Goal: Task Accomplishment & Management: Use online tool/utility

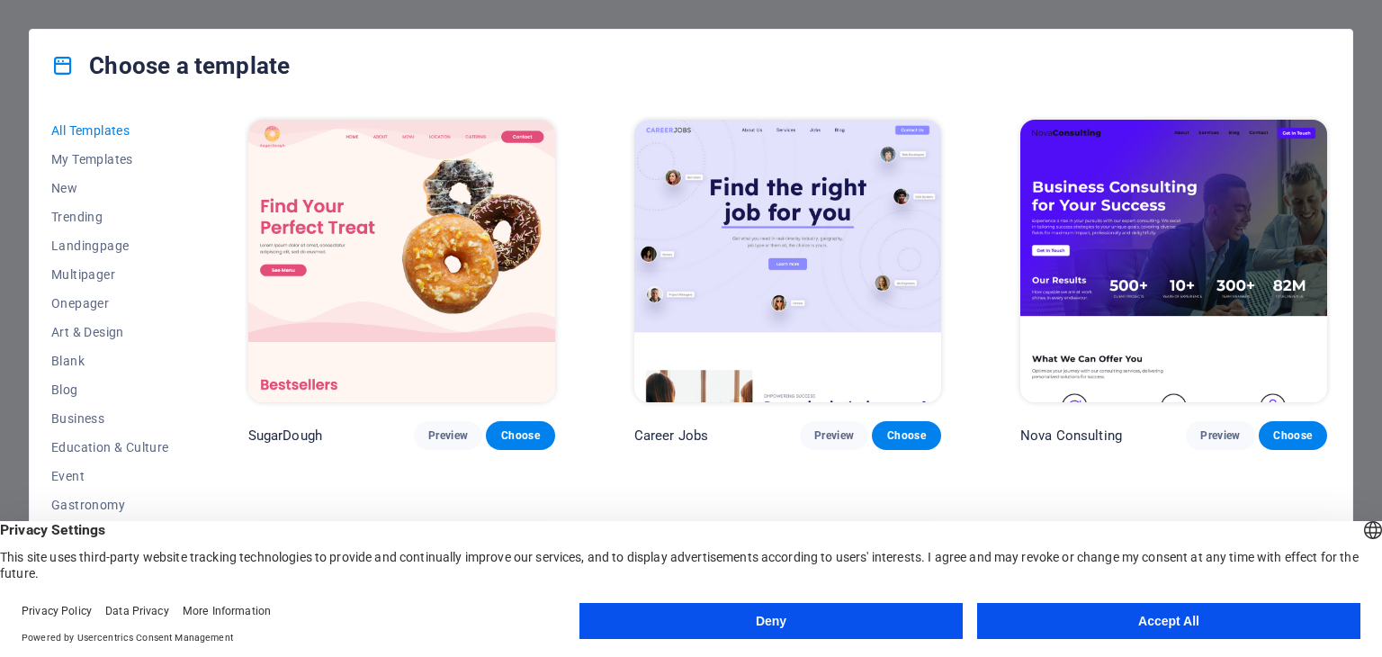
click at [1122, 622] on button "Accept All" at bounding box center [1168, 621] width 383 height 36
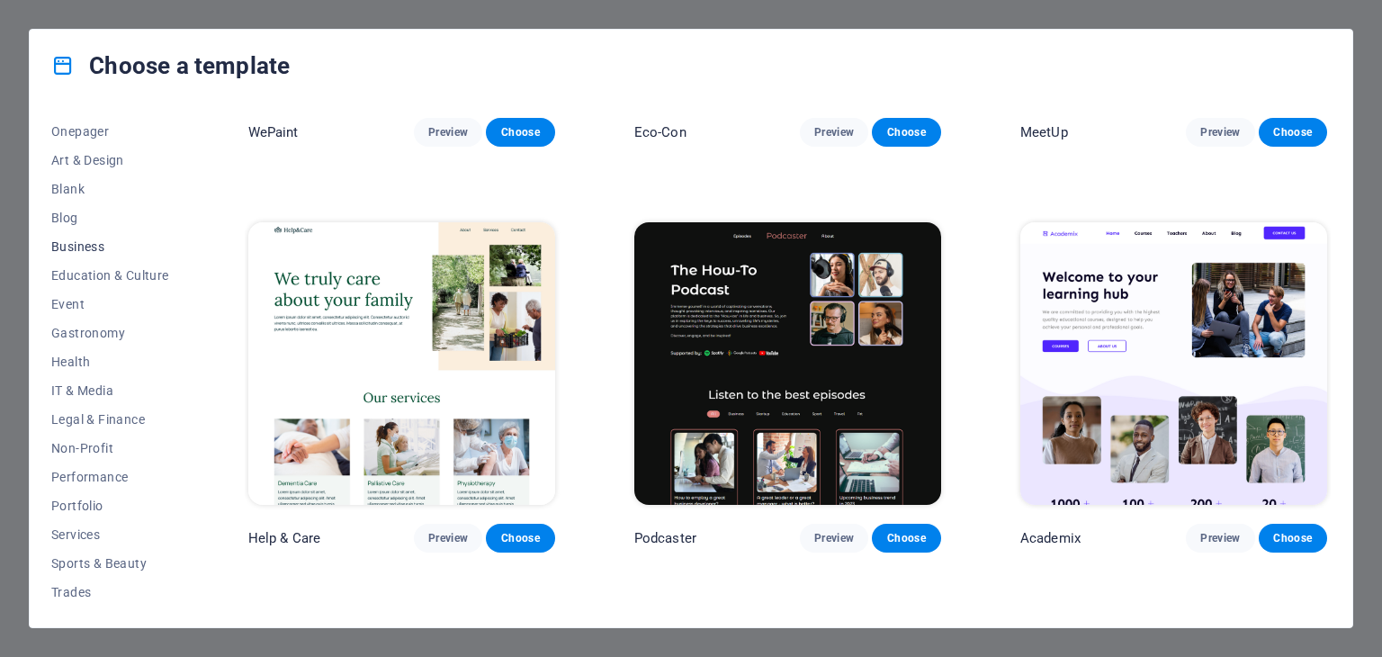
scroll to position [172, 0]
click at [75, 247] on span "Business" at bounding box center [110, 246] width 118 height 14
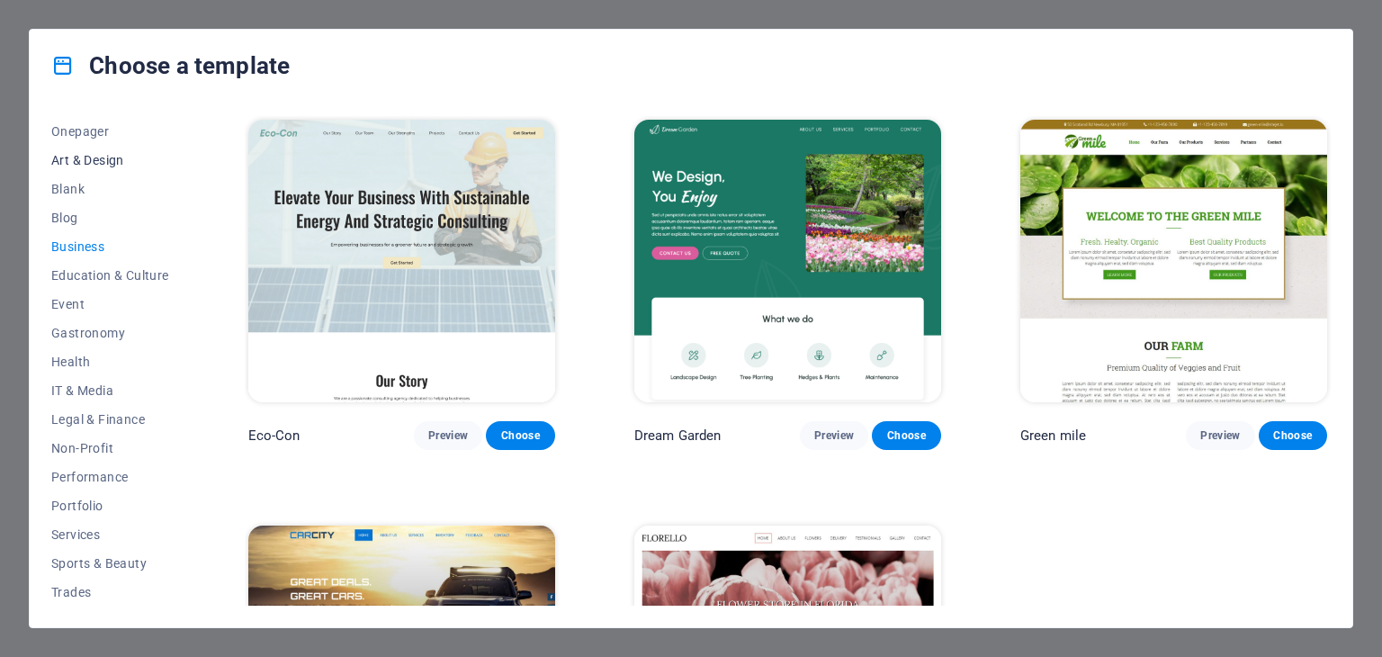
scroll to position [0, 0]
click at [73, 220] on span "Trending" at bounding box center [110, 217] width 118 height 14
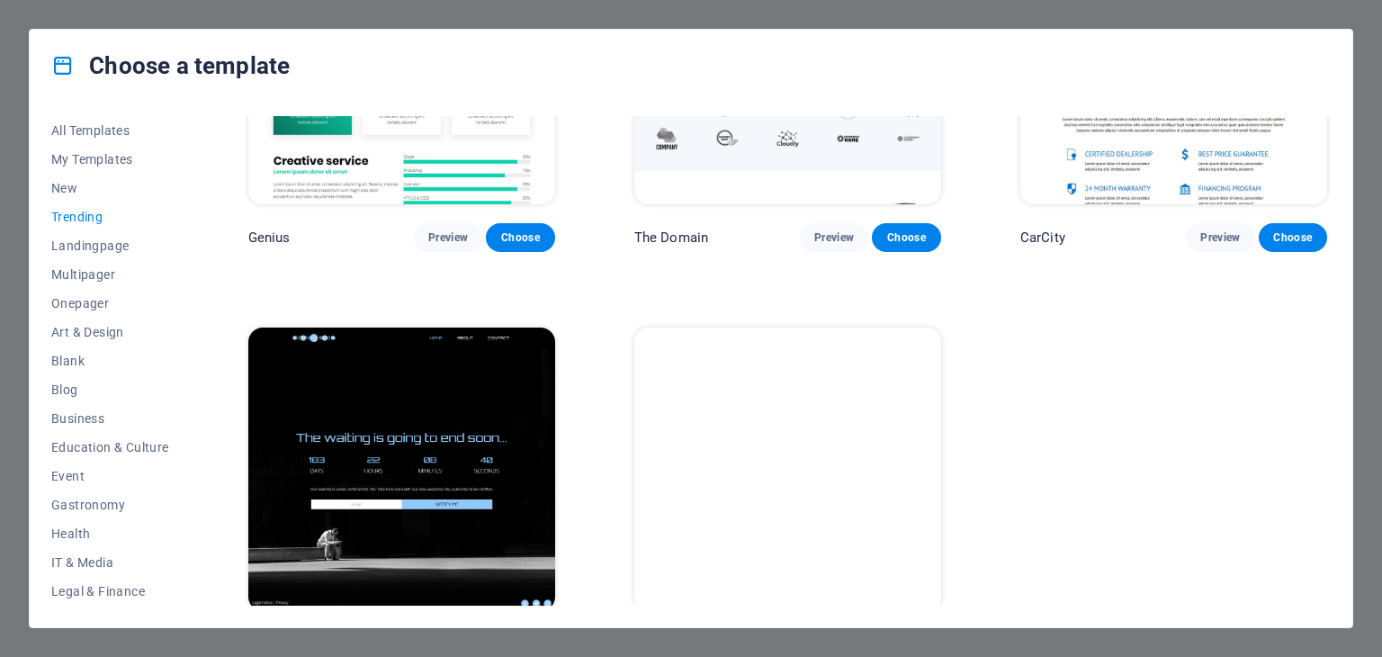
scroll to position [1864, 0]
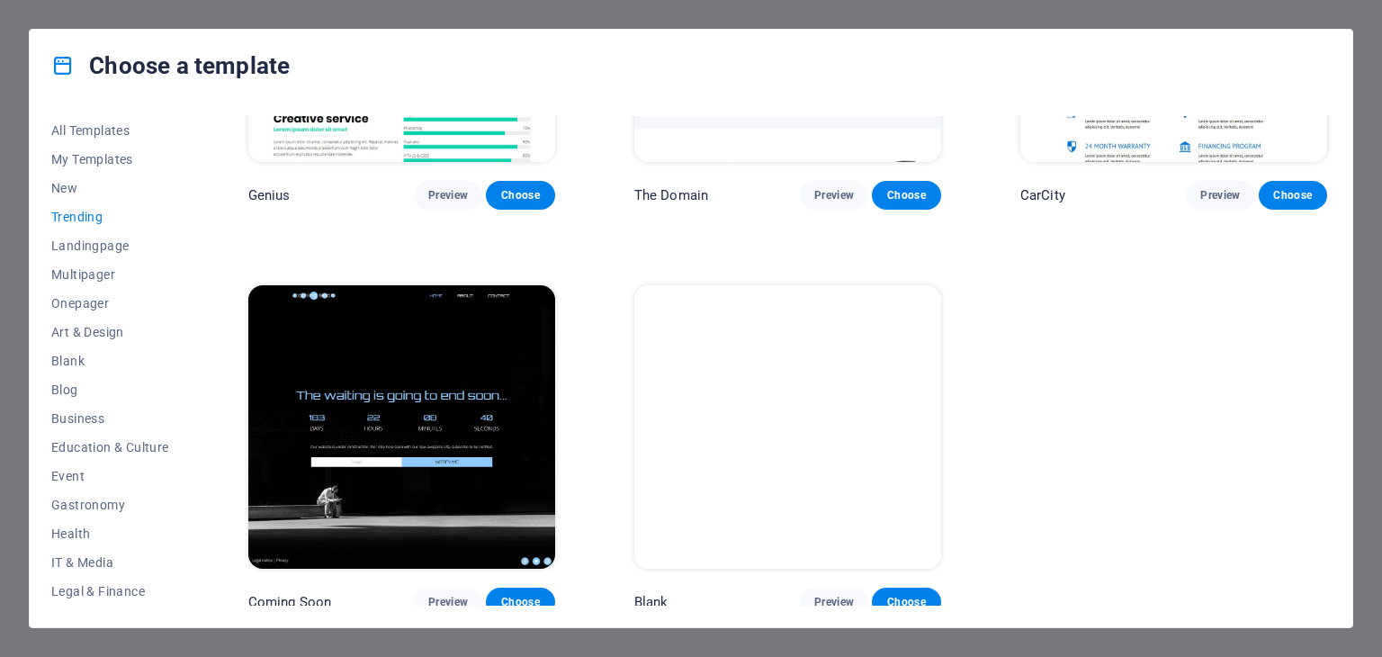
click at [374, 358] on img at bounding box center [401, 426] width 307 height 283
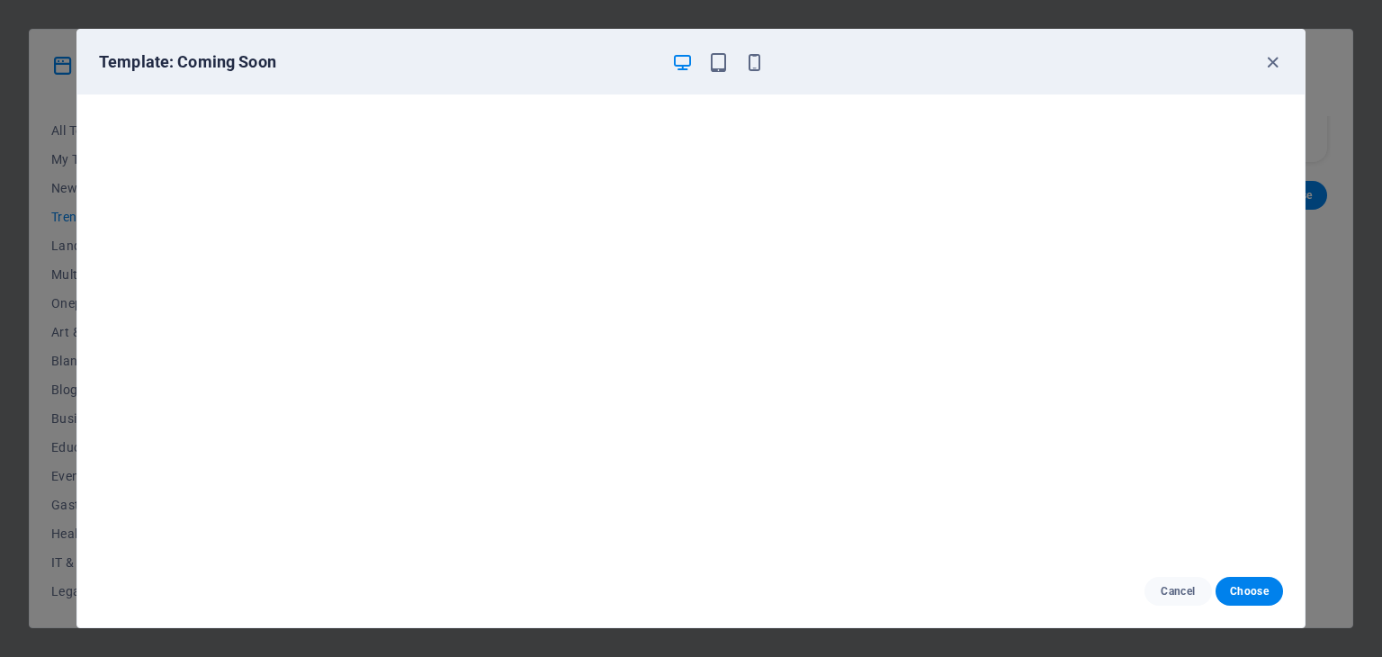
scroll to position [4, 0]
click at [720, 60] on icon "button" at bounding box center [718, 62] width 21 height 21
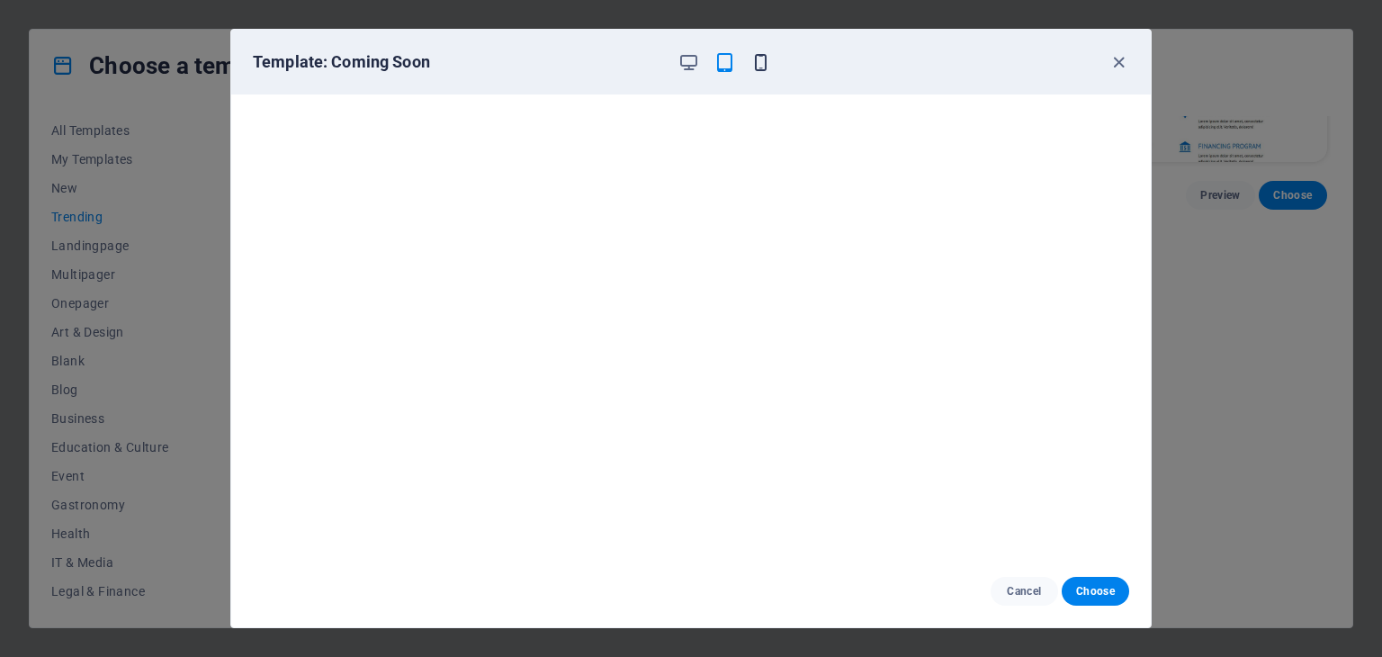
click at [769, 62] on icon "button" at bounding box center [760, 62] width 21 height 21
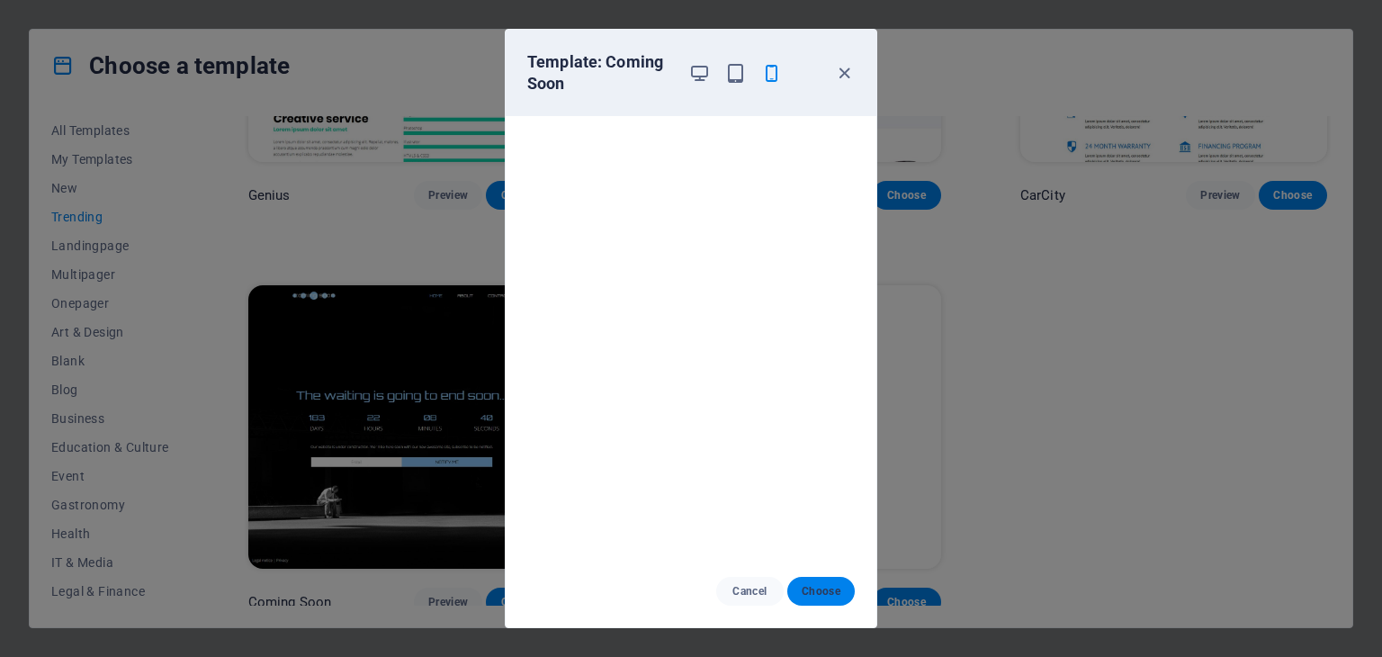
click at [818, 591] on span "Choose" at bounding box center [821, 591] width 39 height 14
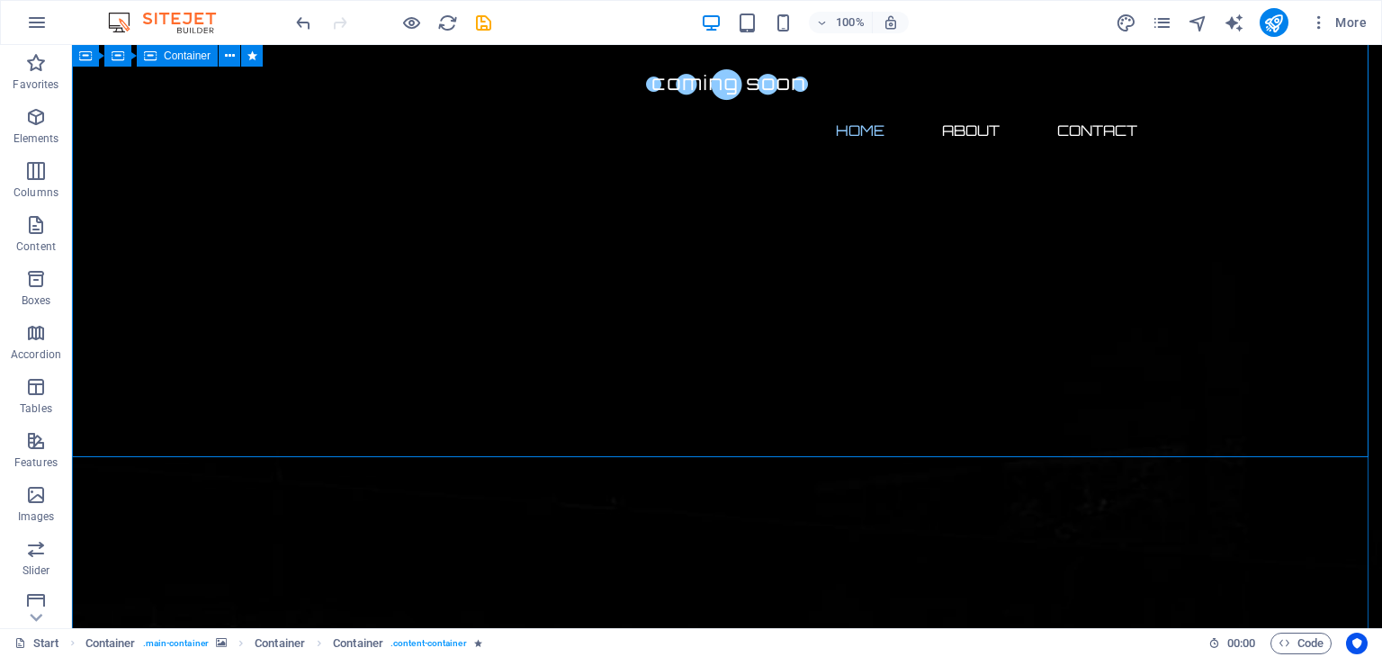
scroll to position [288, 0]
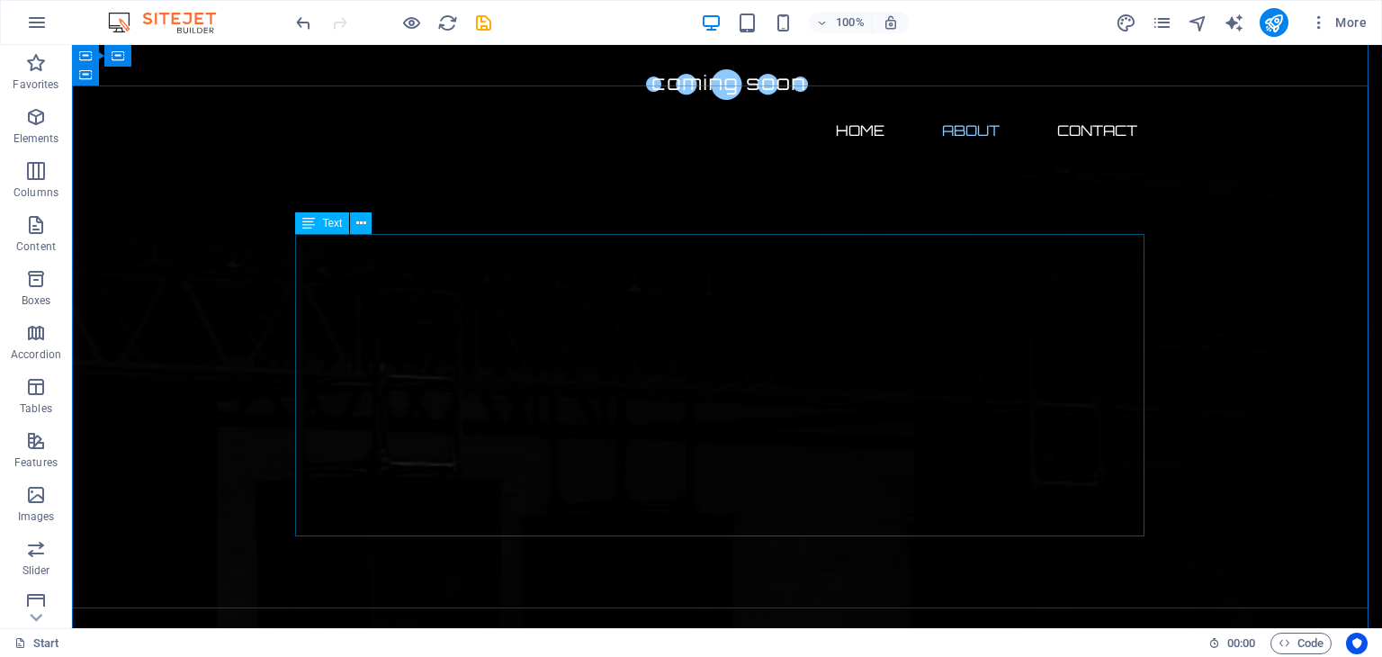
scroll to position [647, 0]
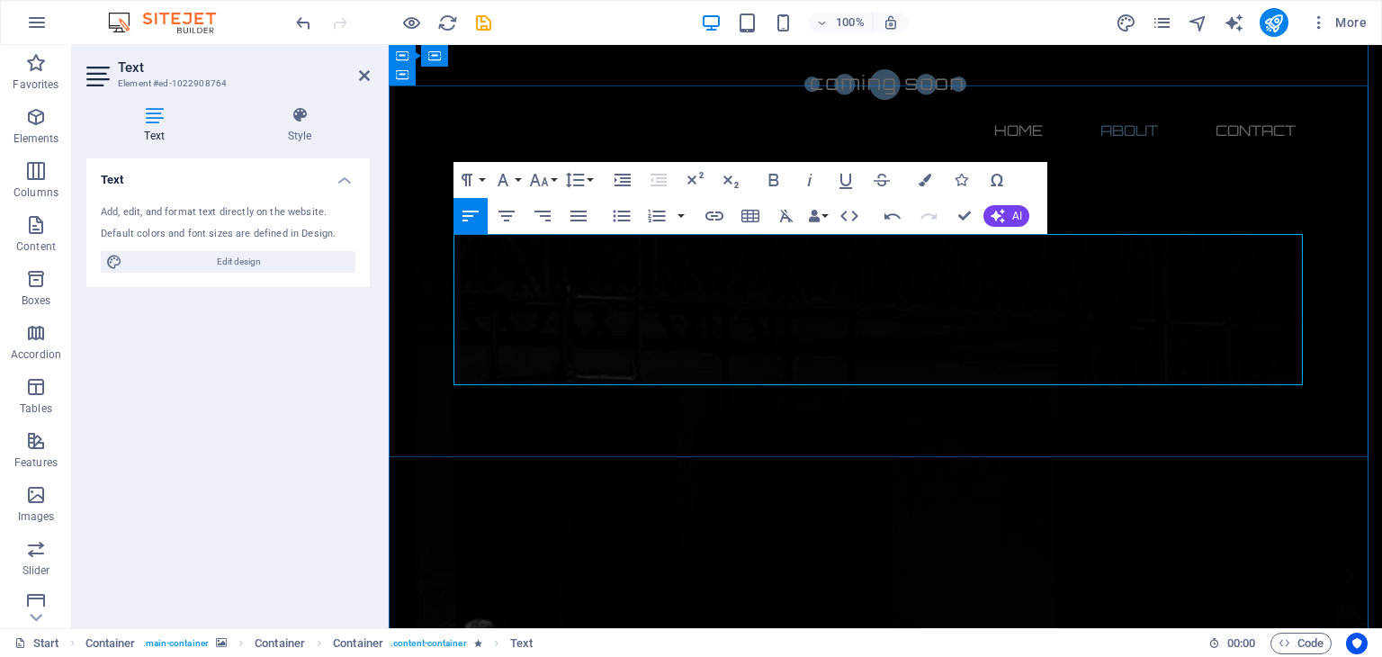
drag, startPoint x: 605, startPoint y: 354, endPoint x: 443, endPoint y: 293, distance: 172.8
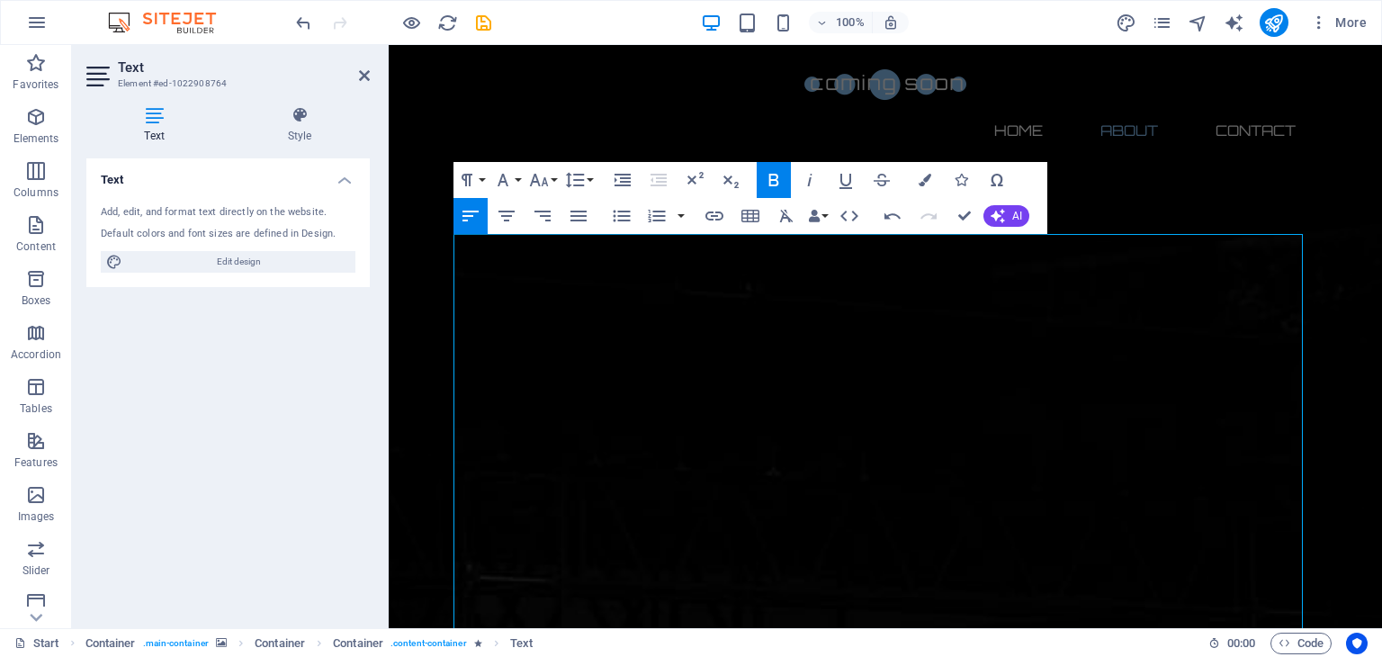
click at [776, 184] on icon "button" at bounding box center [774, 180] width 10 height 13
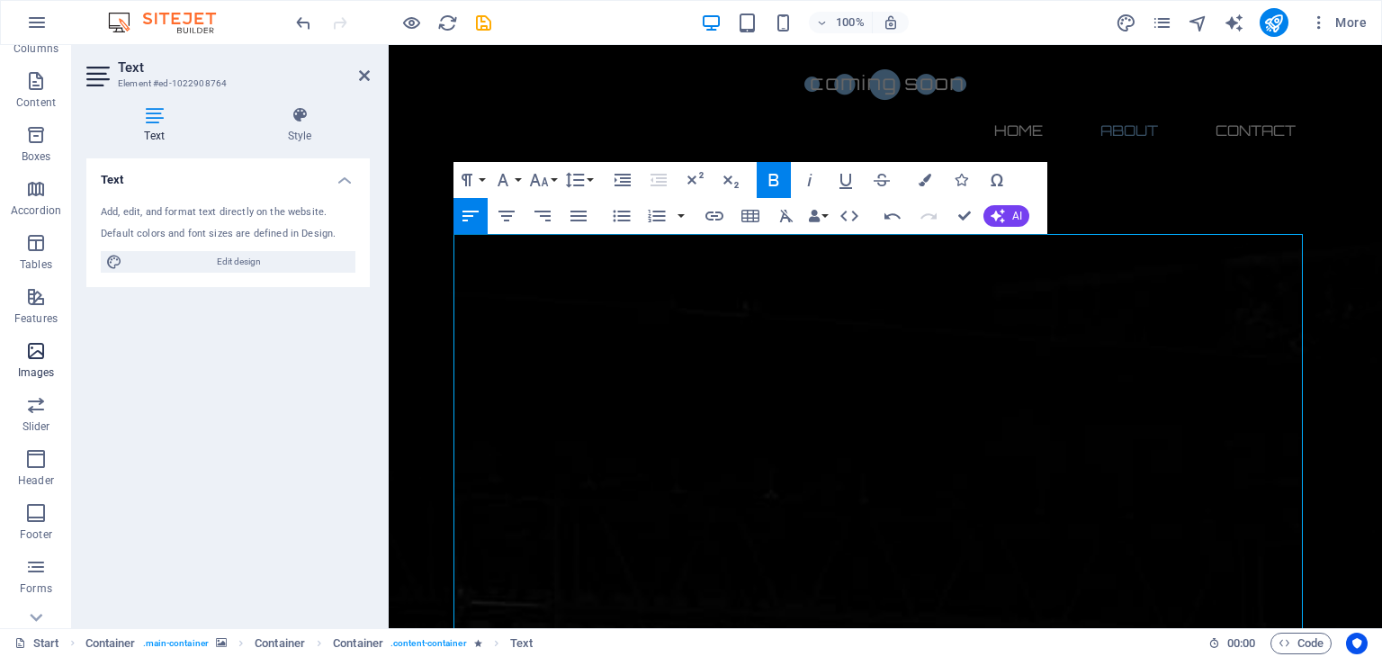
scroll to position [227, 0]
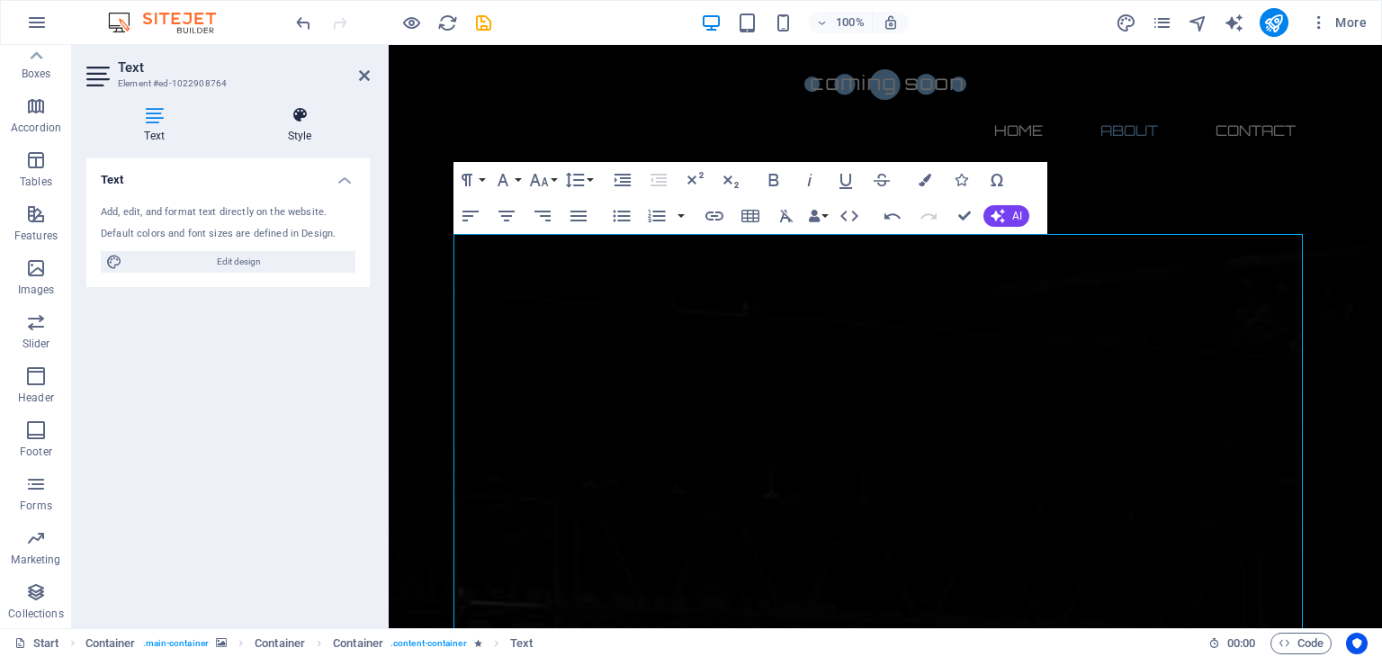
click at [303, 109] on icon at bounding box center [299, 115] width 140 height 18
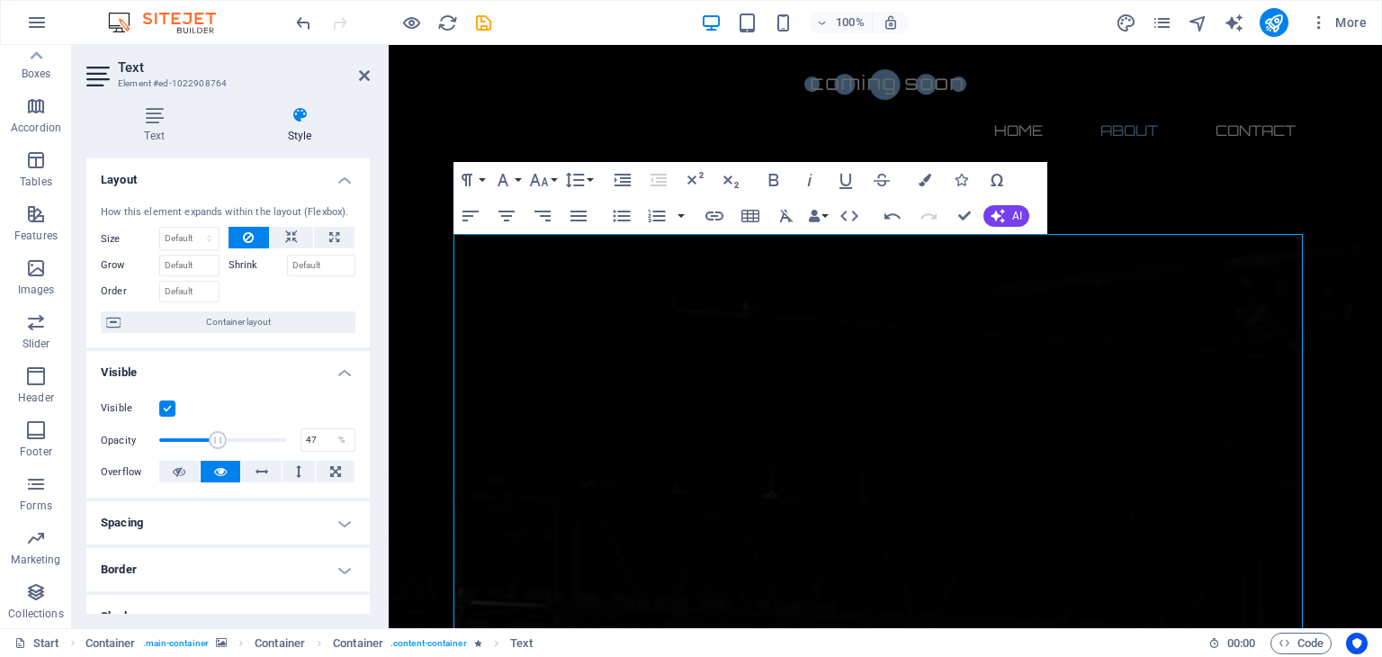
click at [217, 441] on span at bounding box center [222, 439] width 127 height 27
click at [278, 440] on span at bounding box center [222, 439] width 127 height 27
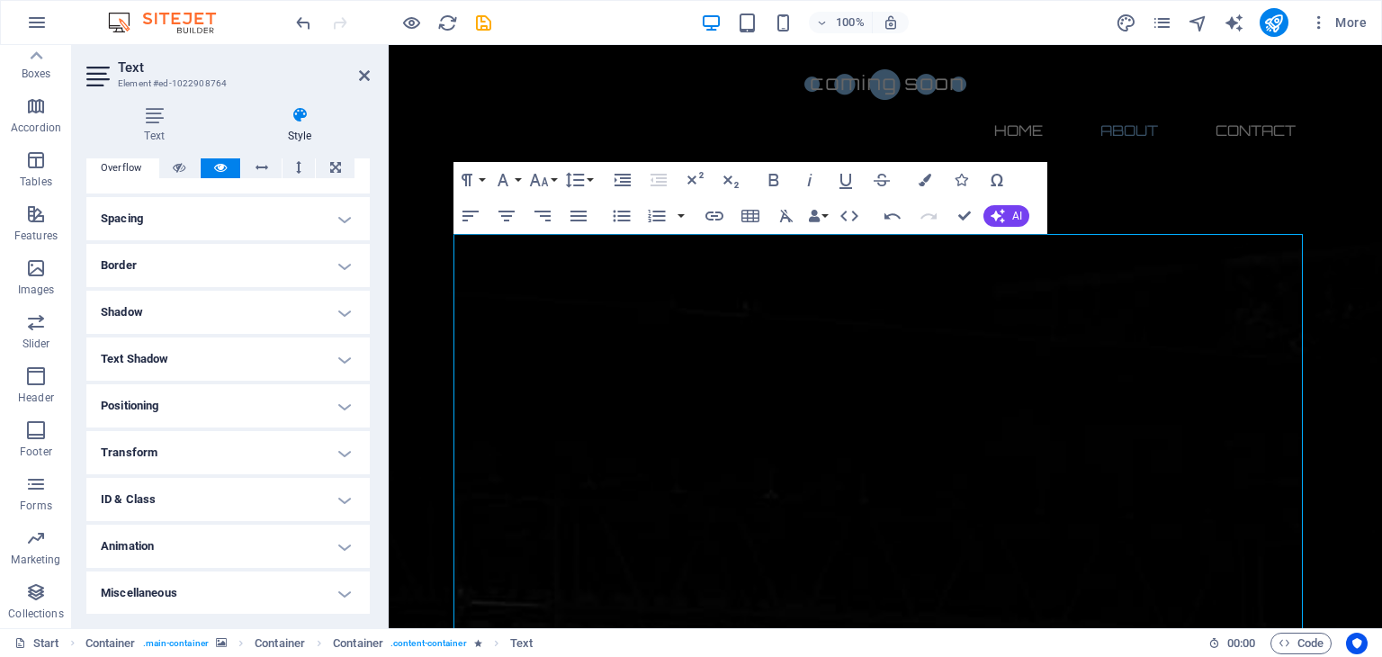
scroll to position [0, 0]
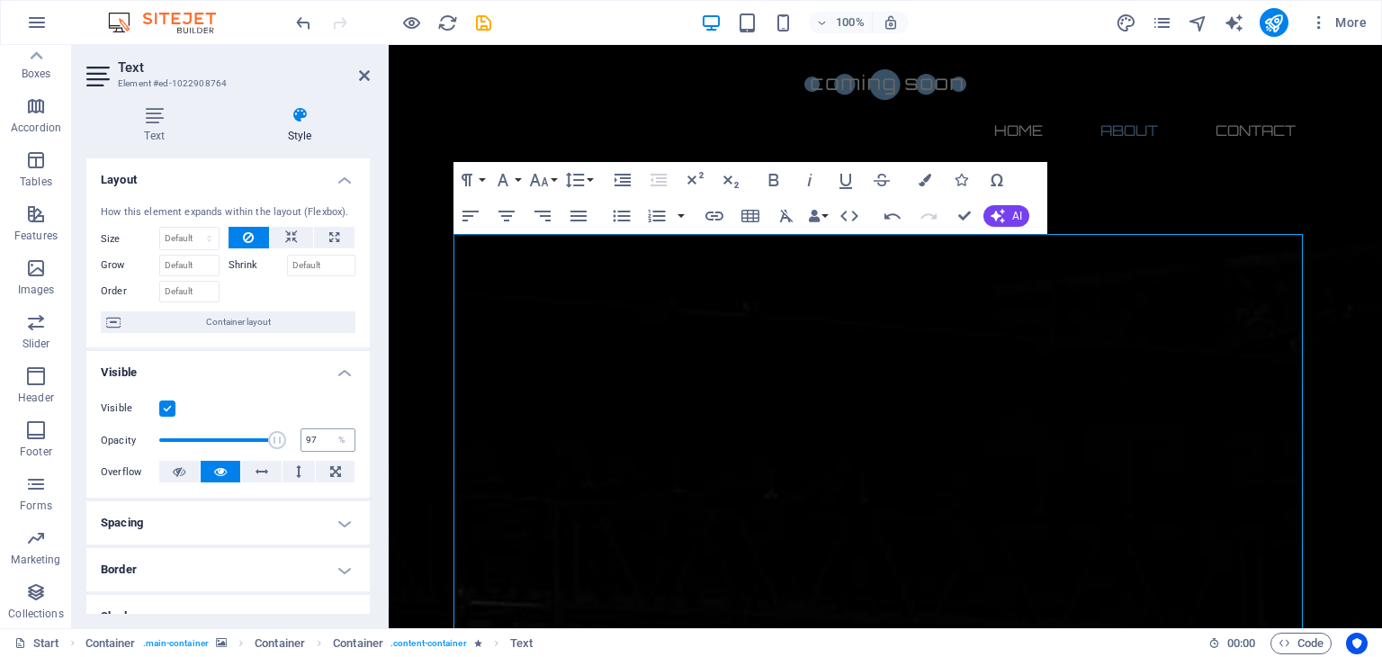
type input "100"
drag, startPoint x: 274, startPoint y: 442, endPoint x: 318, endPoint y: 443, distance: 44.1
click at [318, 443] on div "Opacity 100 %" at bounding box center [228, 439] width 255 height 27
click at [258, 476] on icon at bounding box center [262, 472] width 13 height 22
click at [226, 473] on button at bounding box center [221, 472] width 40 height 22
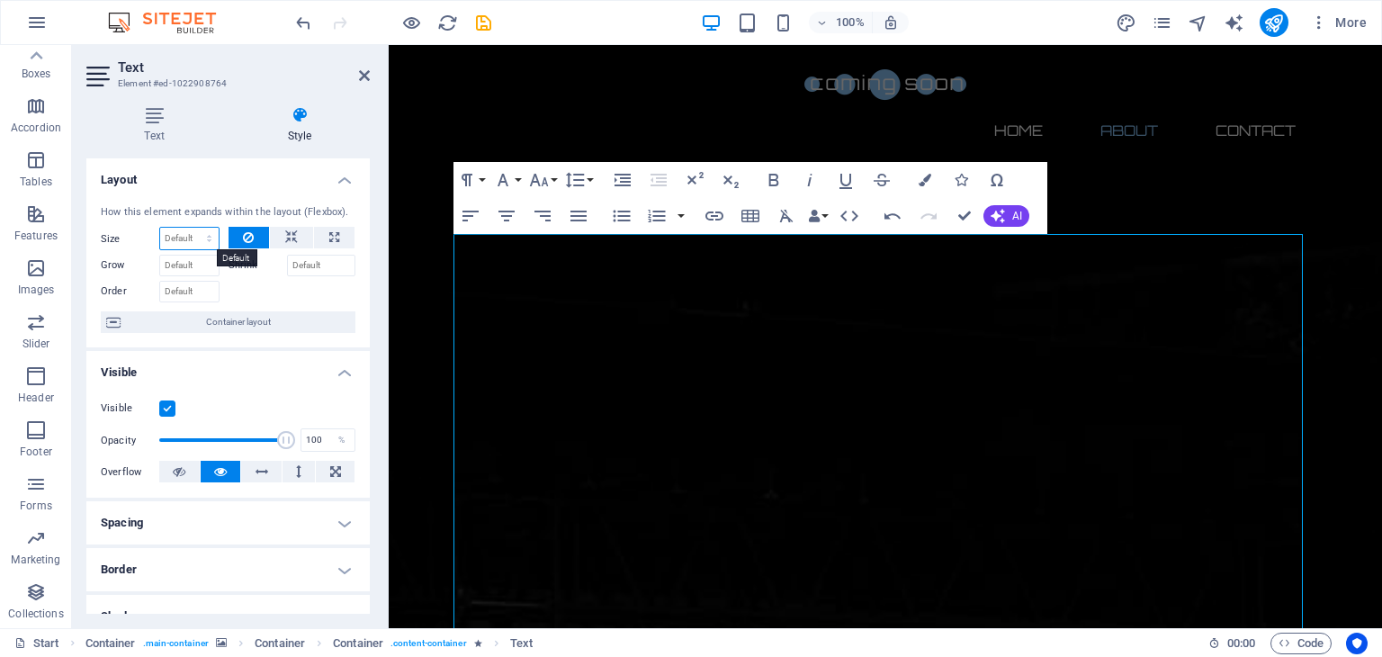
click at [179, 234] on select "Default auto px % 1/1 1/2 1/3 1/4 1/5 1/6 1/7 1/8 1/9 1/10" at bounding box center [189, 239] width 58 height 22
select select "px"
click at [191, 228] on select "Default auto px % 1/1 1/2 1/3 1/4 1/5 1/6 1/7 1/8 1/9 1/10" at bounding box center [189, 239] width 58 height 22
type input "0"
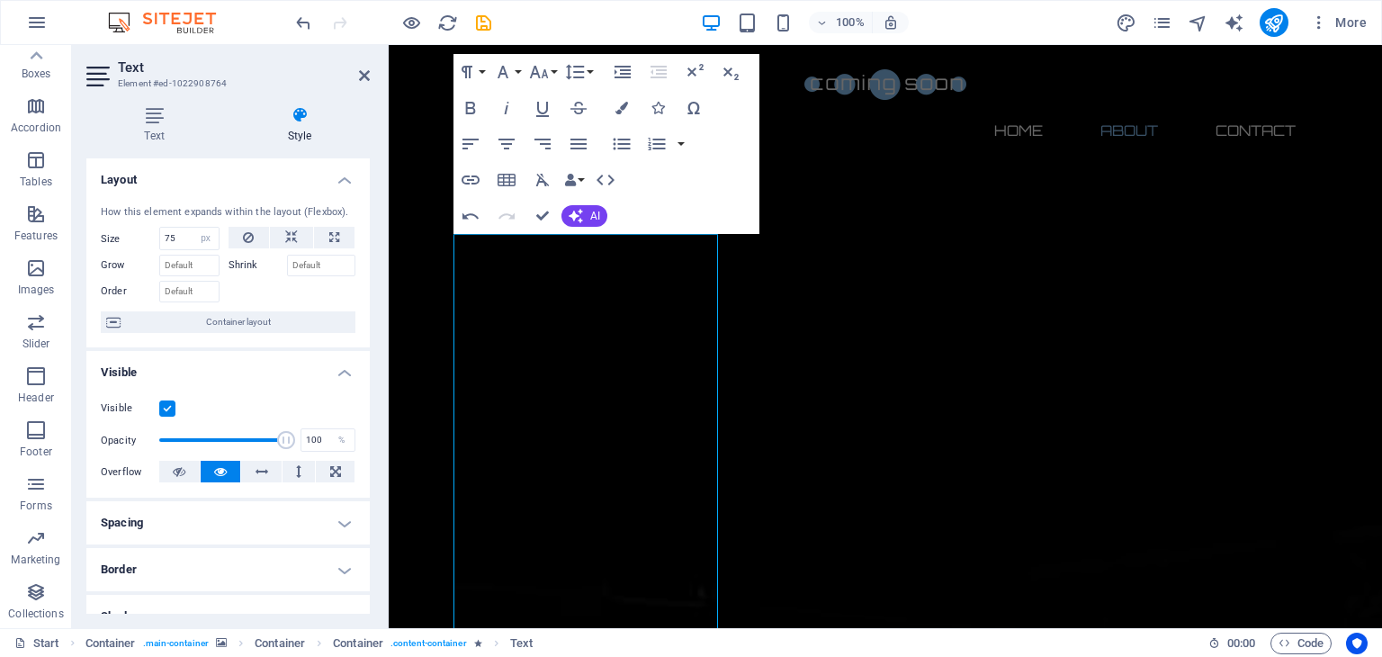
click at [231, 295] on div at bounding box center [293, 289] width 128 height 26
click at [187, 236] on input "75" at bounding box center [189, 239] width 58 height 22
type input "7"
click at [233, 298] on div at bounding box center [293, 289] width 128 height 26
click at [183, 244] on input "number" at bounding box center [189, 239] width 58 height 22
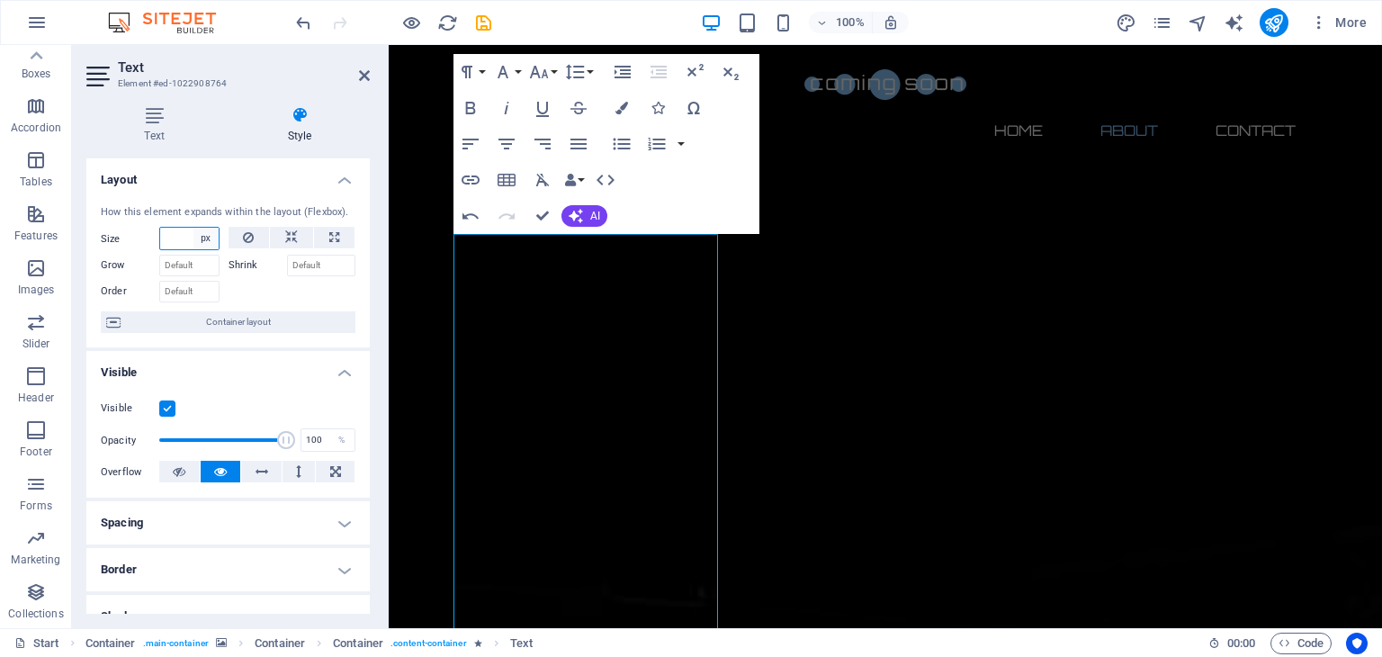
click at [207, 241] on select "Default auto px % 1/1 1/2 1/3 1/4 1/5 1/6 1/7 1/8 1/9 1/10" at bounding box center [205, 239] width 25 height 22
click at [193, 228] on select "Default auto px % 1/1 1/2 1/3 1/4 1/5 1/6 1/7 1/8 1/9 1/10" at bounding box center [205, 239] width 25 height 22
select select "DISABLED_OPTION_VALUE"
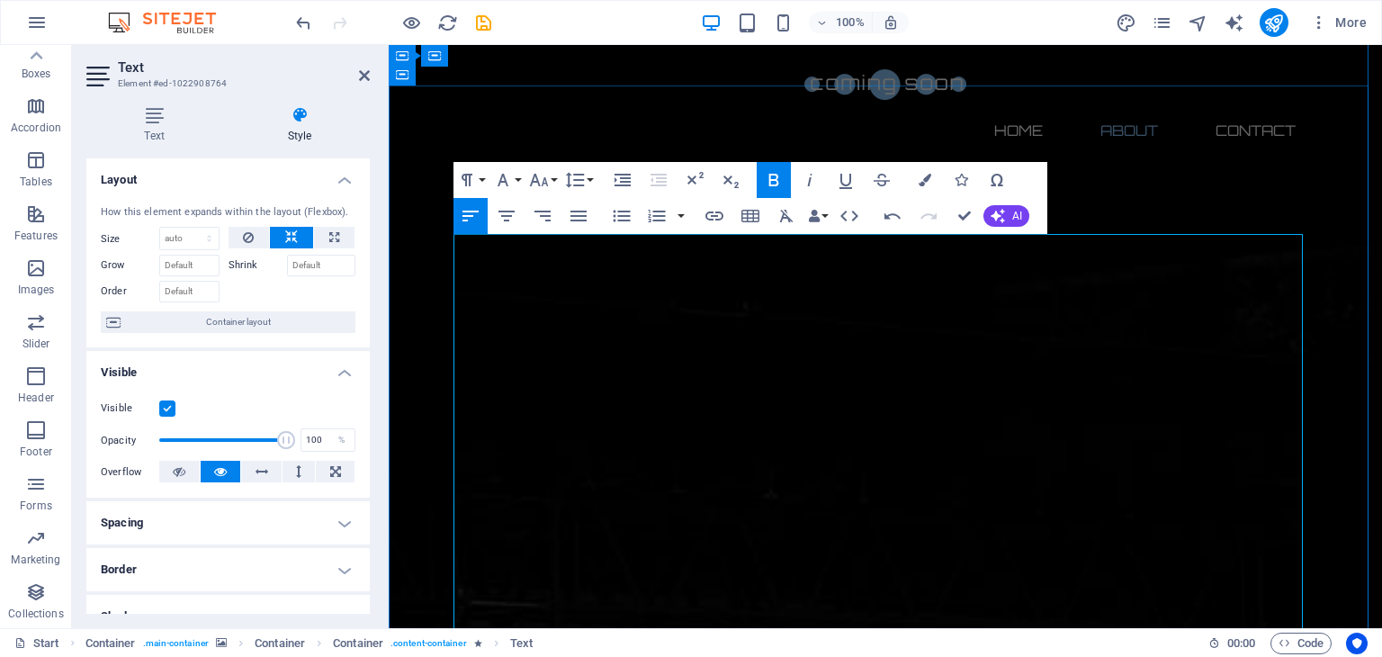
drag, startPoint x: 720, startPoint y: 309, endPoint x: 518, endPoint y: 253, distance: 209.1
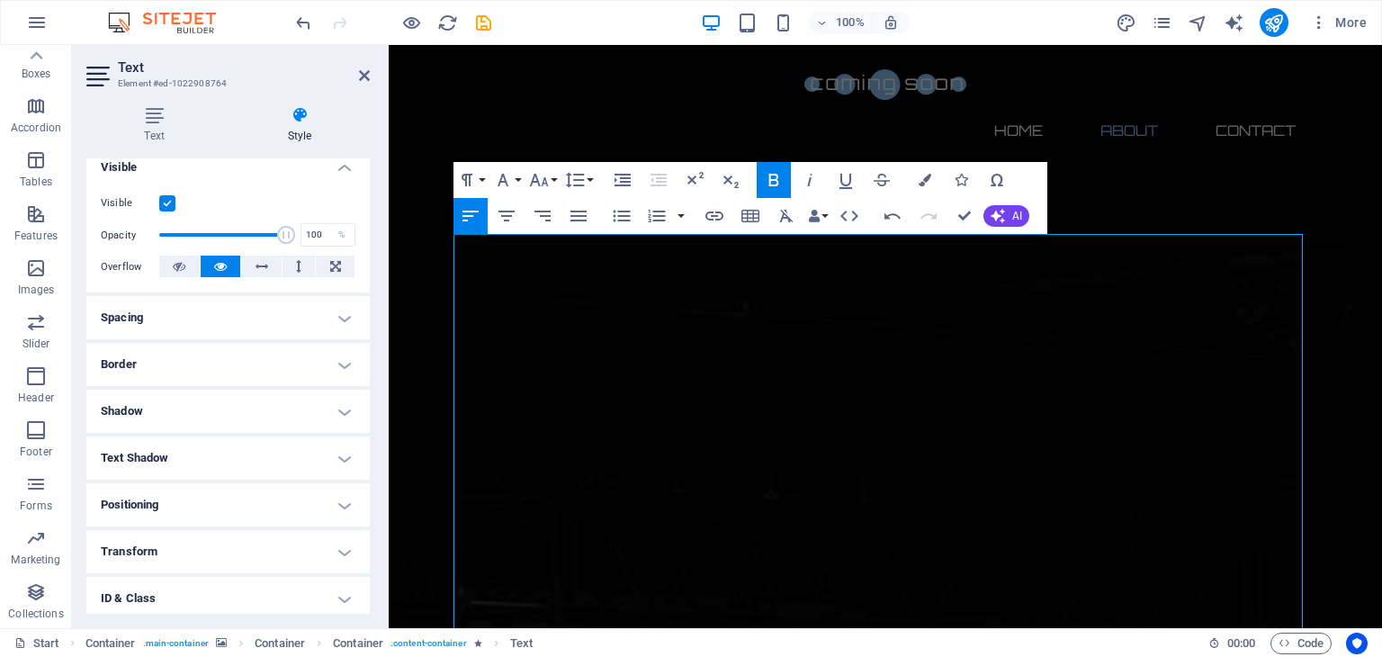
scroll to position [304, 0]
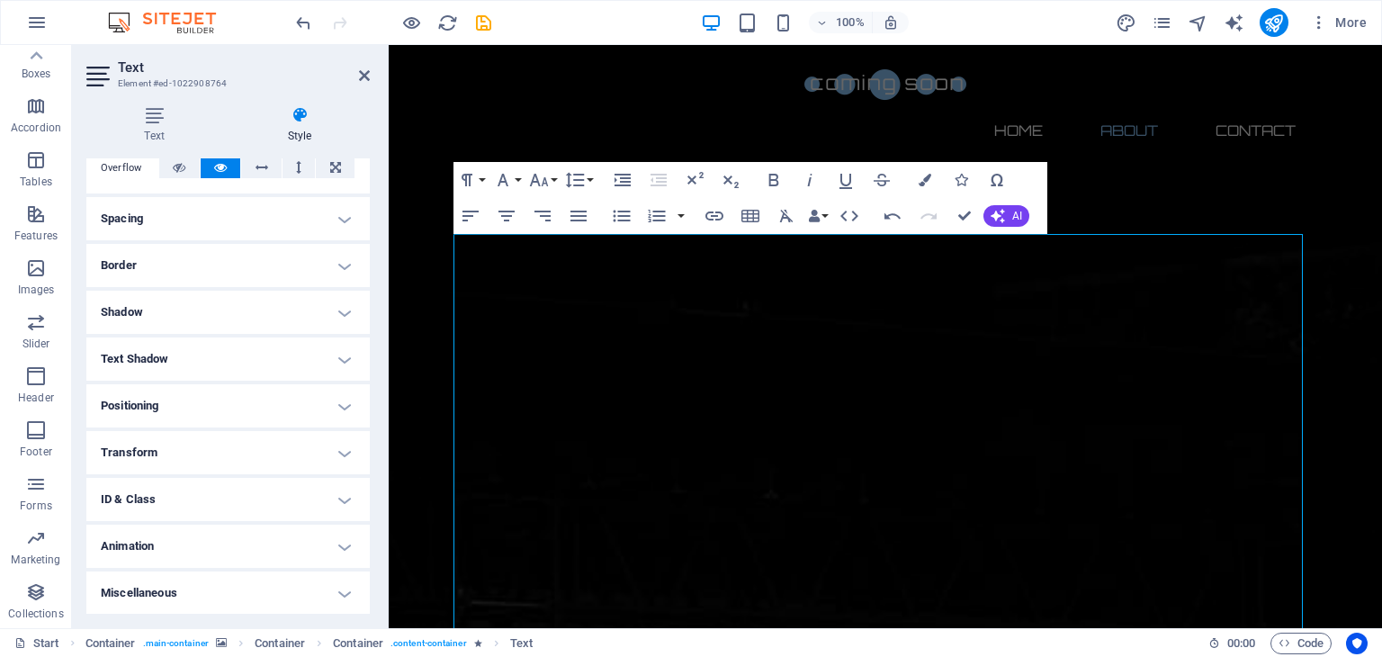
click at [230, 218] on h4 "Spacing" at bounding box center [227, 218] width 283 height 43
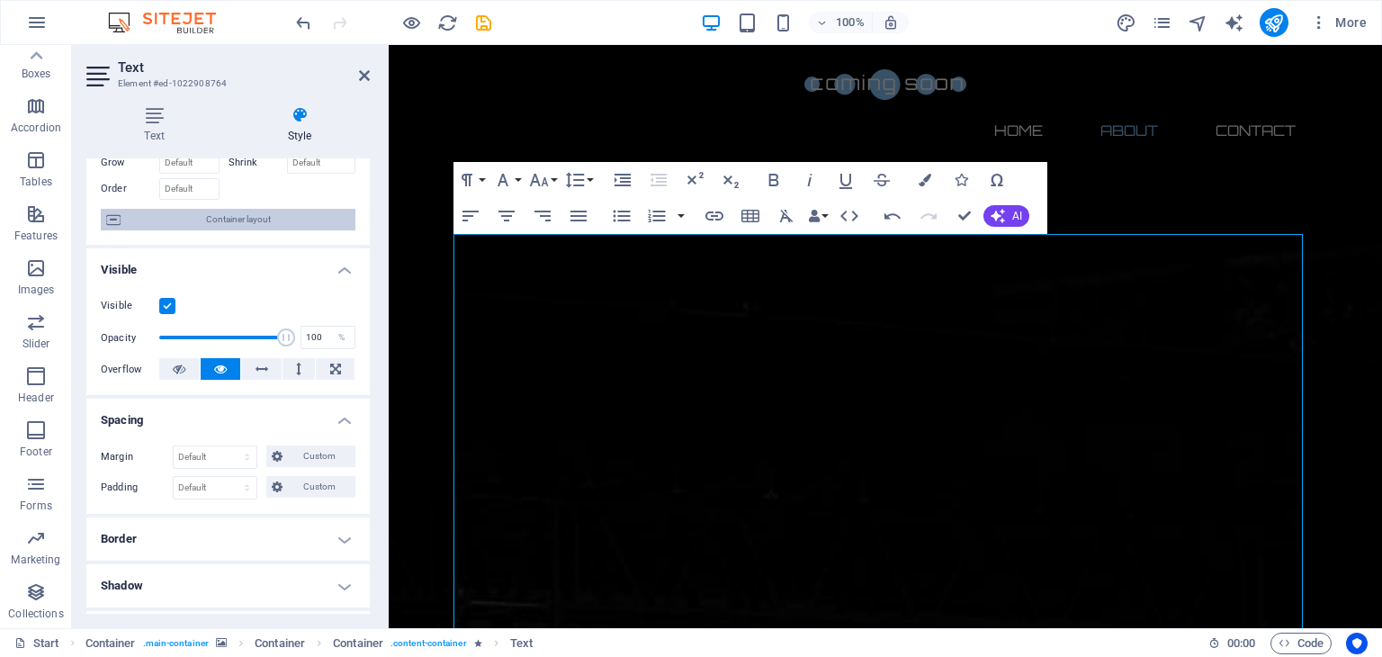
scroll to position [0, 0]
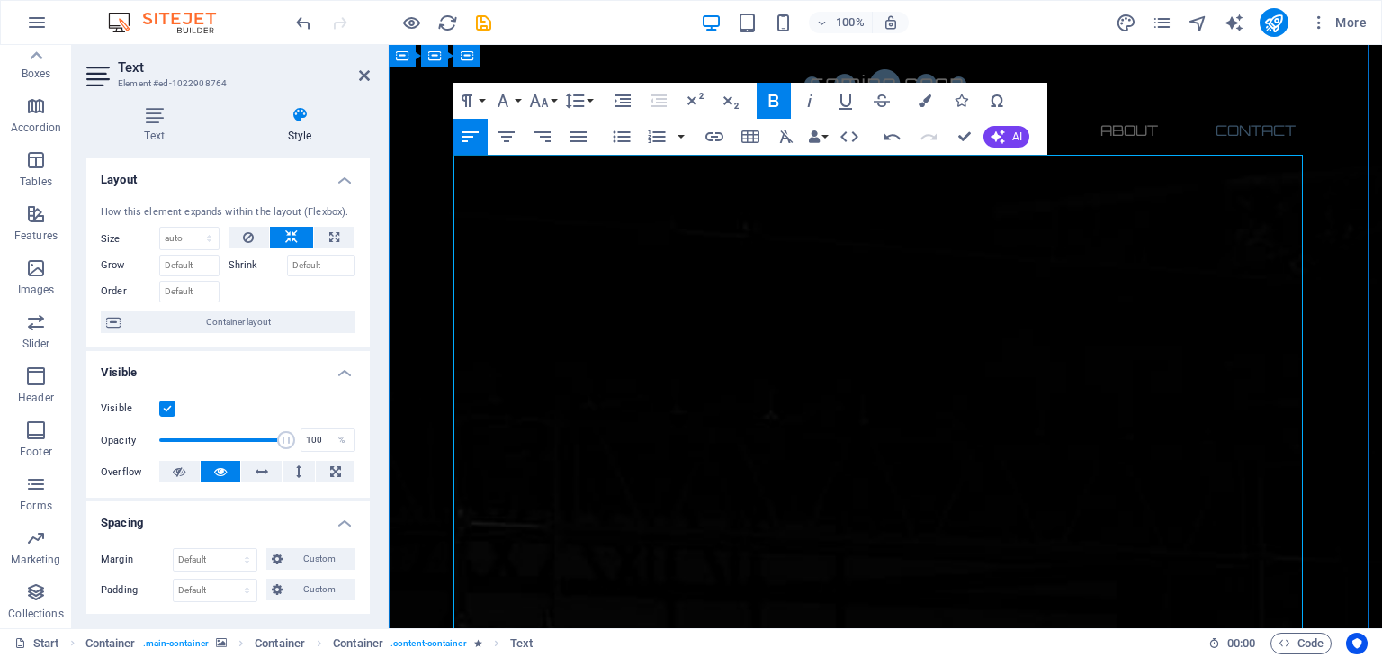
scroll to position [794, 0]
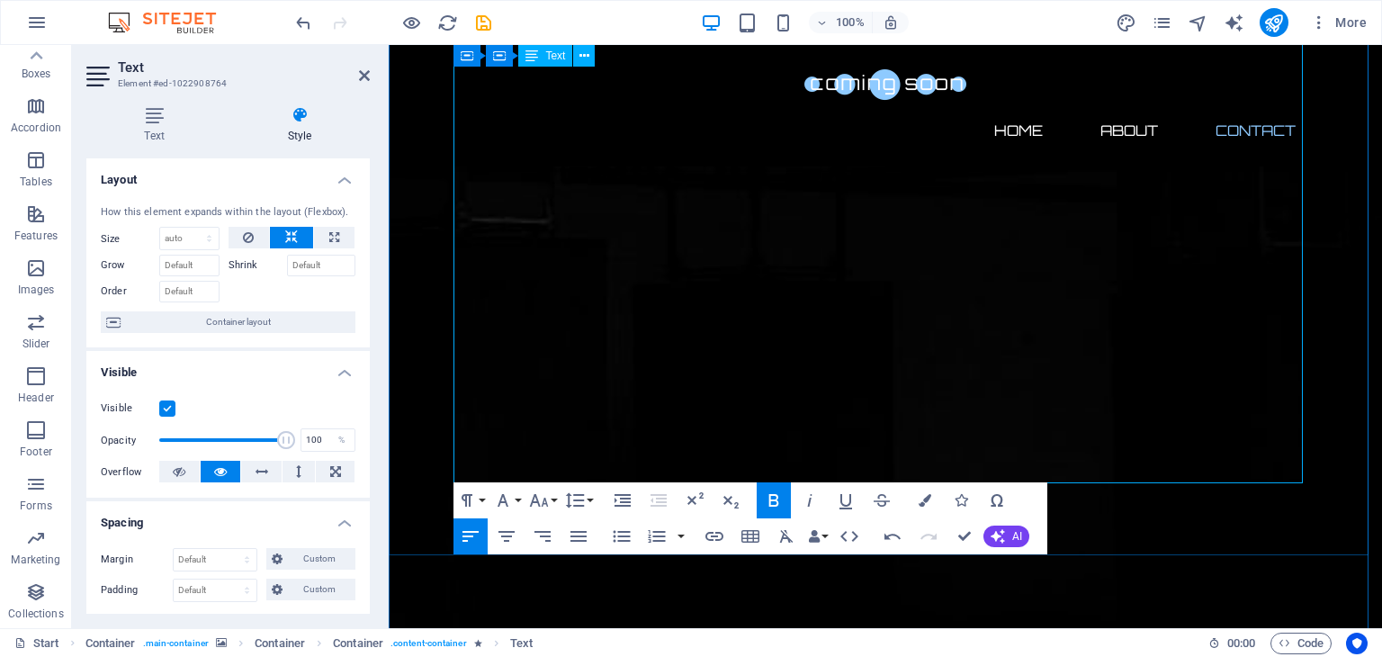
scroll to position [1137, 0]
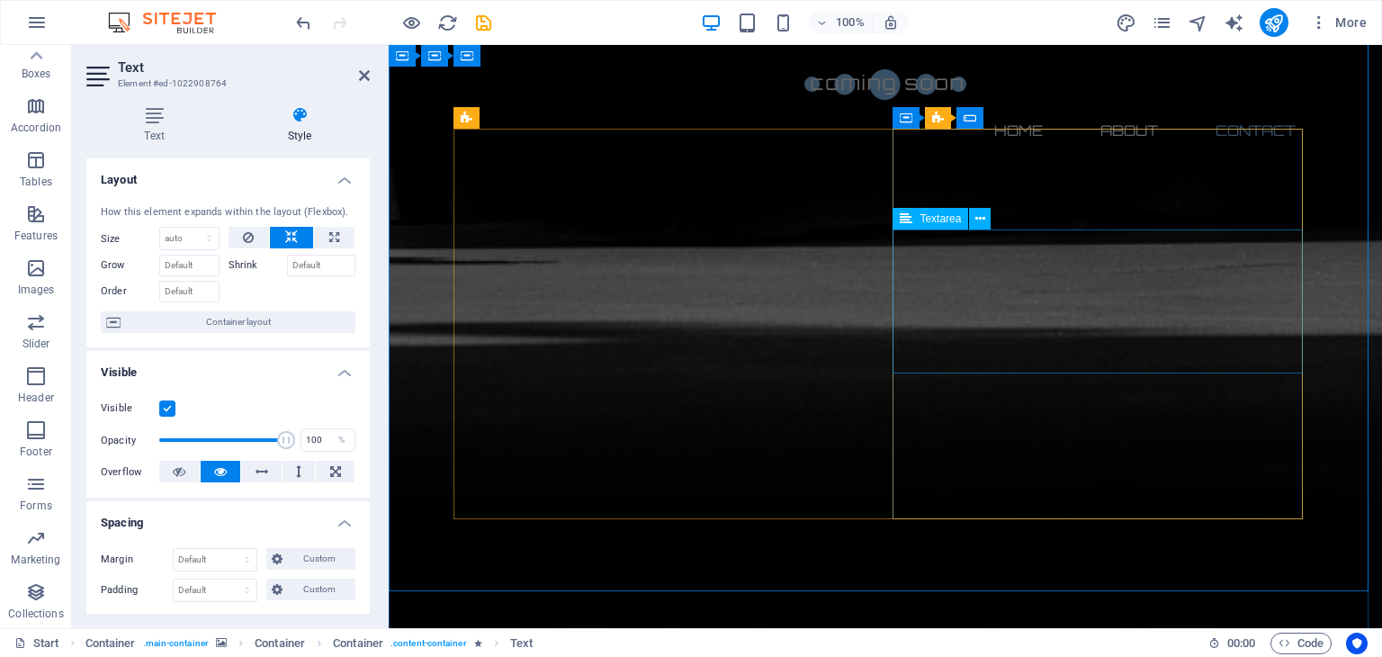
scroll to position [1733, 0]
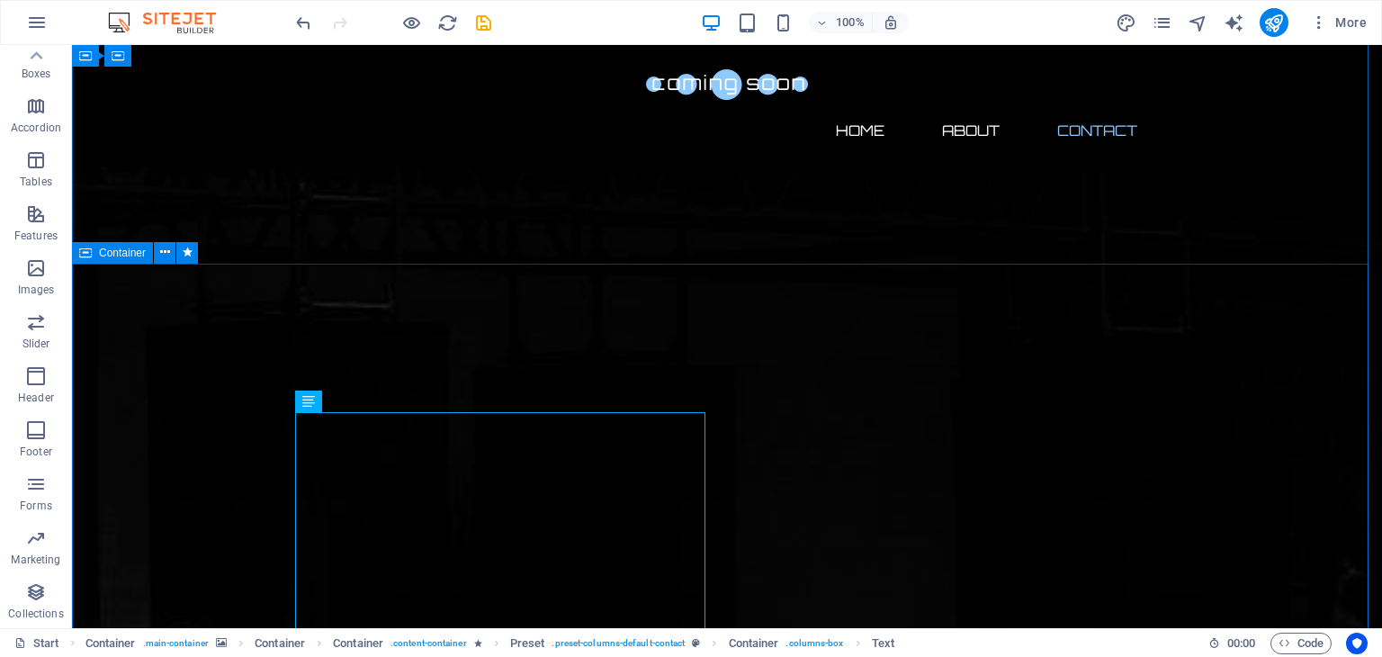
scroll to position [914, 0]
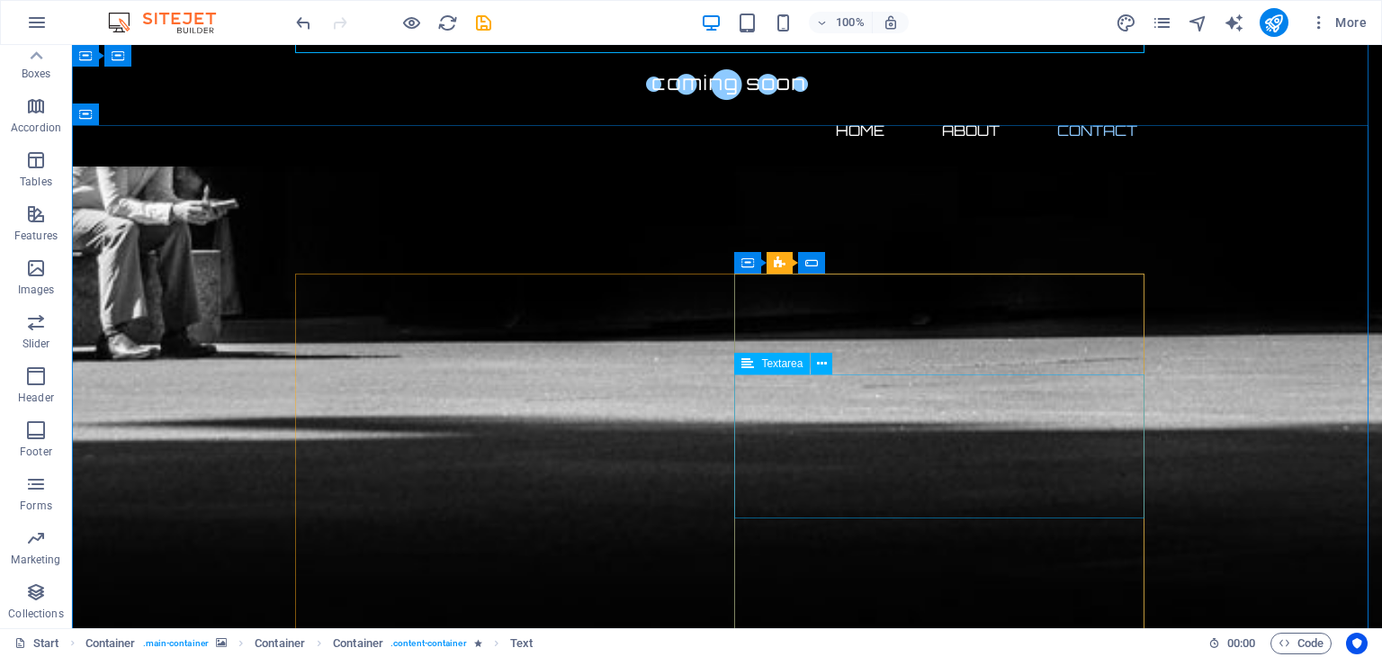
scroll to position [1591, 0]
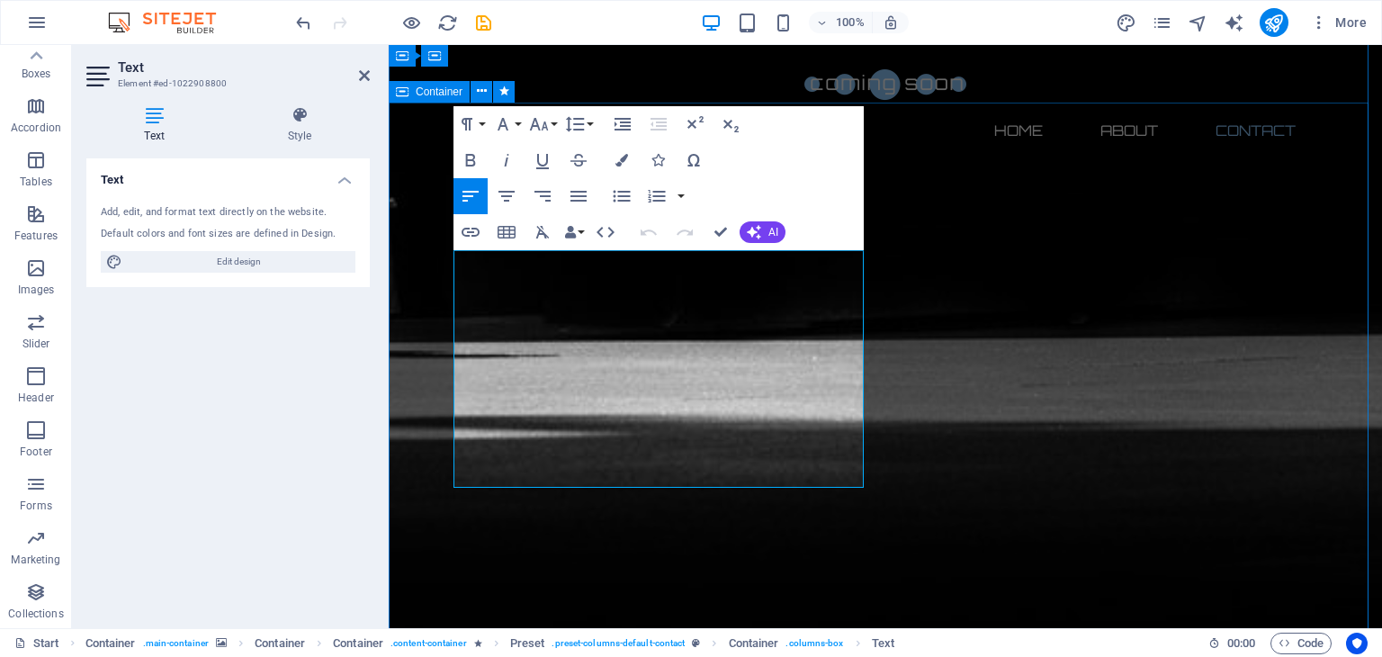
drag, startPoint x: 489, startPoint y: 479, endPoint x: 453, endPoint y: 261, distance: 220.8
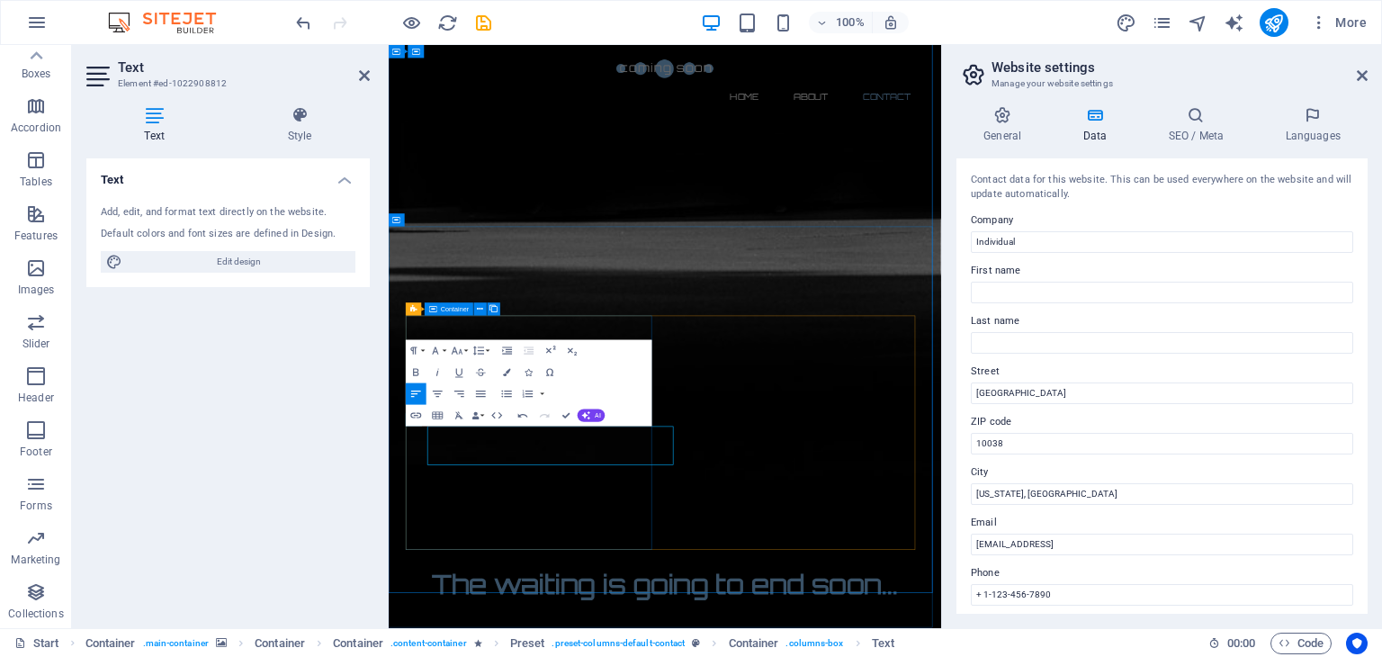
scroll to position [1345, 0]
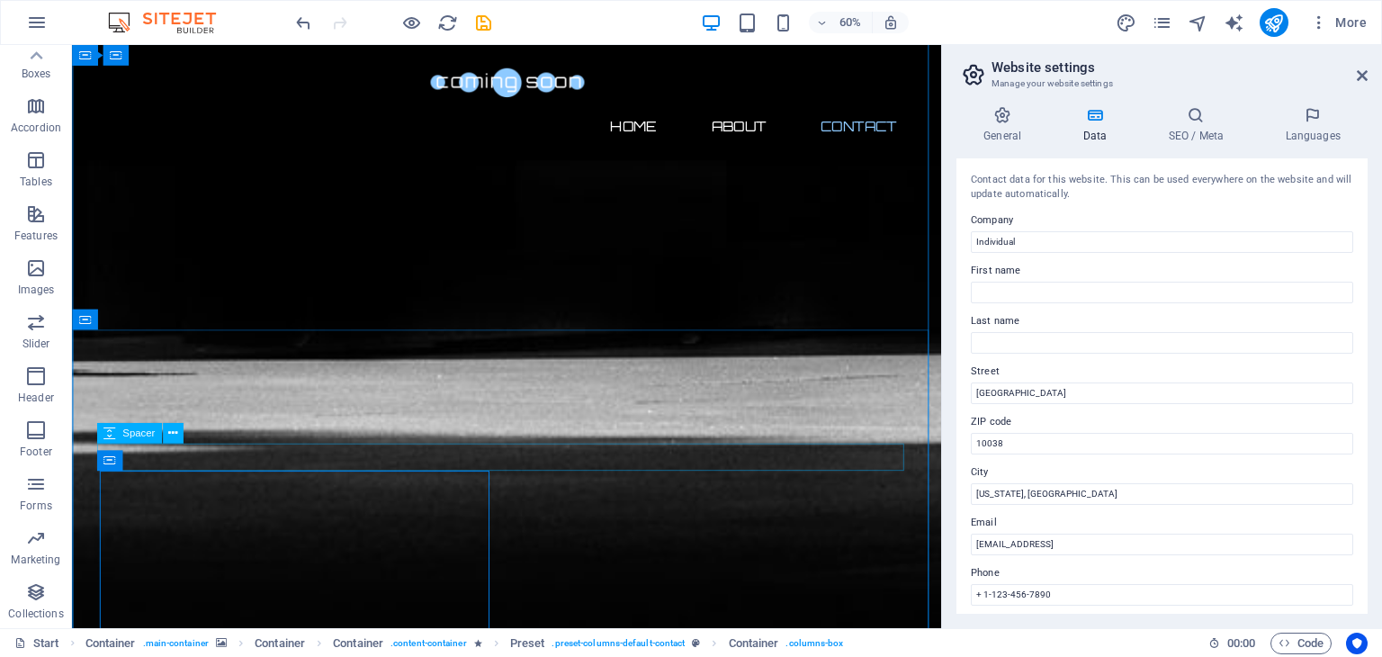
scroll to position [1702, 0]
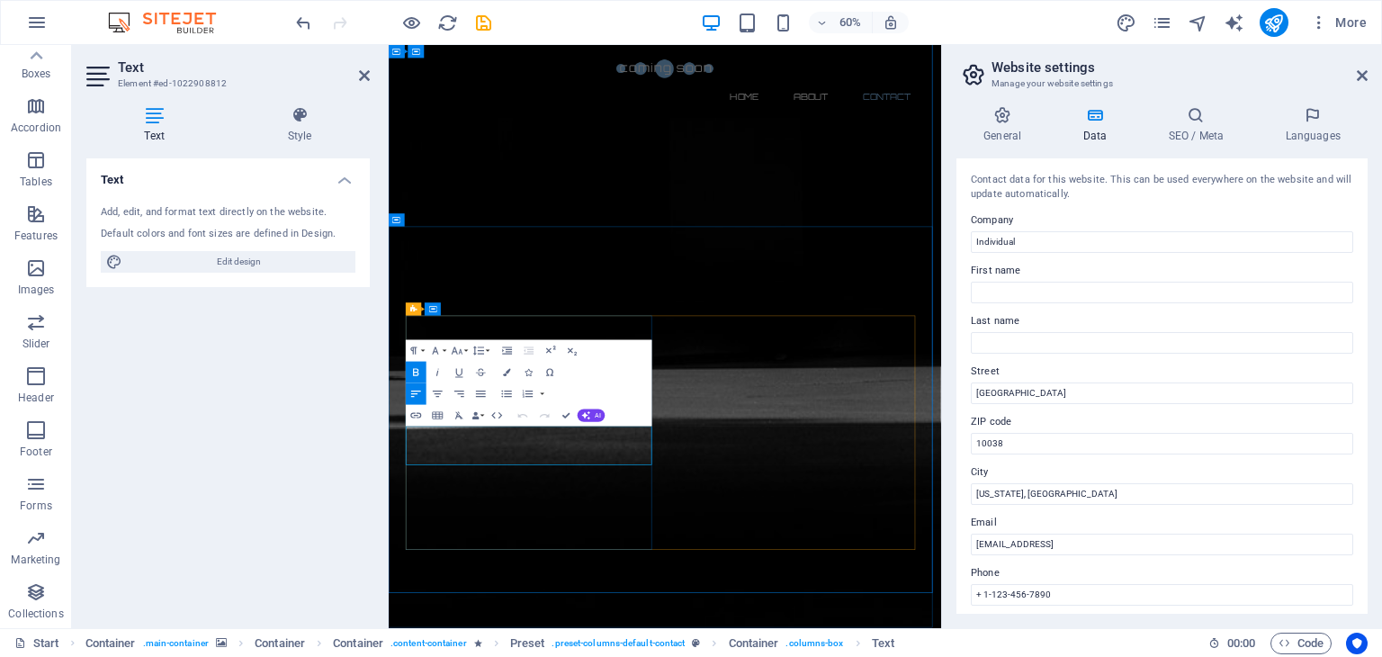
click at [1011, 245] on input "Individual" at bounding box center [1162, 242] width 382 height 22
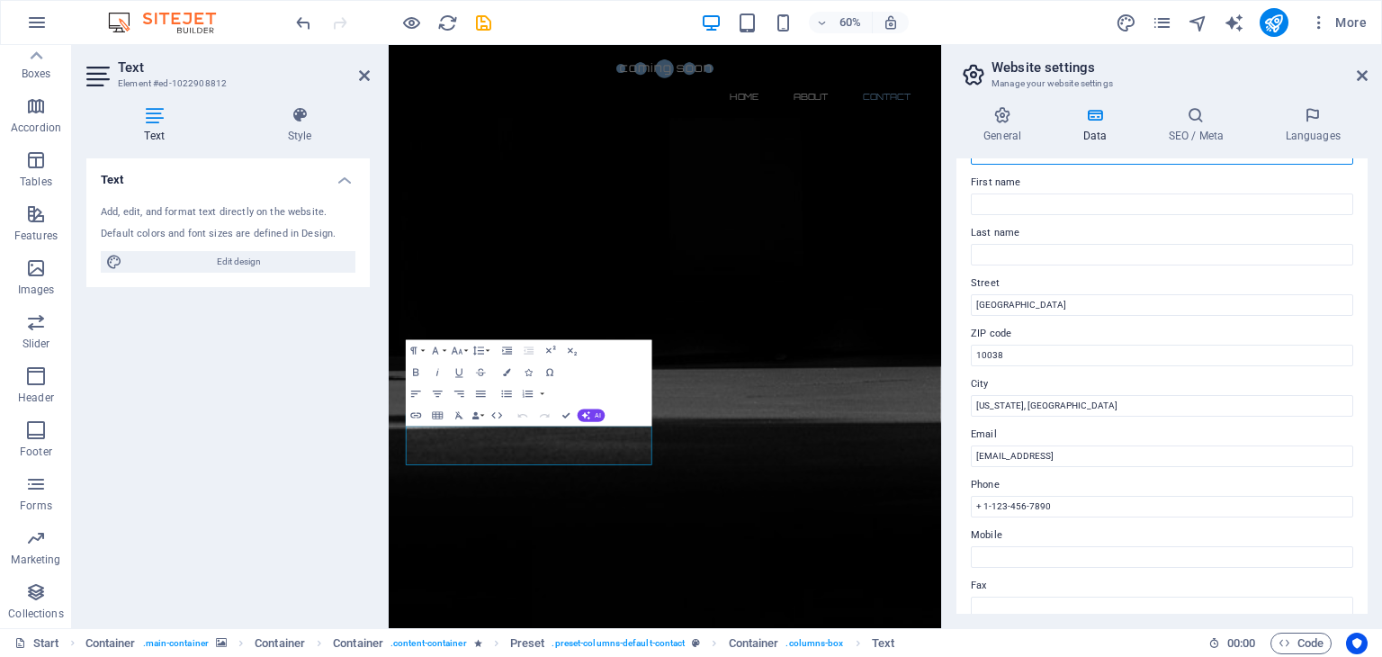
scroll to position [0, 0]
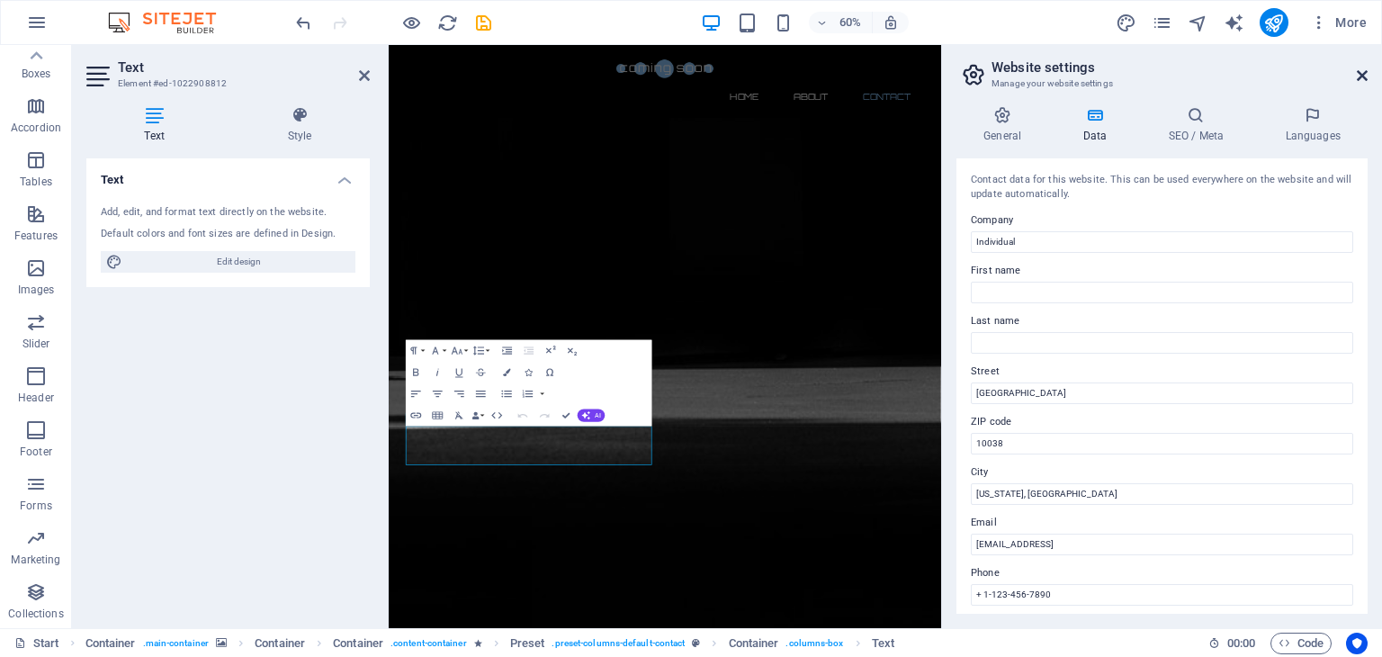
click at [1359, 73] on icon at bounding box center [1362, 75] width 11 height 14
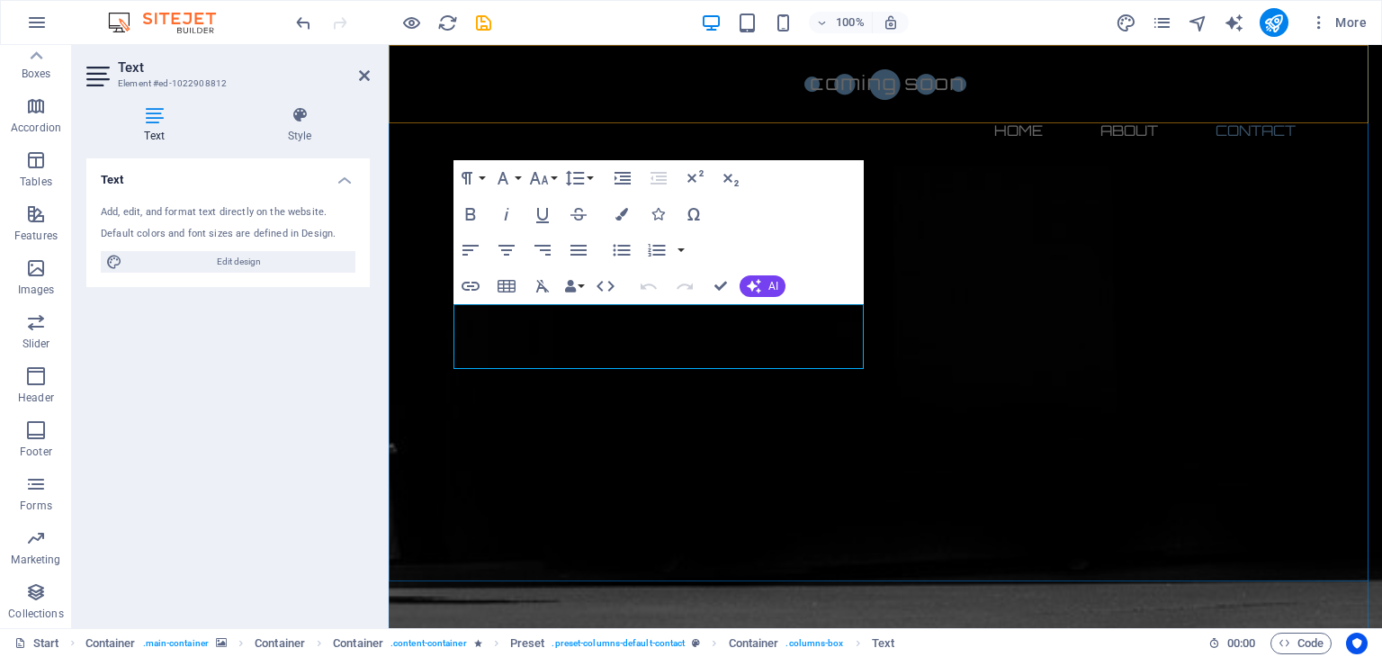
scroll to position [1721, 0]
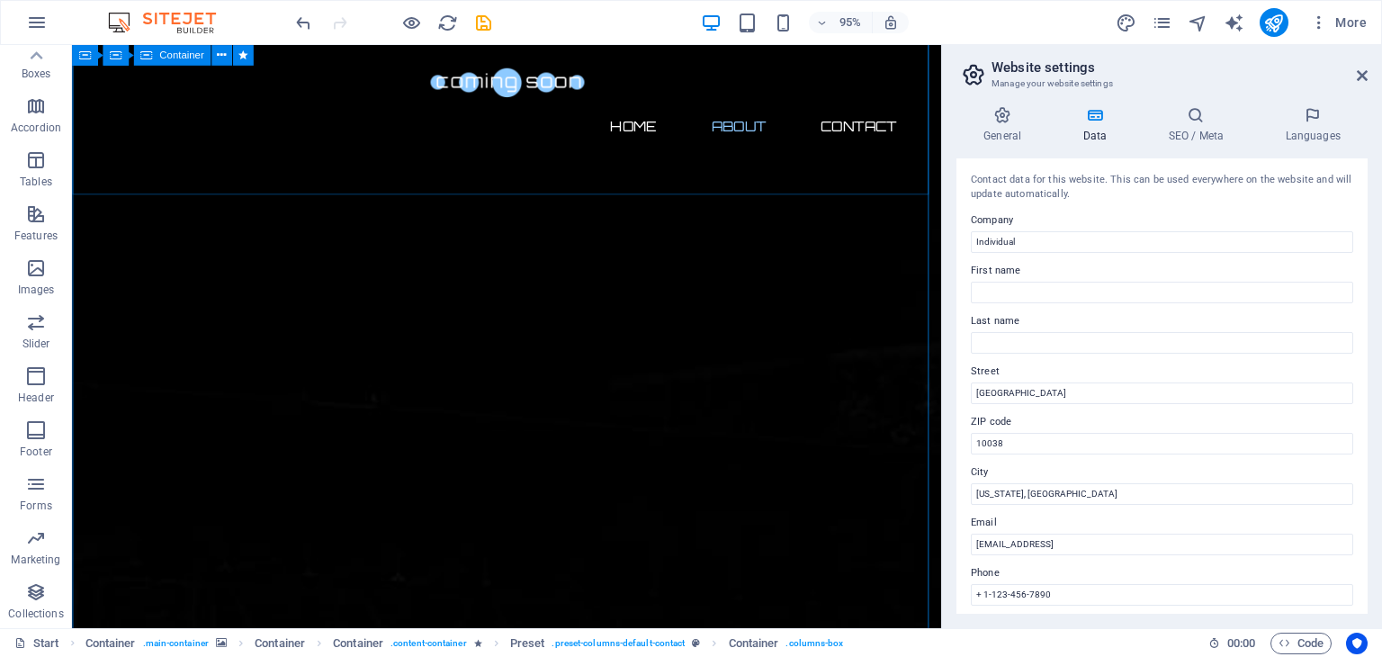
scroll to position [540, 0]
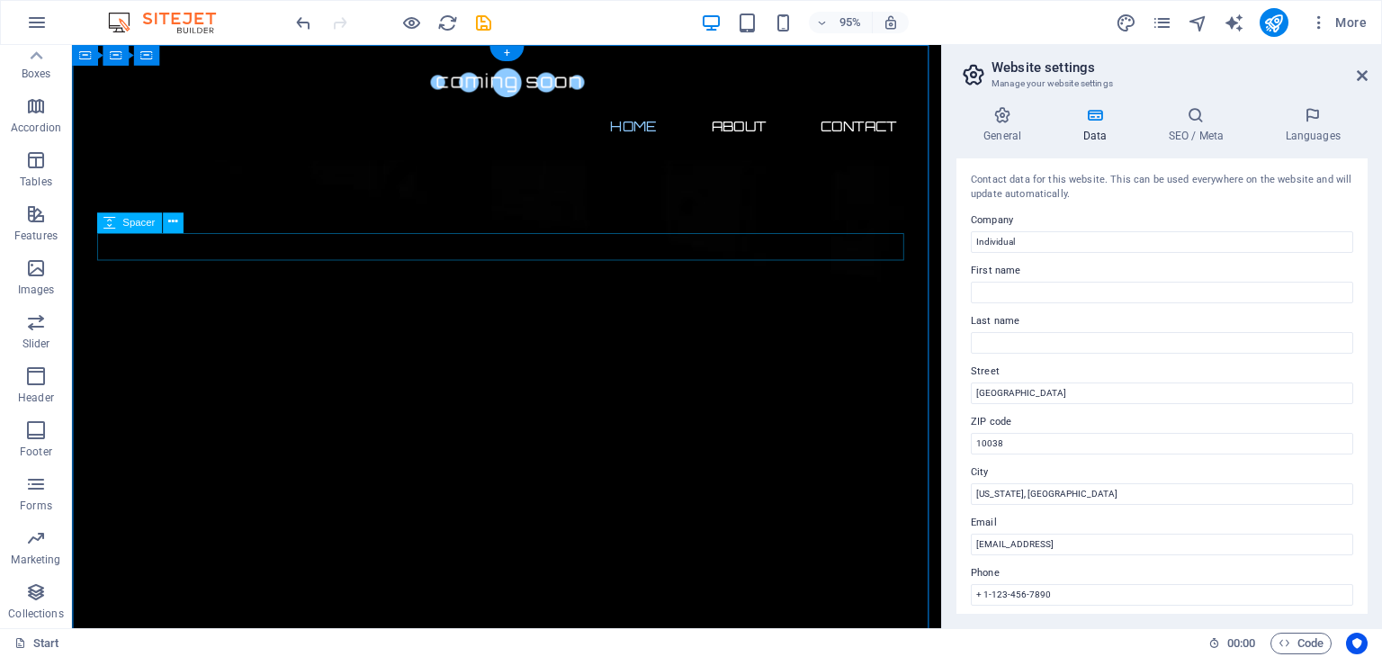
scroll to position [0, 0]
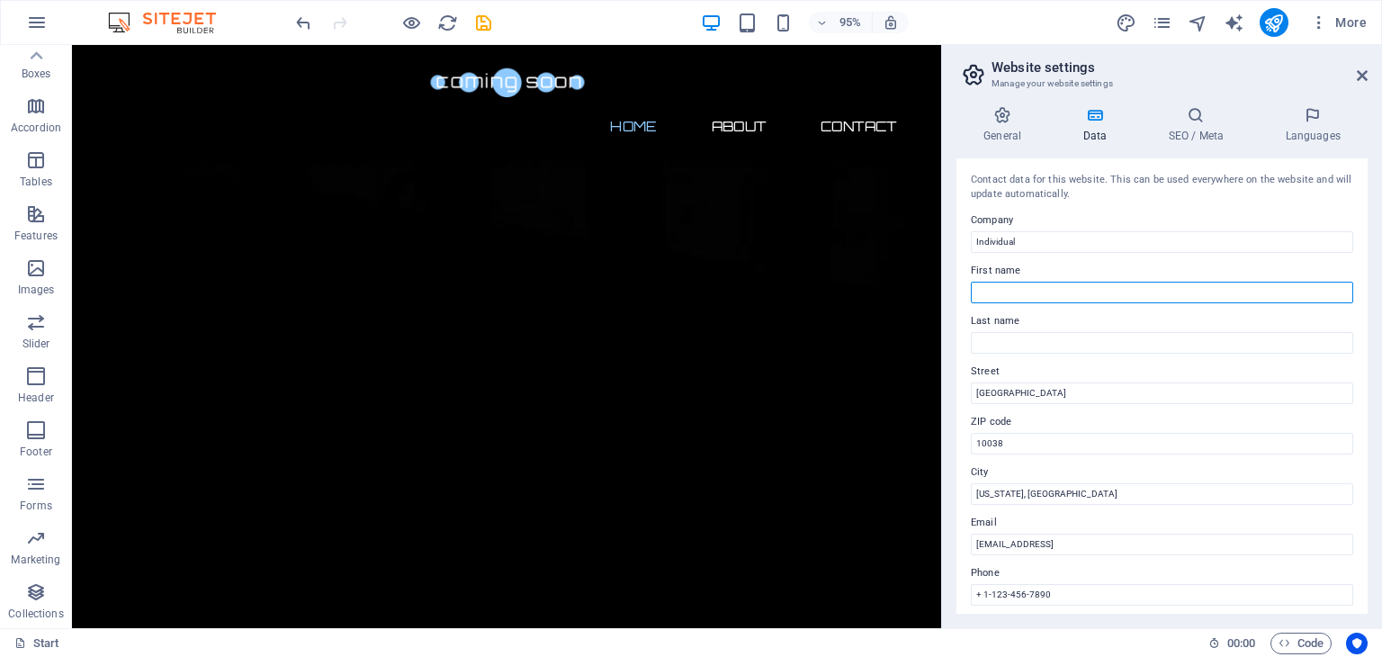
click at [990, 287] on input "First name" at bounding box center [1162, 293] width 382 height 22
type input "SK"
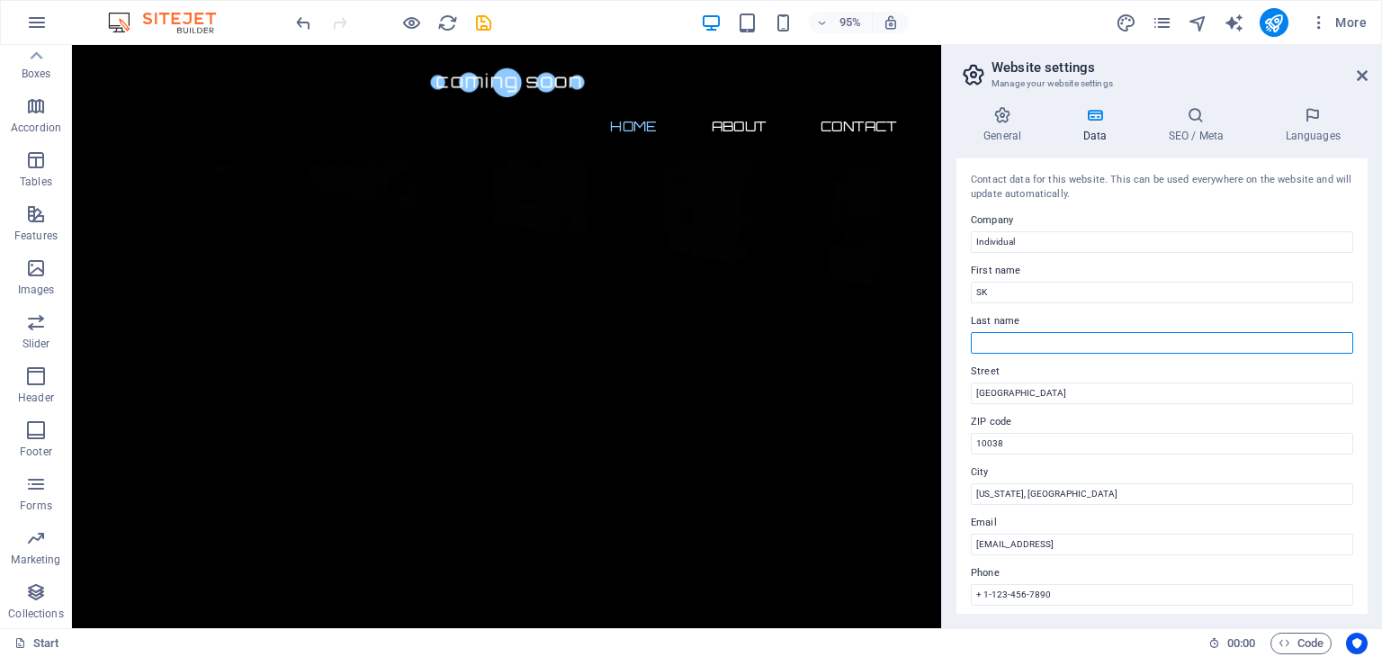
click at [1000, 339] on input "Last name" at bounding box center [1162, 343] width 382 height 22
type input "ModernCollections"
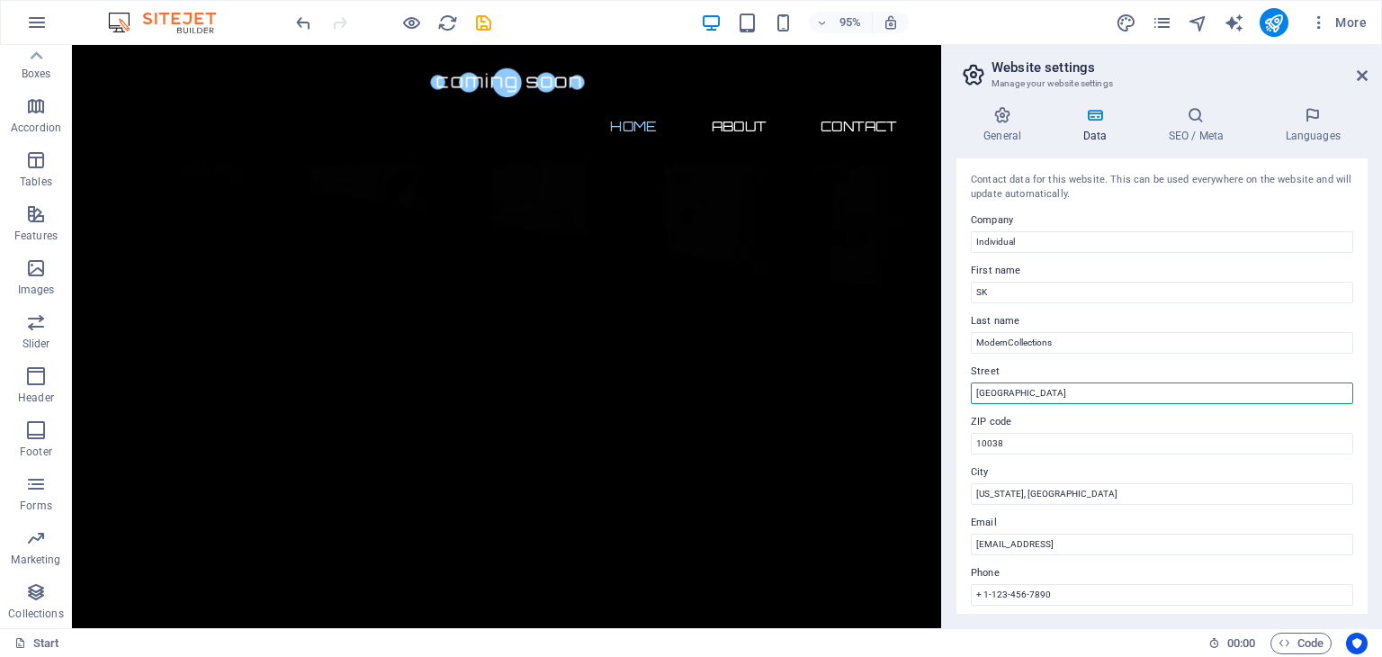
click at [1075, 387] on input "Brooklyn Bridge" at bounding box center [1162, 393] width 382 height 22
type input "B"
type input "Budvel, RajendraNagar, Hyderabad, Telangana , India"
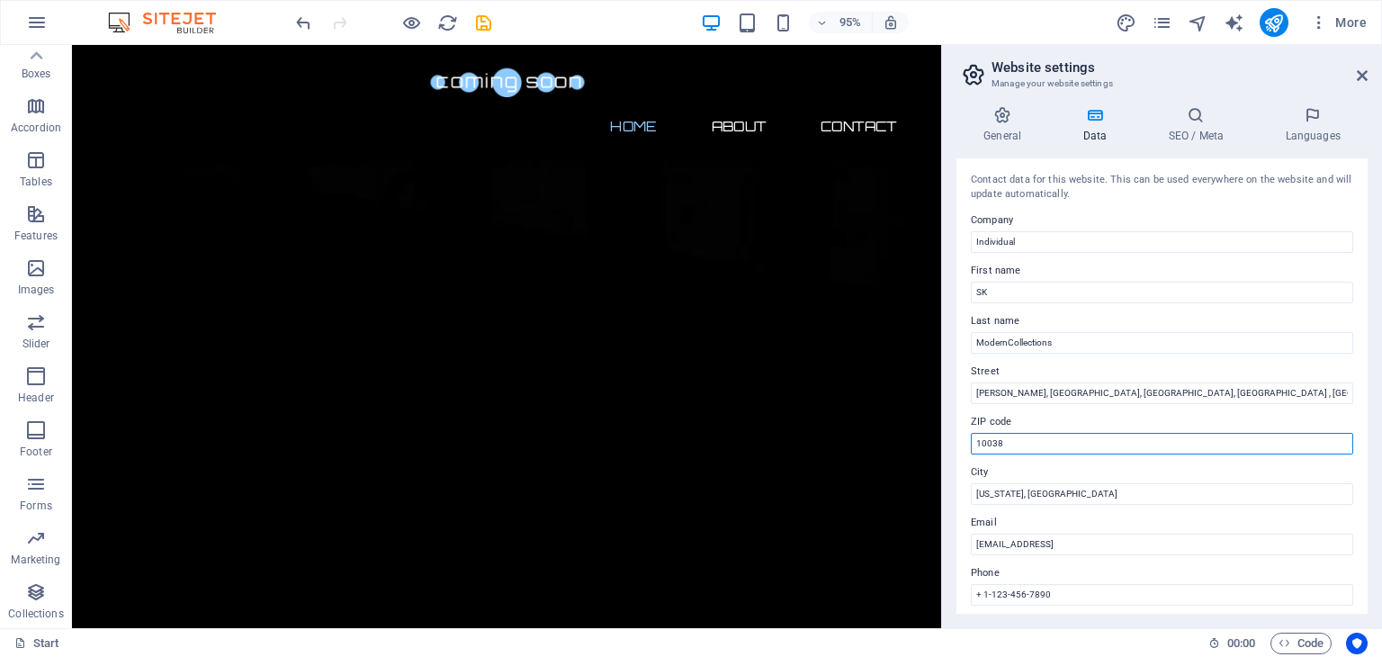
click at [1054, 440] on input "10038" at bounding box center [1162, 444] width 382 height 22
type input "1"
type input "500030"
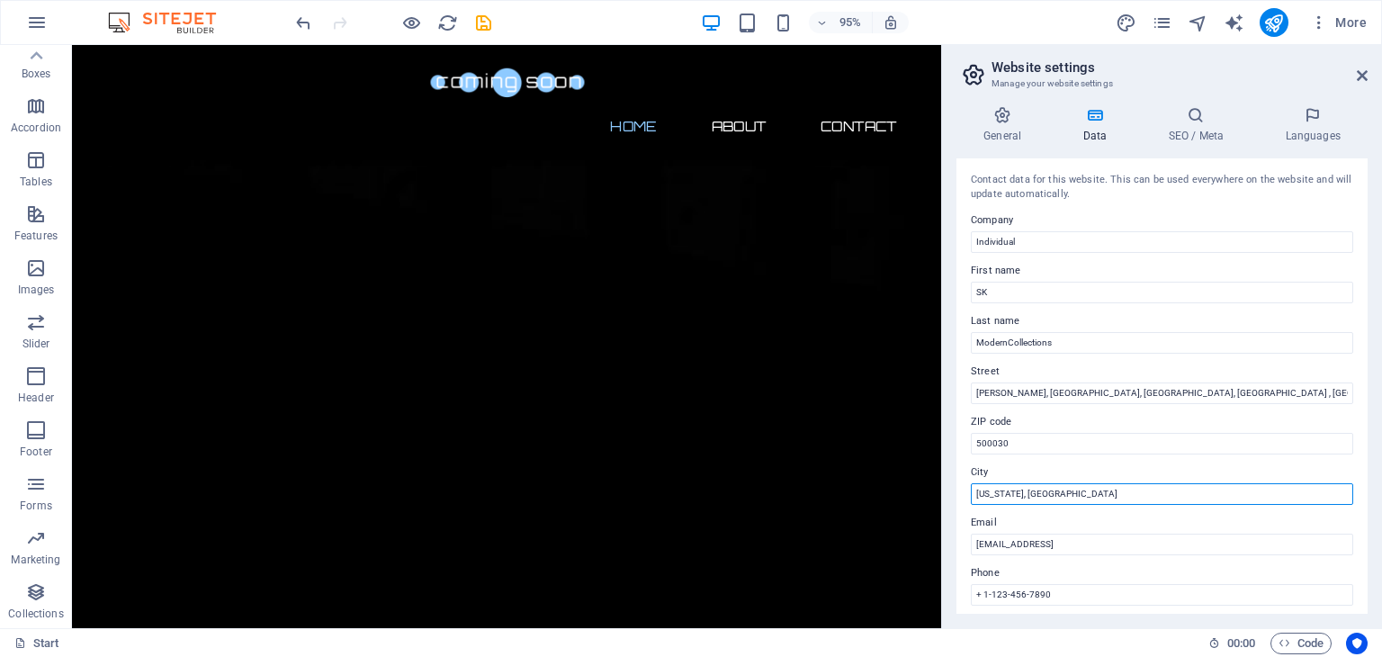
click at [1045, 495] on input "New York, NY" at bounding box center [1162, 494] width 382 height 22
type input "N"
type input "Hyderabad"
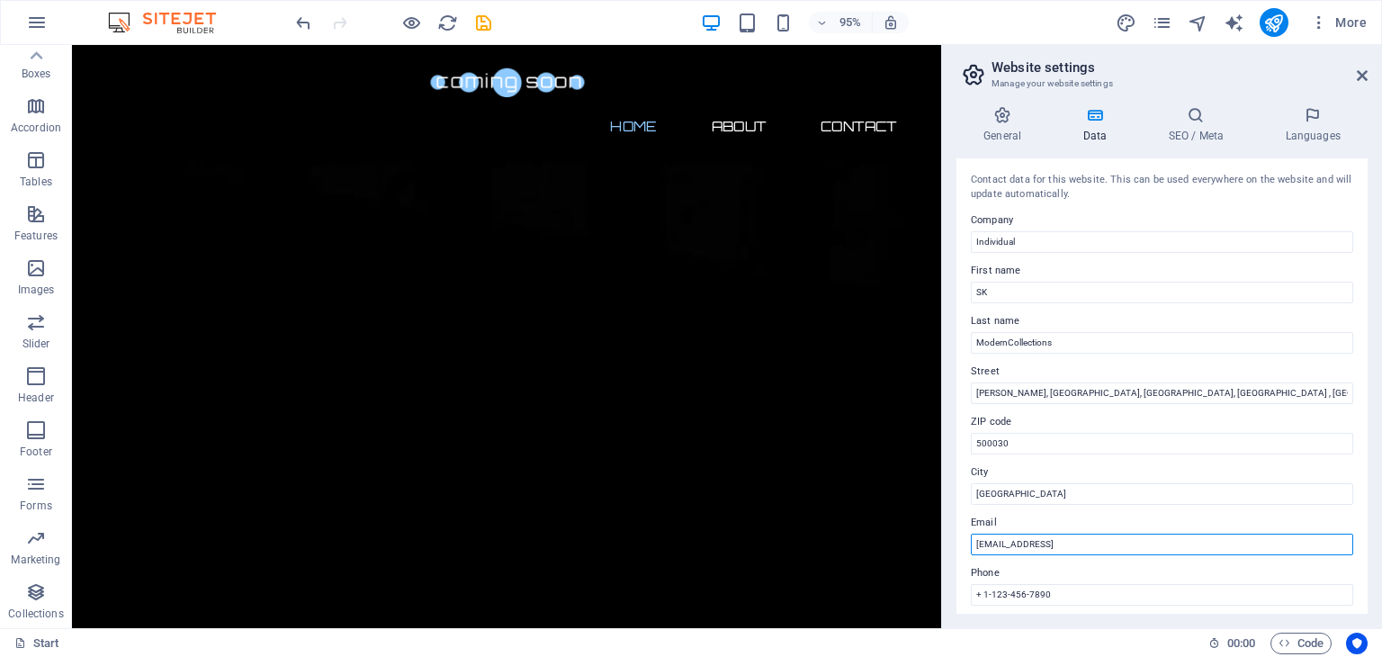
click at [1043, 543] on input "a43da7547f34029bd1faad9411d828@cpanel.local" at bounding box center [1162, 545] width 382 height 22
type input "a"
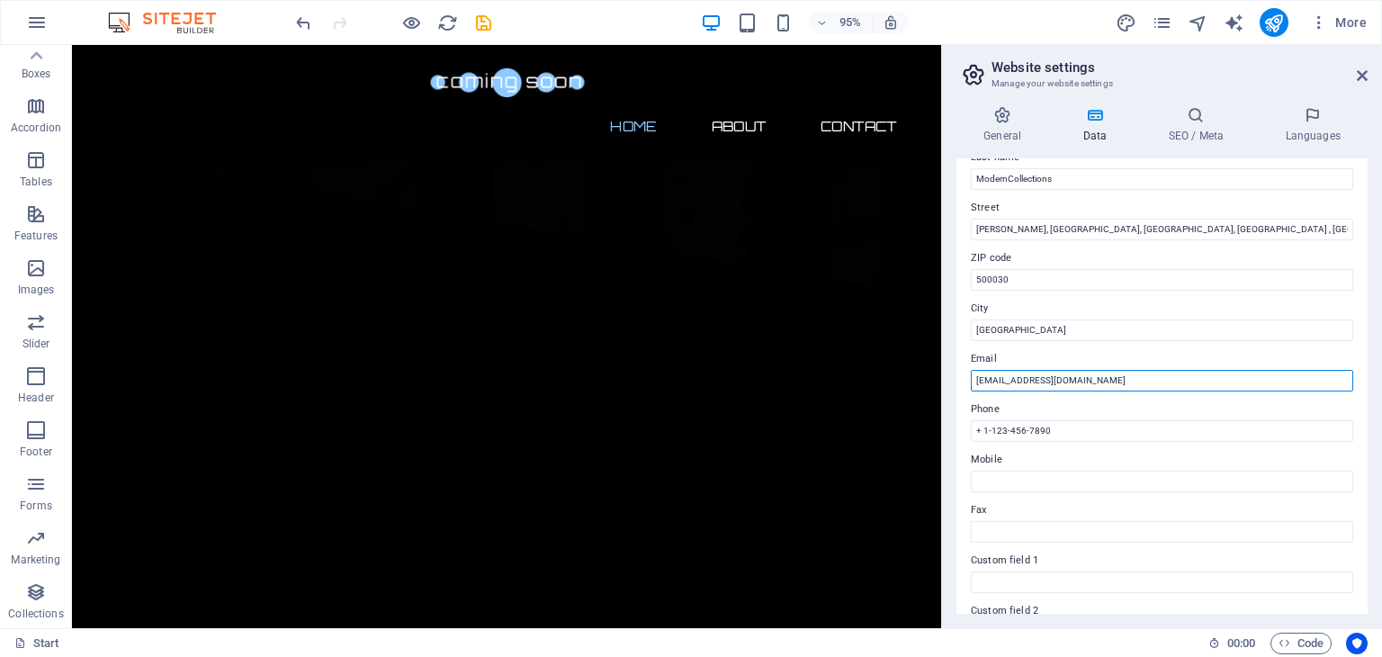
scroll to position [288, 0]
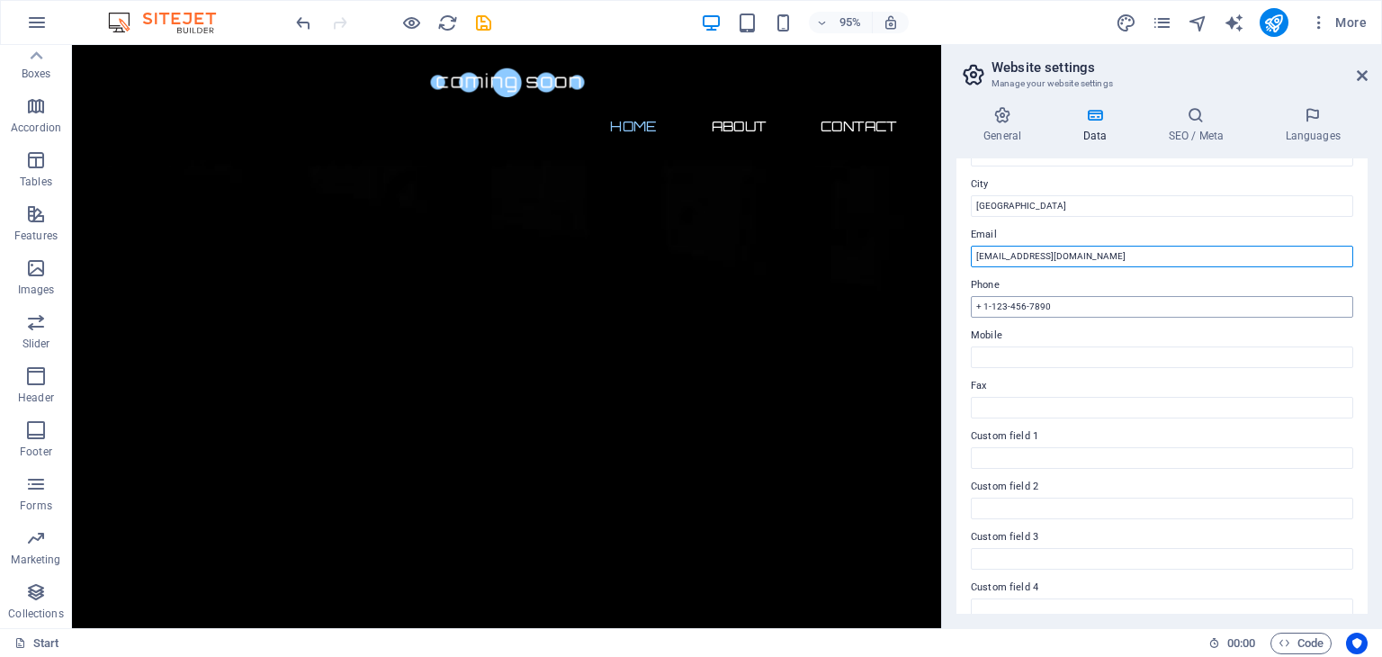
type input "info@skmoderncollections.com"
click at [1054, 307] on input "+ 1-123-456-7890" at bounding box center [1162, 307] width 382 height 22
type input "+"
type input "+91 7075239871"
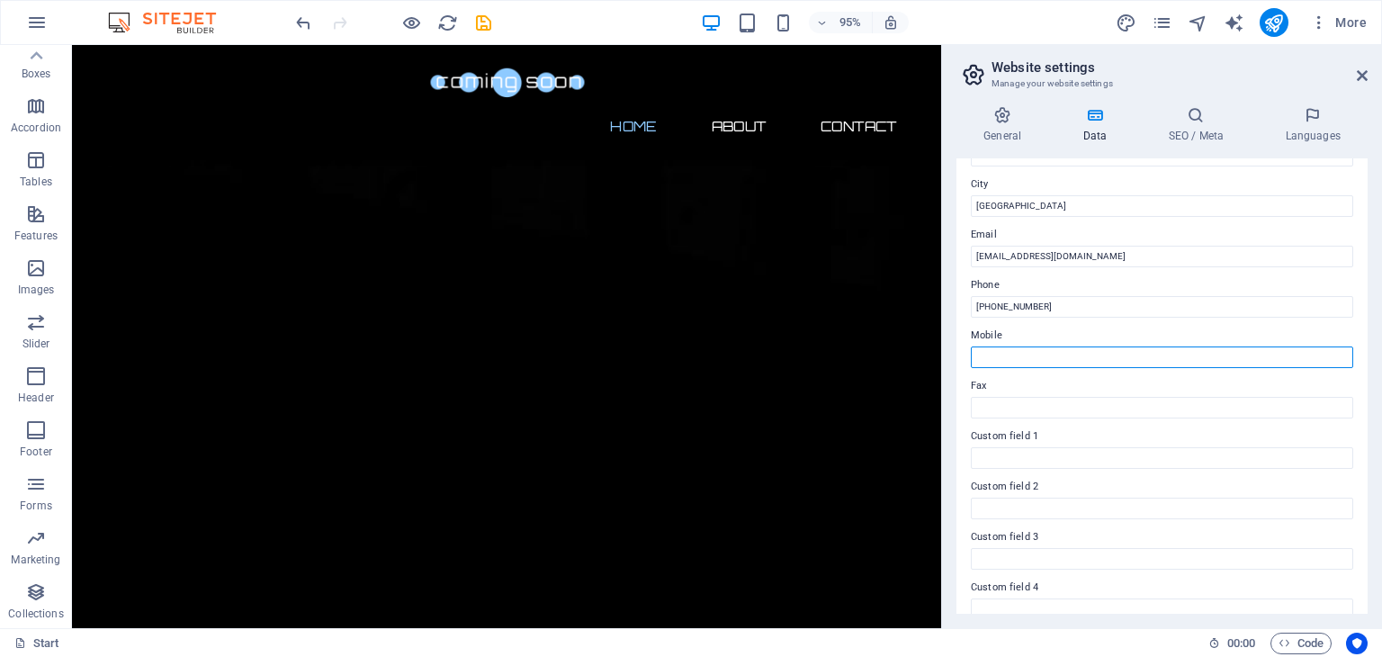
click at [997, 348] on input "Mobile" at bounding box center [1162, 357] width 382 height 22
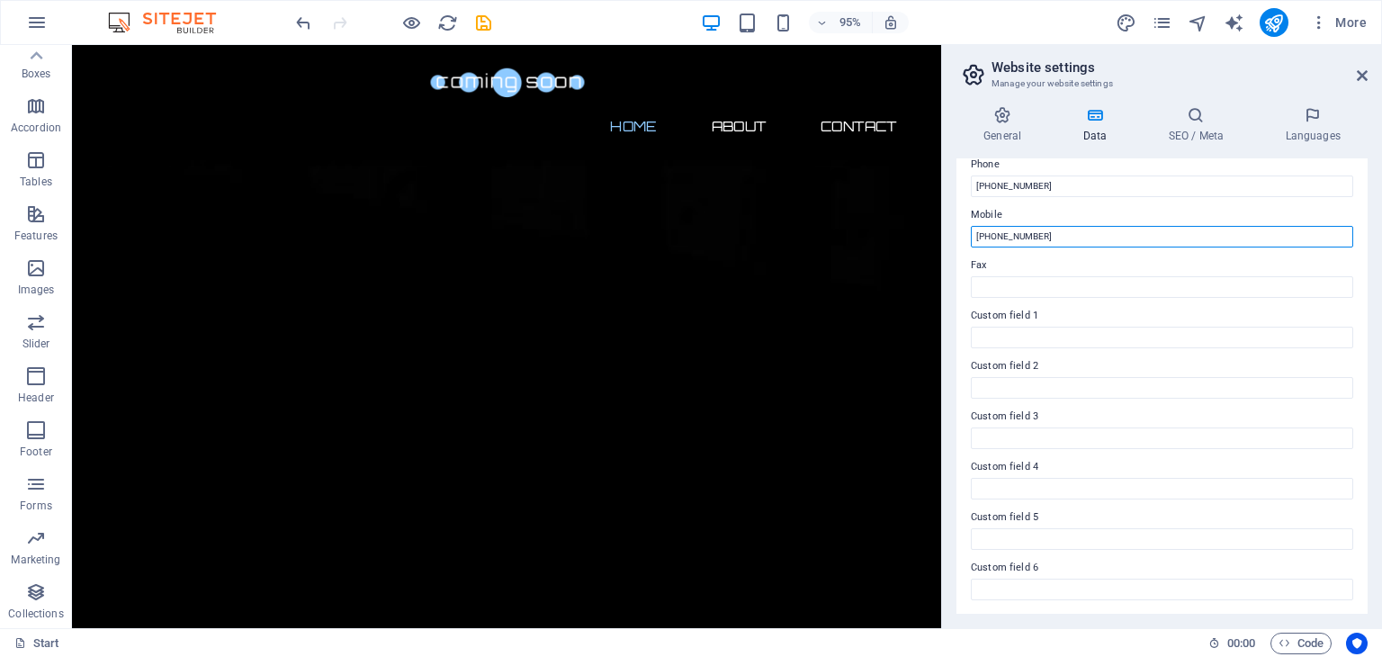
scroll to position [0, 0]
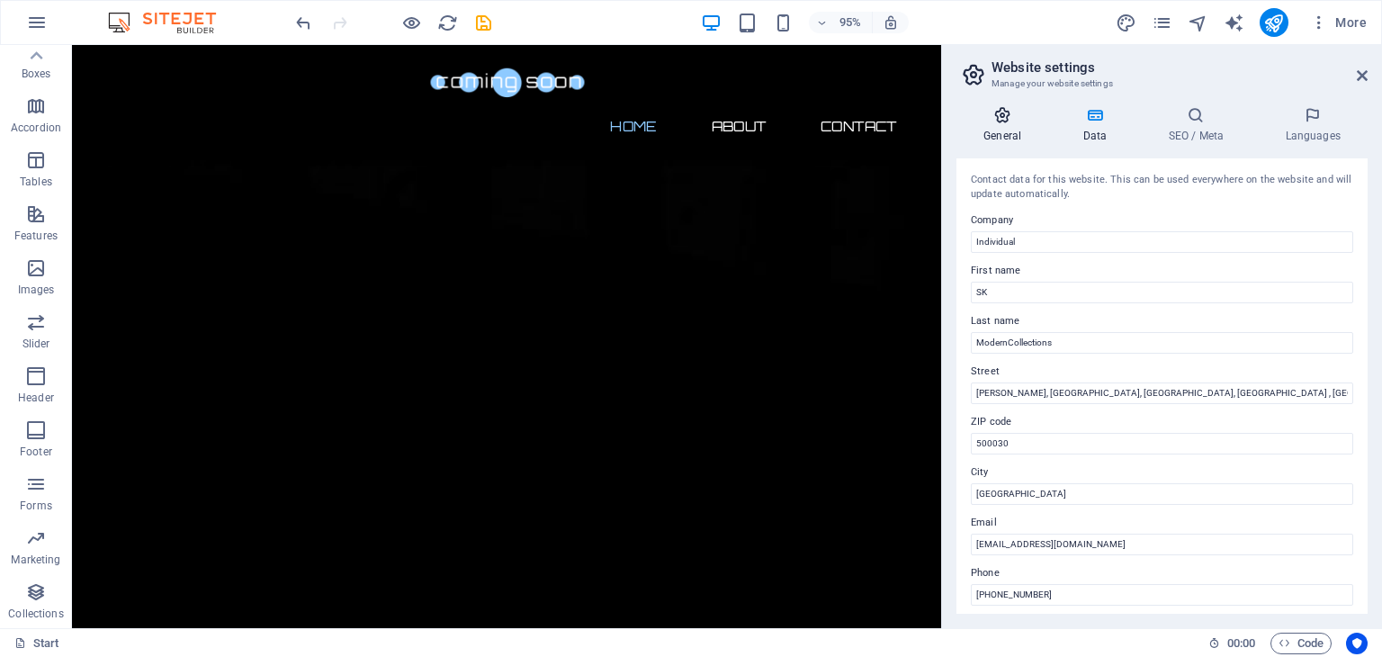
type input "+91 7075239871"
click at [1006, 119] on icon at bounding box center [1002, 115] width 92 height 18
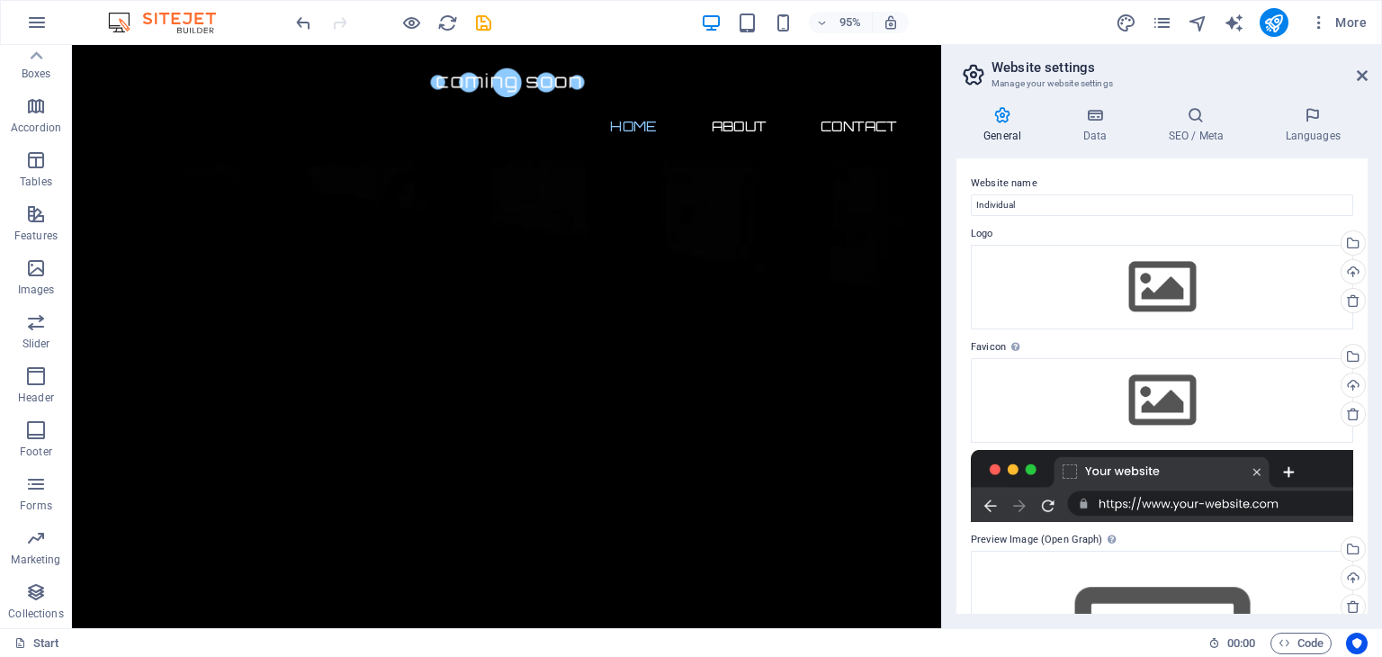
click at [1105, 146] on div "General Data SEO / Meta Languages Website name Individual Logo Drag files here,…" at bounding box center [1161, 359] width 411 height 507
click at [1100, 130] on h4 "Data" at bounding box center [1097, 125] width 85 height 38
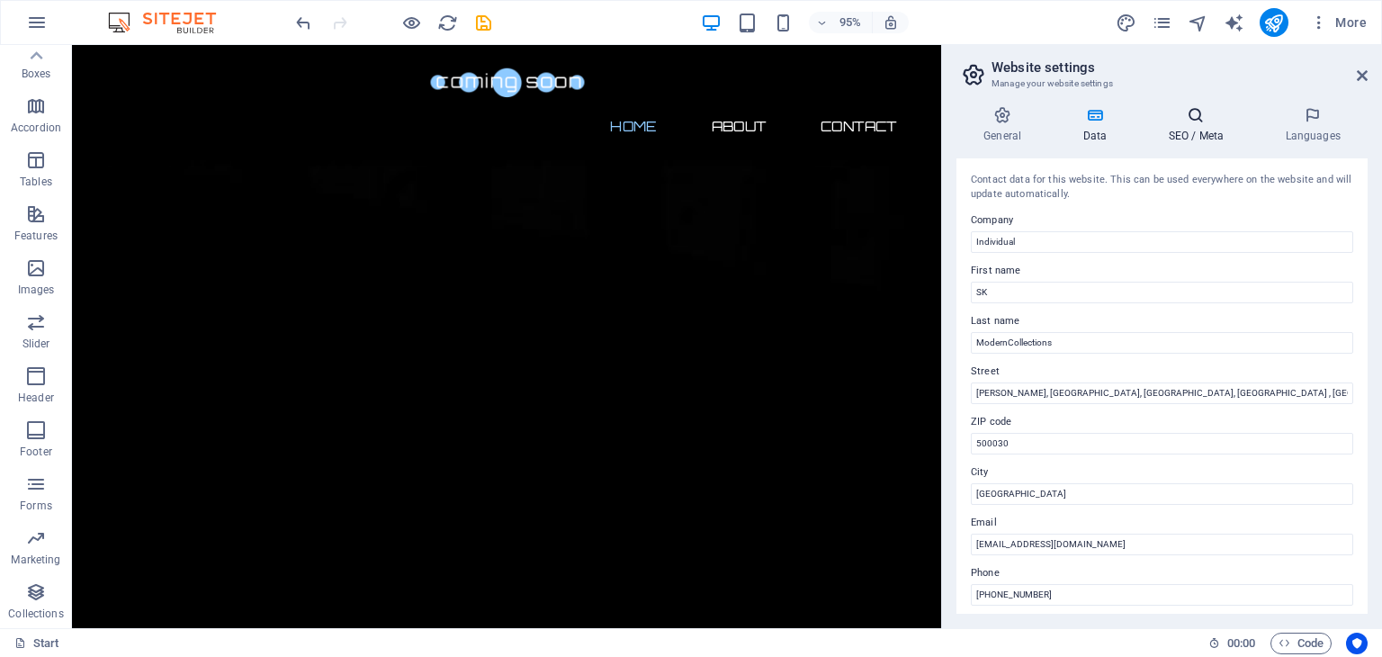
click at [1201, 116] on icon at bounding box center [1196, 115] width 110 height 18
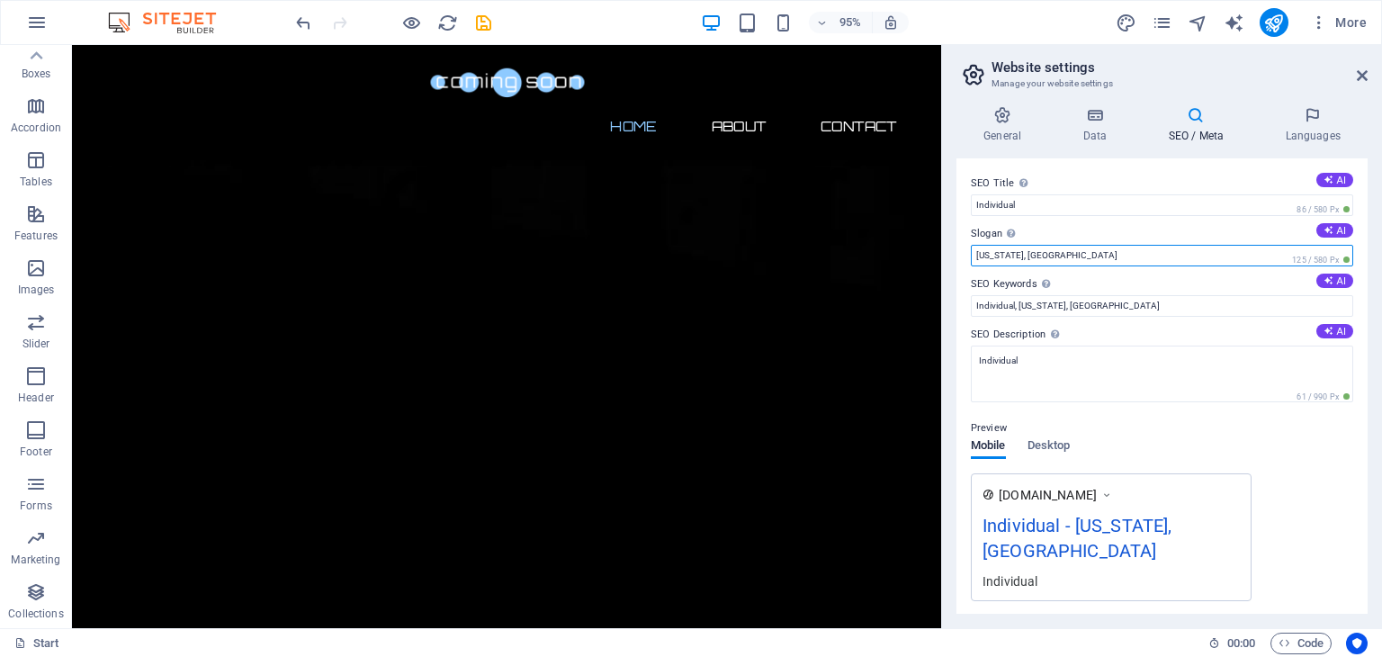
click at [1087, 256] on input "New York, NY" at bounding box center [1162, 256] width 382 height 22
type input "N"
type input "Hyderabad"
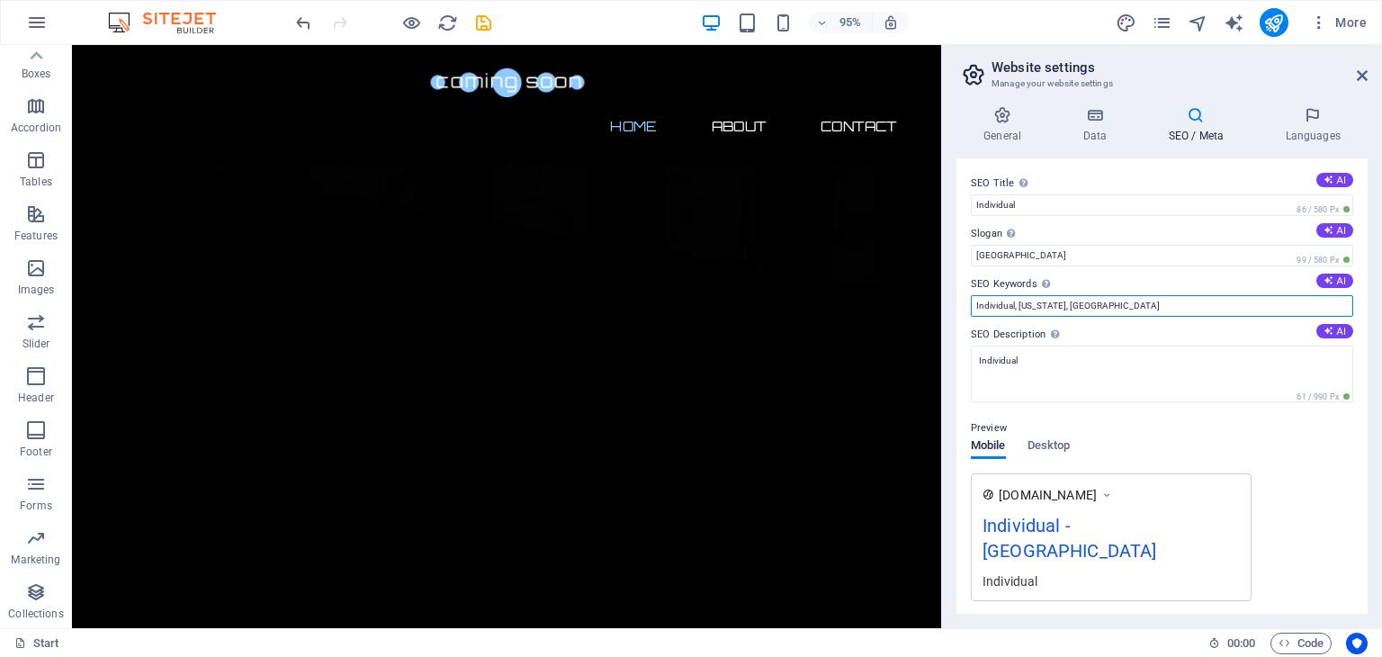
click at [1076, 304] on input "Individual, New York, NY" at bounding box center [1162, 306] width 382 height 22
type input "I"
type input "skmoderncollections, moderncollections. collections"
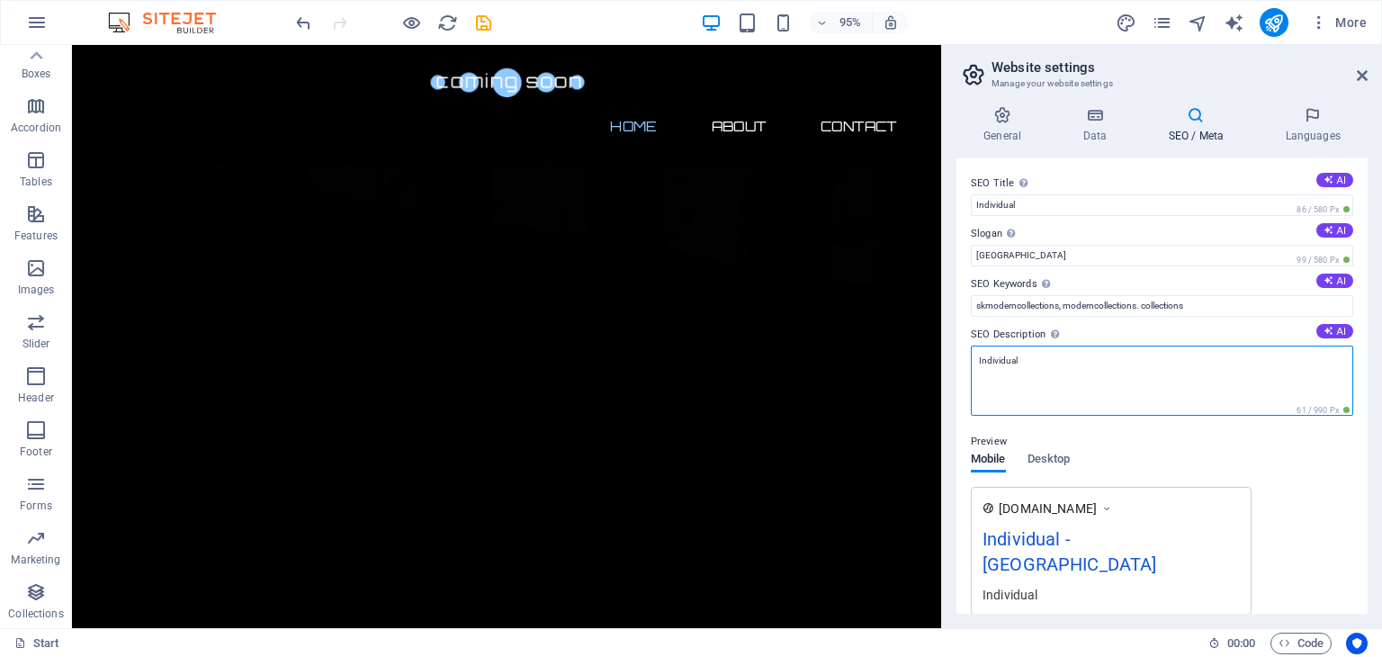
click at [1029, 360] on textarea "Individual" at bounding box center [1162, 380] width 382 height 70
drag, startPoint x: 1027, startPoint y: 364, endPoint x: 977, endPoint y: 364, distance: 49.5
click at [977, 364] on textarea "Individual" at bounding box center [1162, 380] width 382 height 70
paste textarea "Discover [Your Brand Name], your trusted destination for trendy sarees online, …"
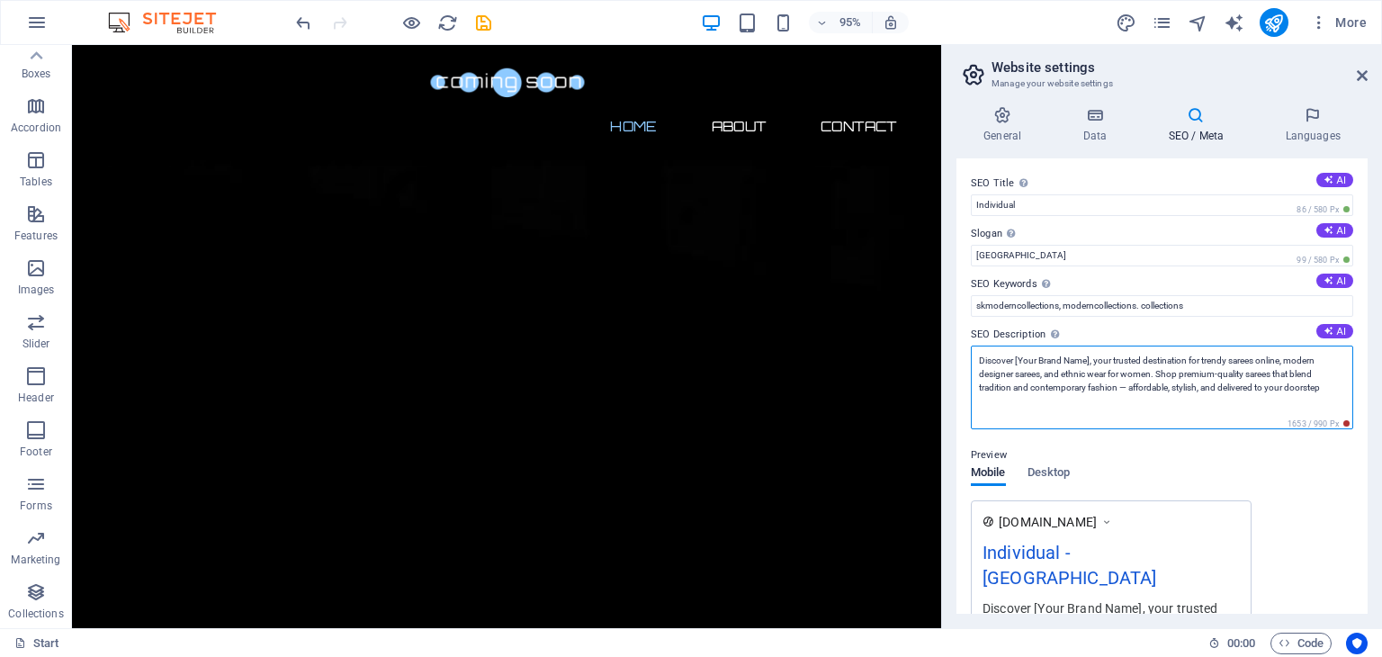
click at [1092, 359] on textarea "Discover [Your Brand Name], your trusted destination for trendy sarees online, …" at bounding box center [1162, 387] width 382 height 84
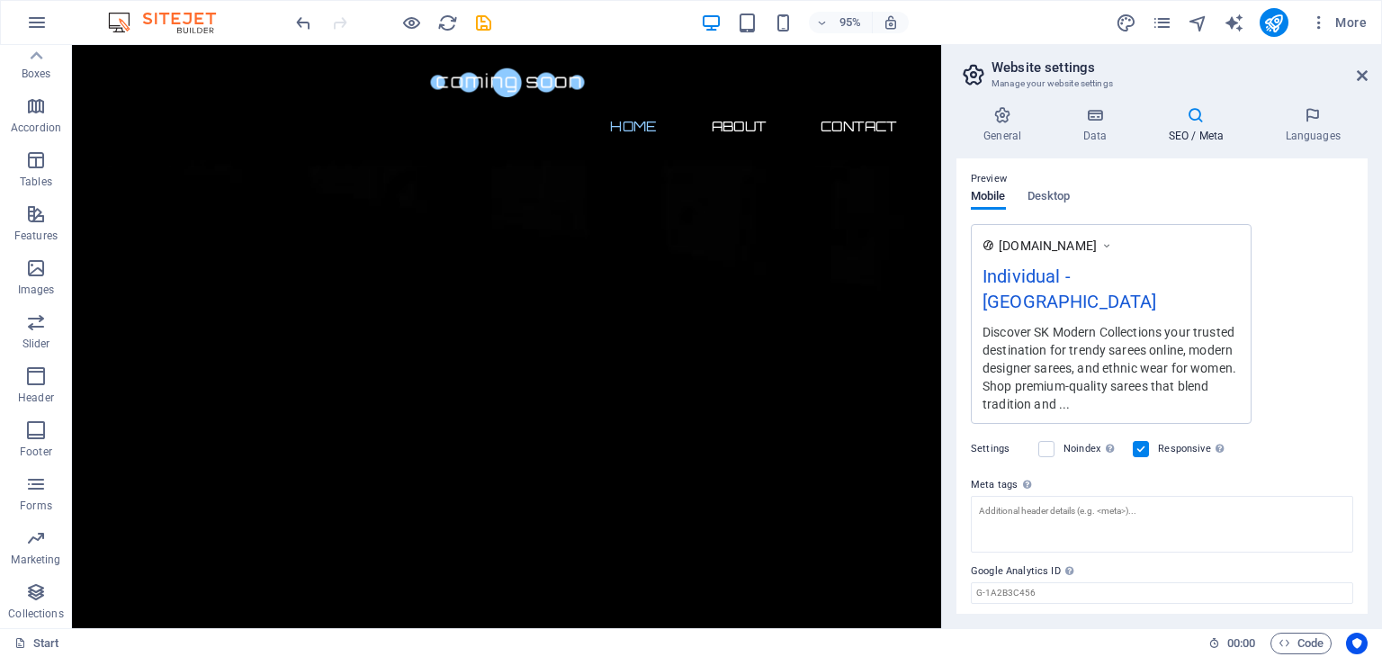
scroll to position [304, 0]
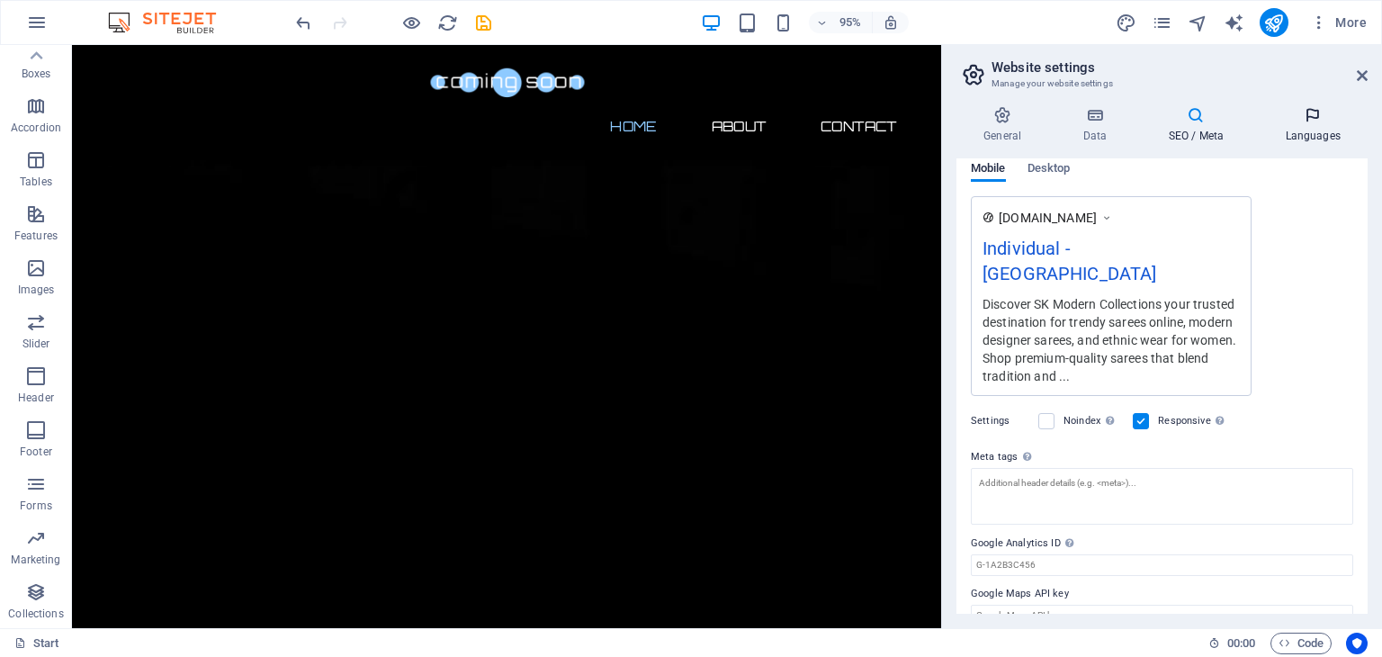
type textarea "Discover SK Modern Collections your trusted destination for trendy sarees onlin…"
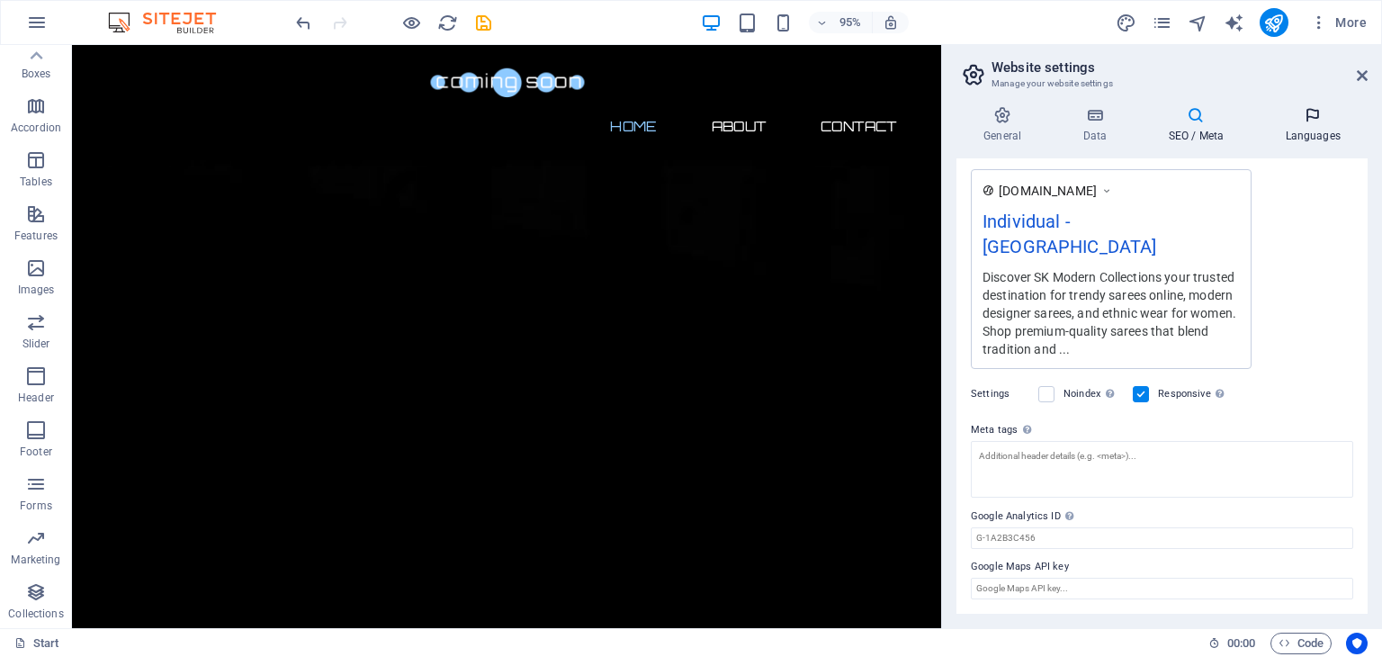
scroll to position [277, 0]
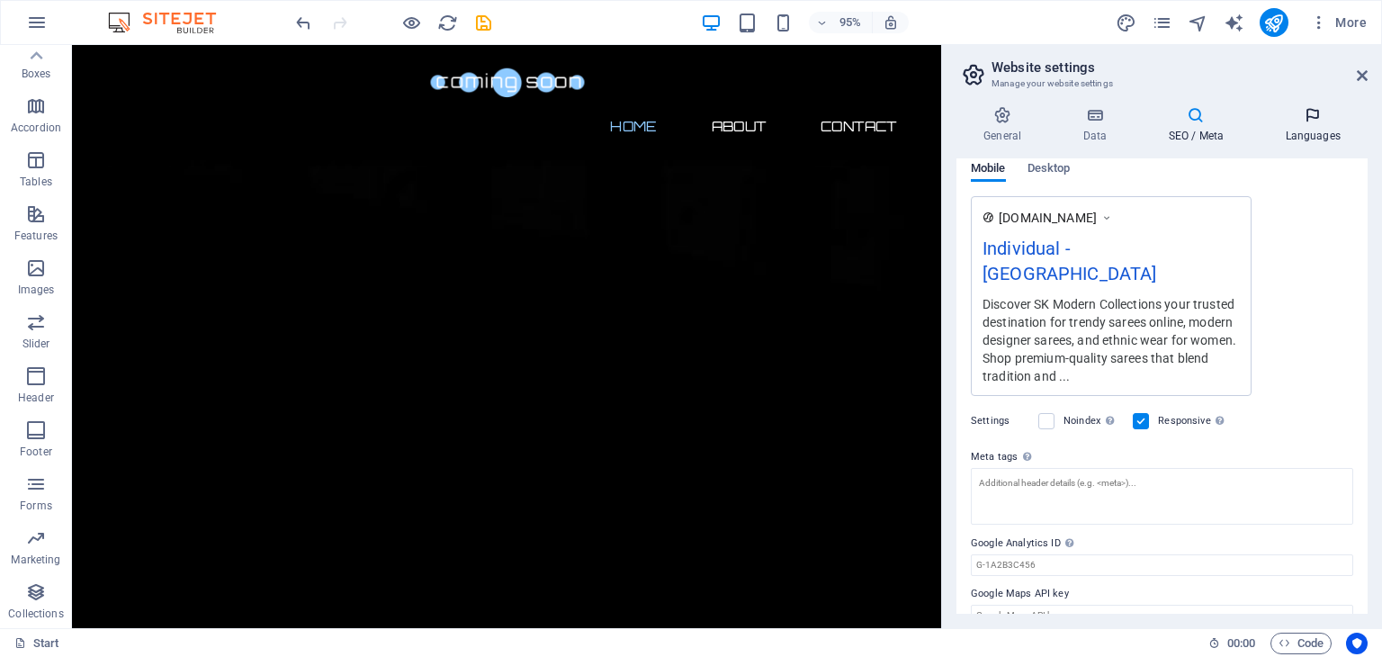
click at [1317, 120] on icon at bounding box center [1313, 115] width 110 height 18
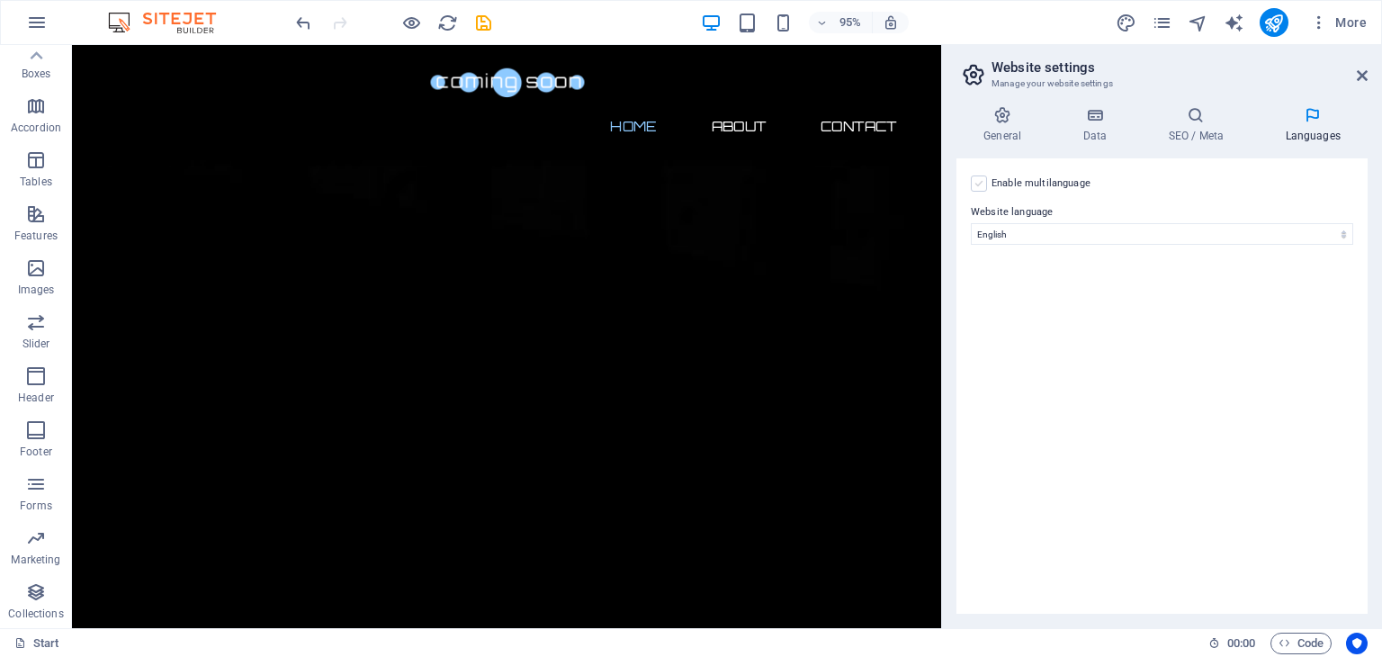
click at [977, 183] on label at bounding box center [979, 183] width 16 height 16
click at [0, 0] on input "Enable multilanguage To disable multilanguage delete all languages until only o…" at bounding box center [0, 0] width 0 height 0
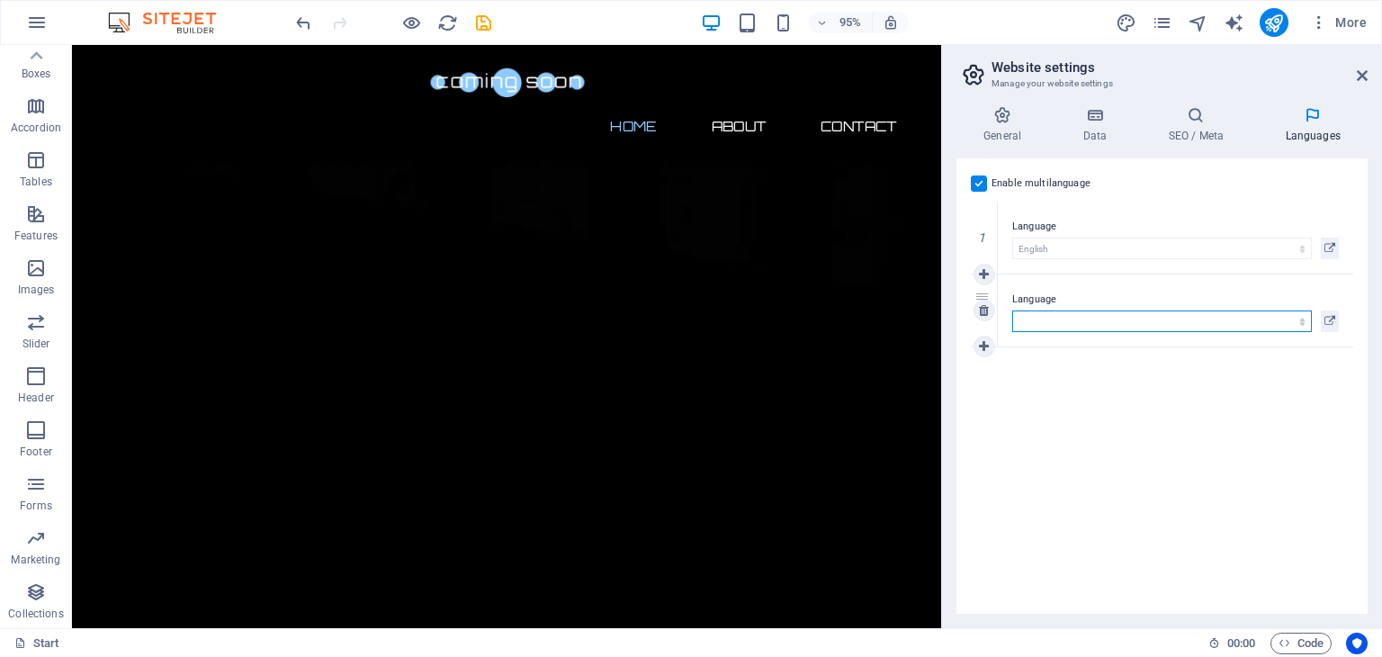
click at [1062, 318] on select "Abkhazian Afar Afrikaans Akan Albanian Amharic Arabic Aragonese Armenian Assame…" at bounding box center [1162, 321] width 300 height 22
select select "158"
click at [1050, 319] on select "Abkhazian Afar Afrikaans Akan Albanian Amharic Arabic Aragonese Armenian Assame…" at bounding box center [1162, 321] width 300 height 22
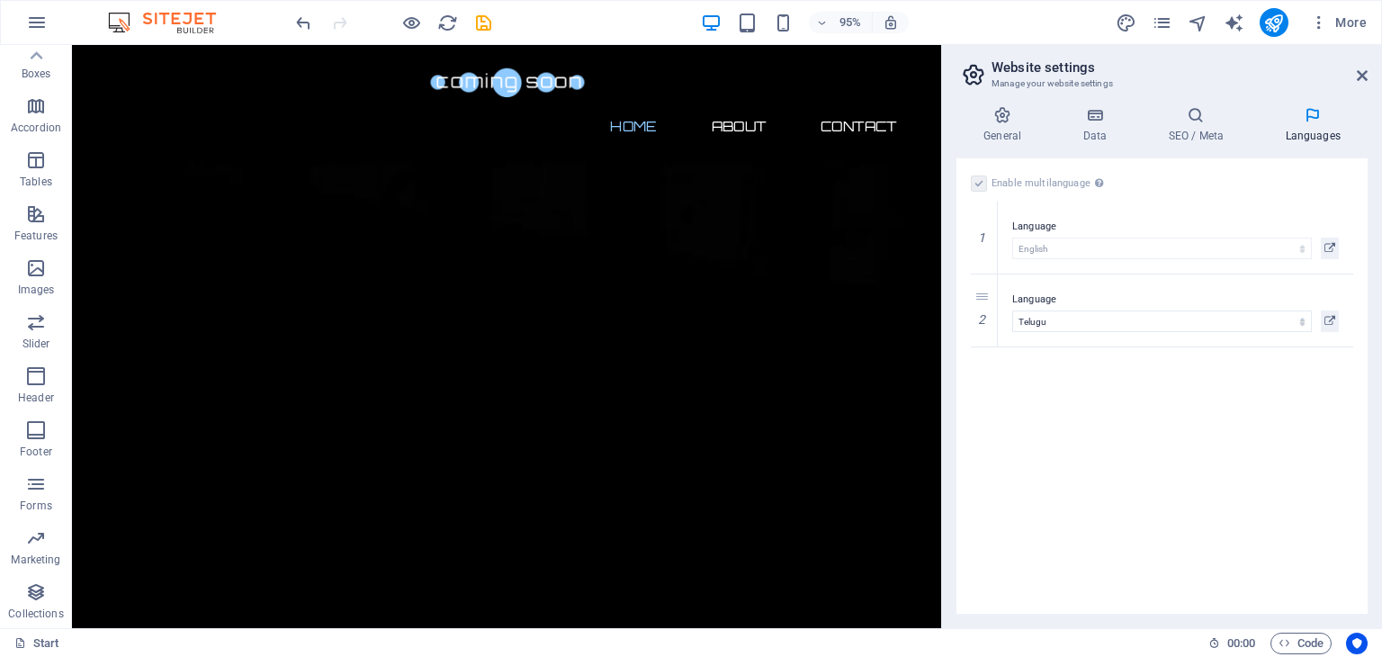
click at [1077, 410] on div "Enable multilanguage To disable multilanguage delete all languages until only o…" at bounding box center [1161, 385] width 411 height 455
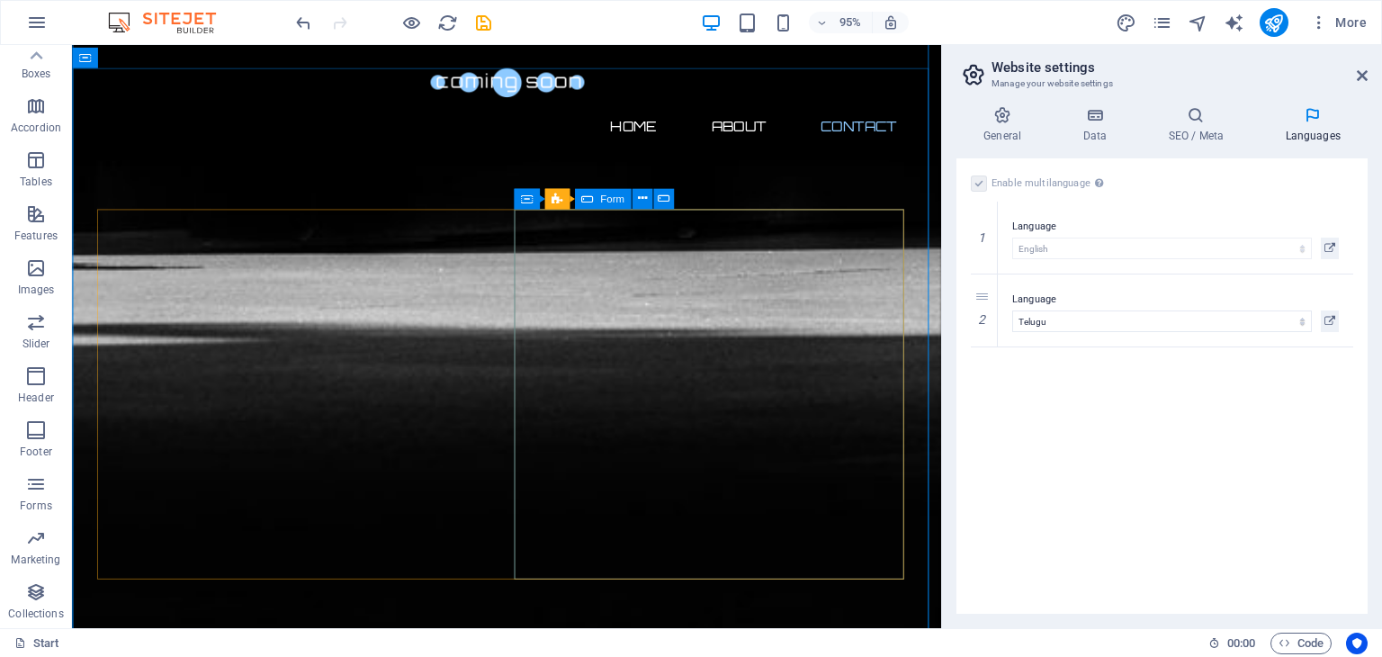
scroll to position [1655, 0]
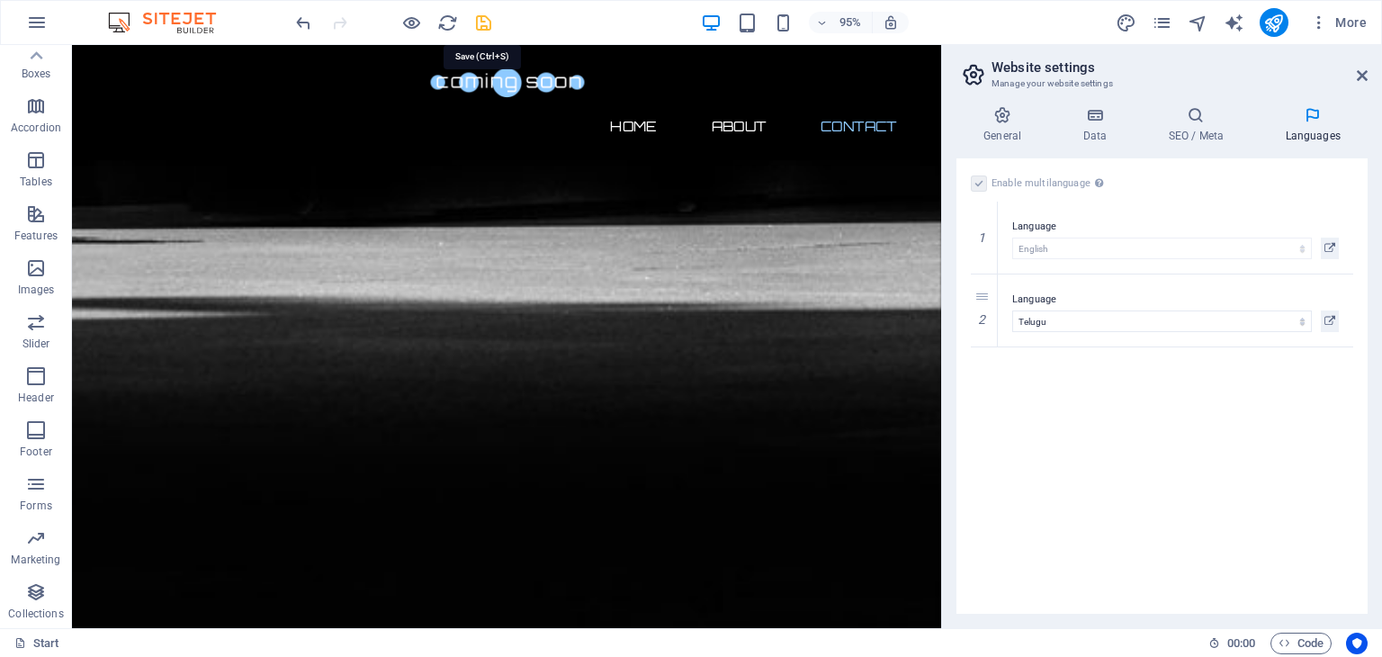
click at [480, 26] on icon "save" at bounding box center [483, 23] width 21 height 21
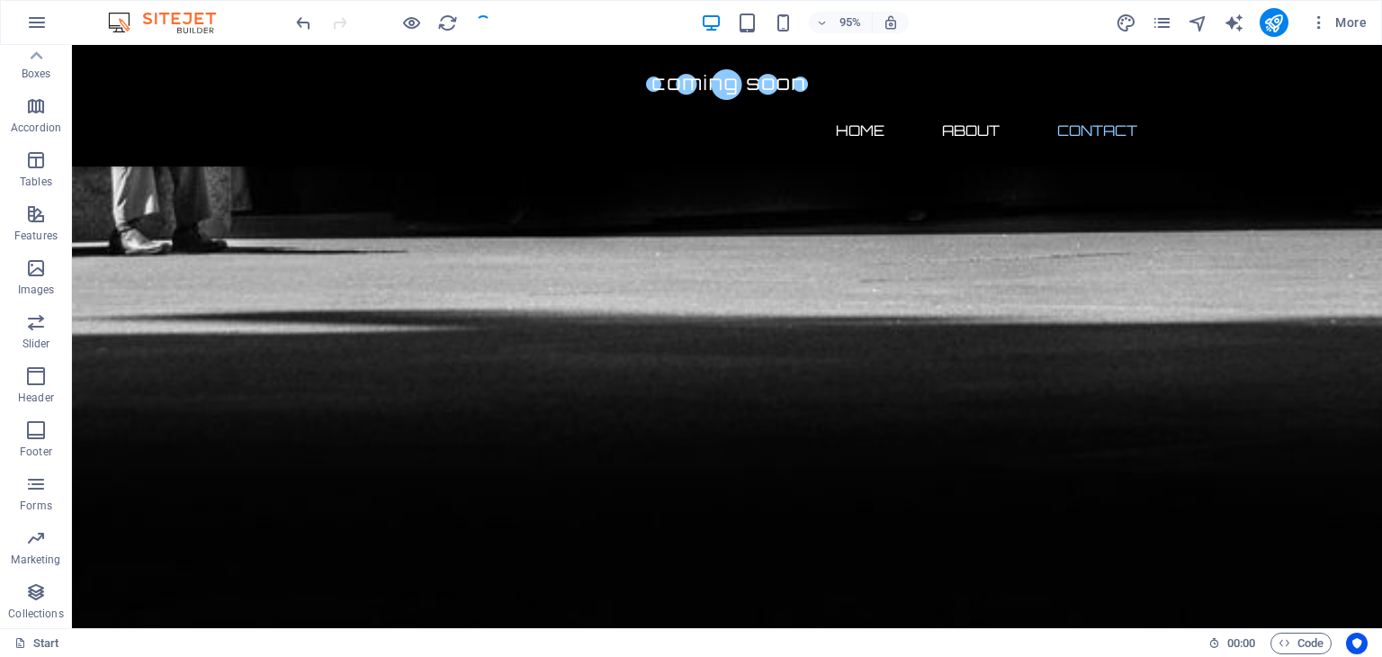
checkbox input "false"
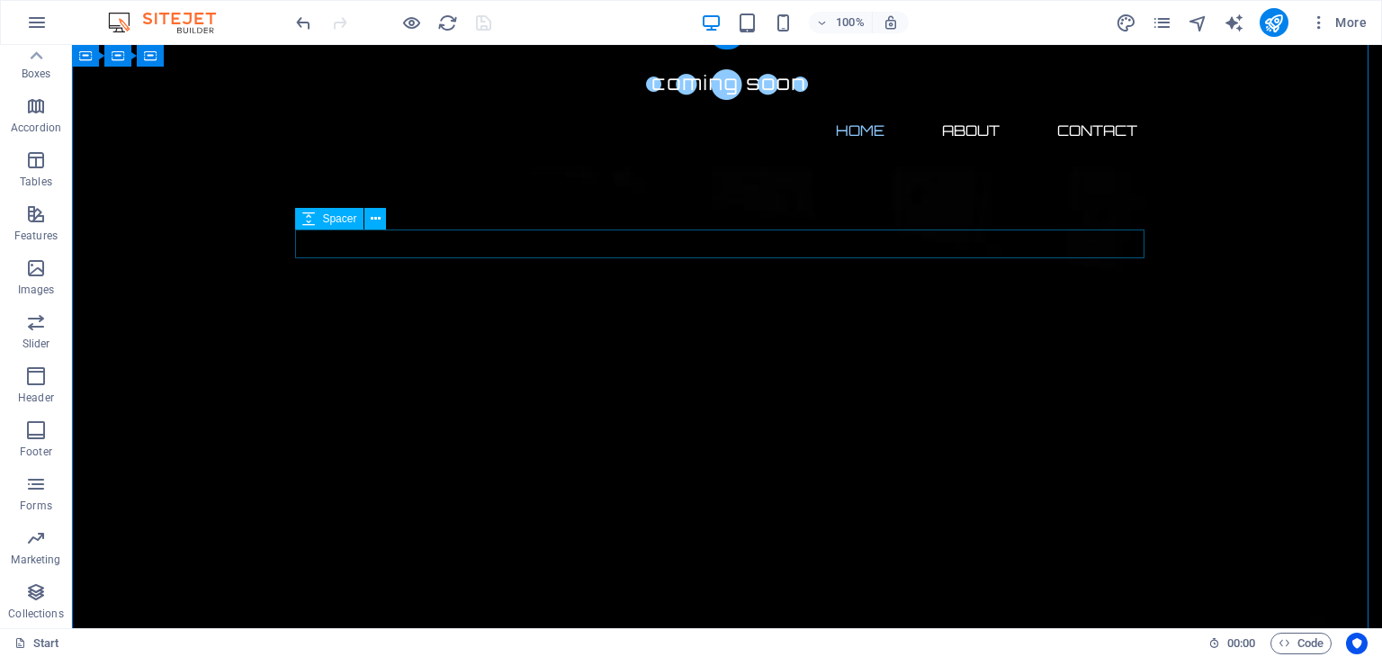
scroll to position [0, 0]
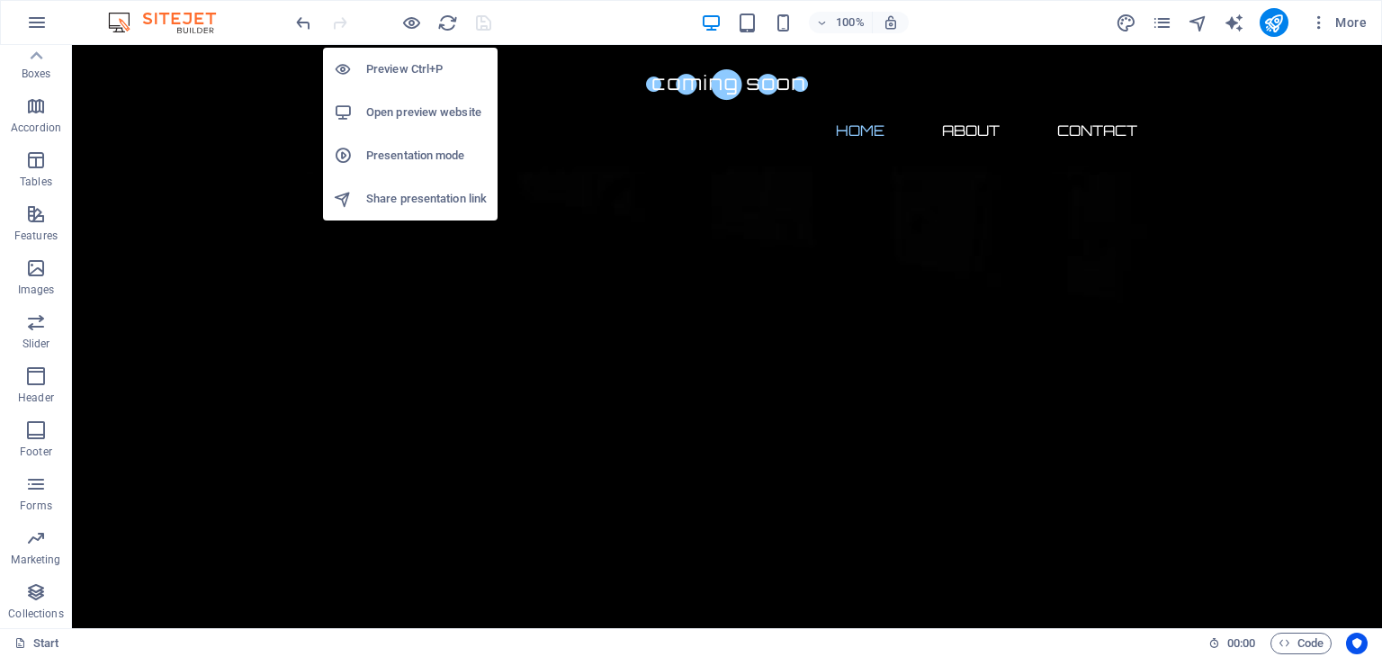
click at [389, 112] on h6 "Open preview website" at bounding box center [426, 113] width 121 height 22
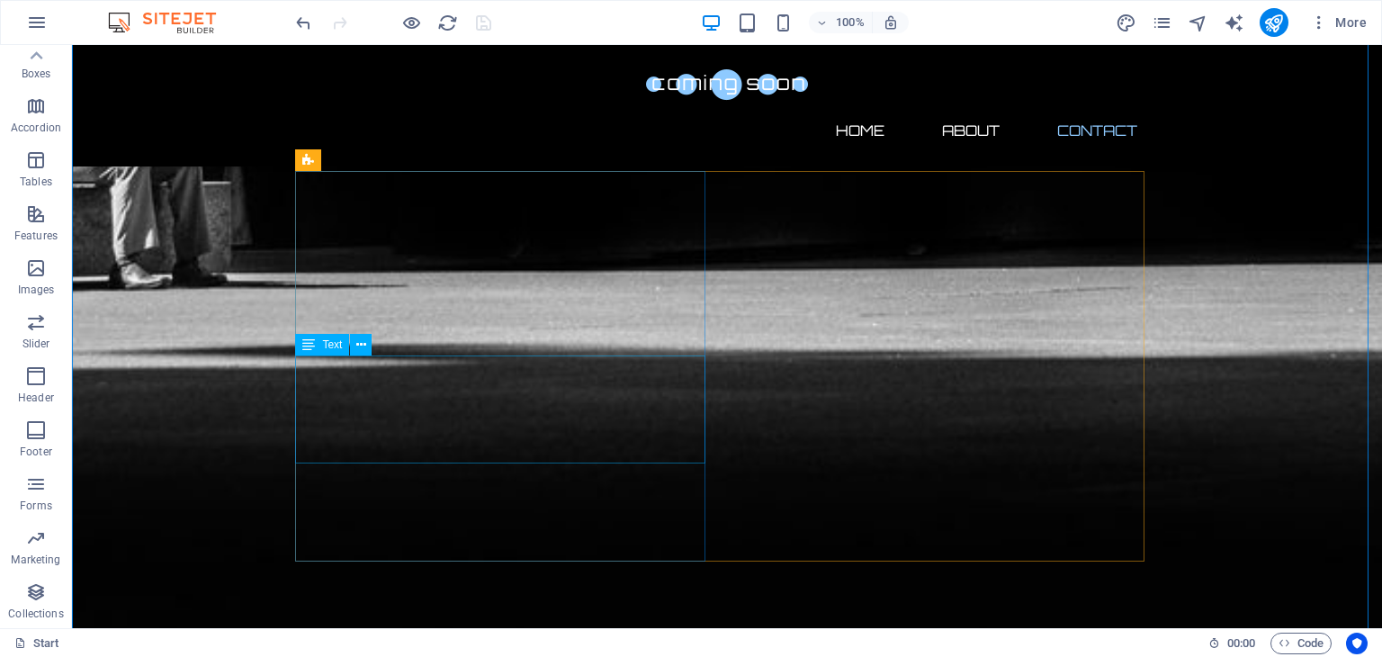
scroll to position [1622, 0]
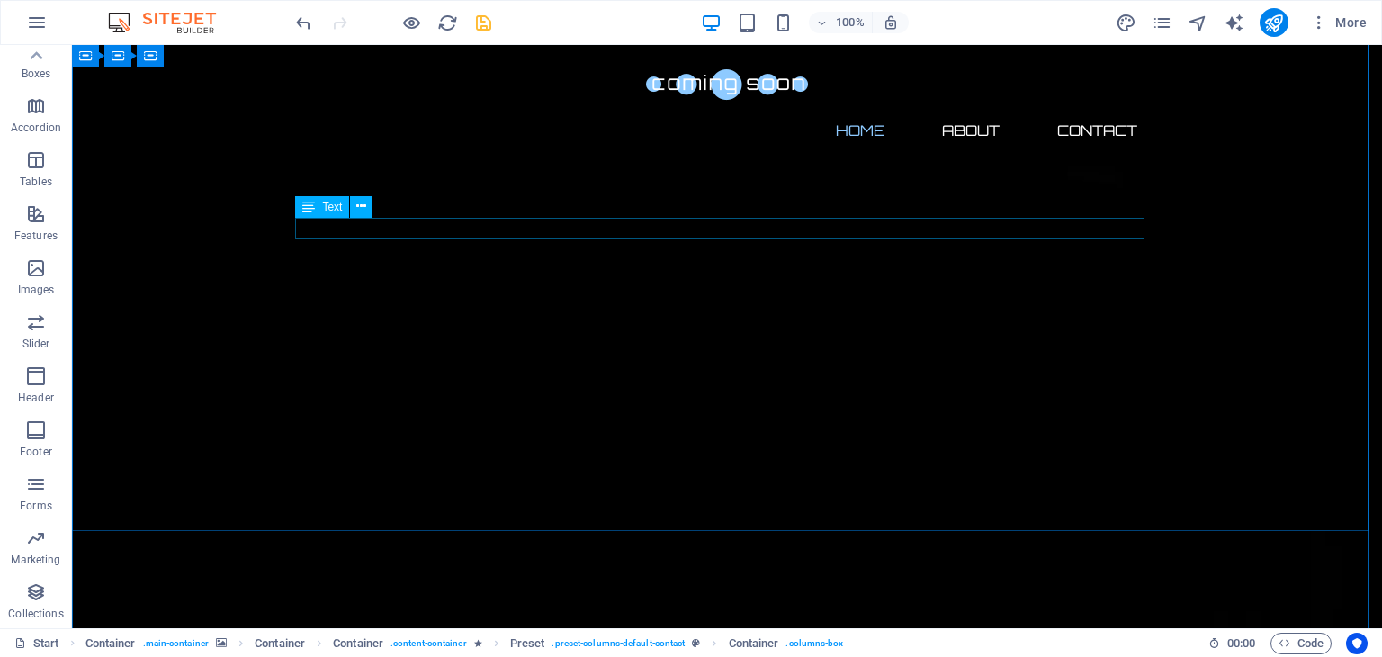
scroll to position [0, 0]
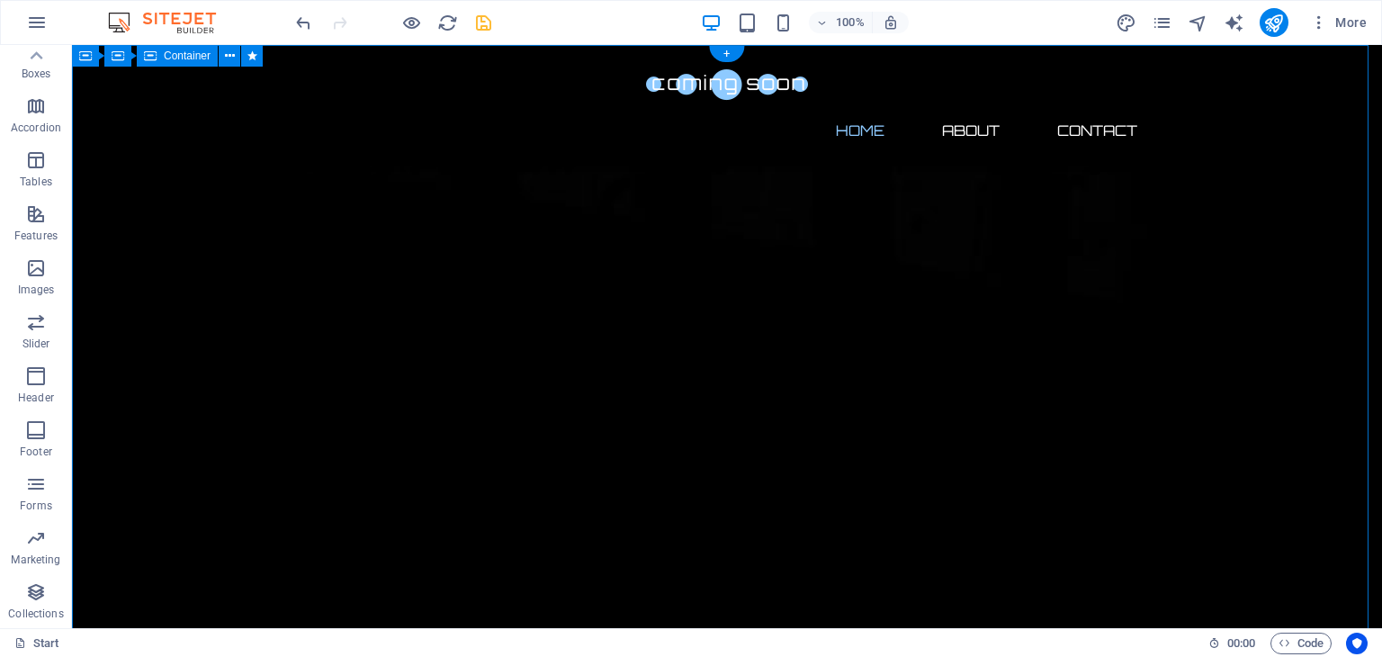
checkbox input "false"
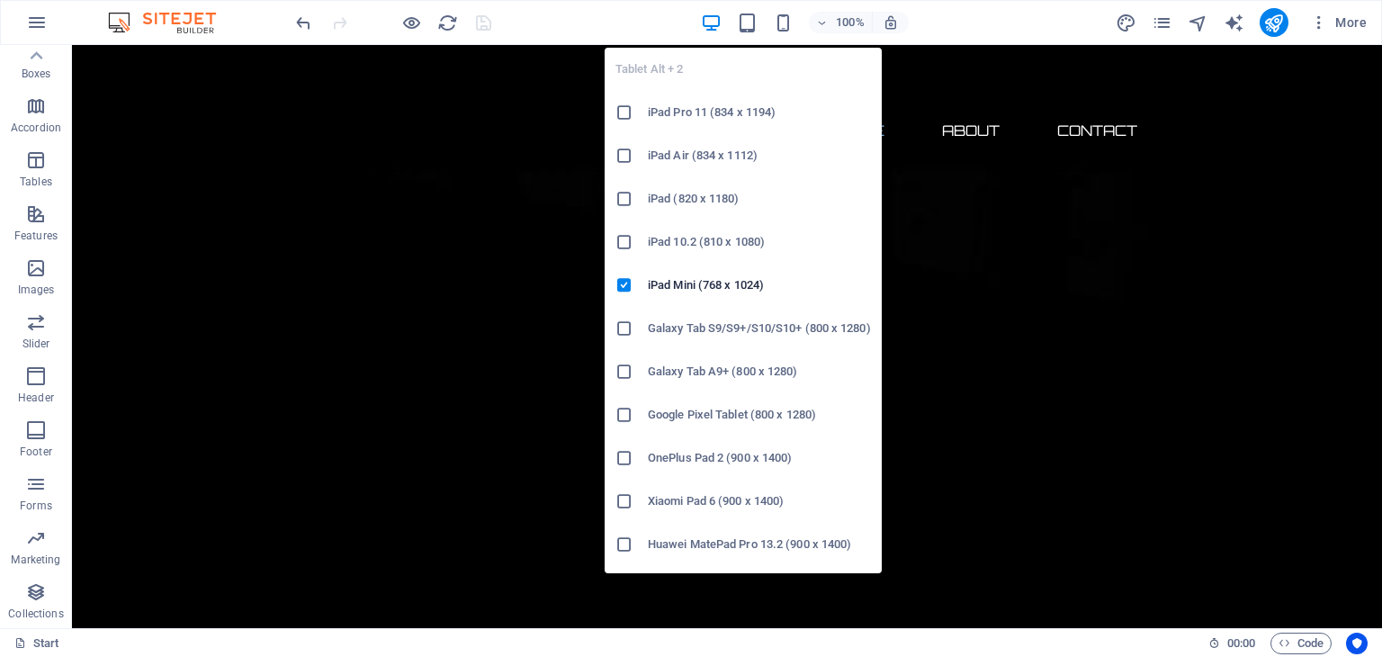
click at [741, 40] on div "Tablet Alt + 2 iPad Pro 11 (834 x 1194) iPad Air (834 x 1112) iPad (820 x 1180)…" at bounding box center [743, 303] width 277 height 540
click at [756, 26] on icon "button" at bounding box center [747, 23] width 21 height 21
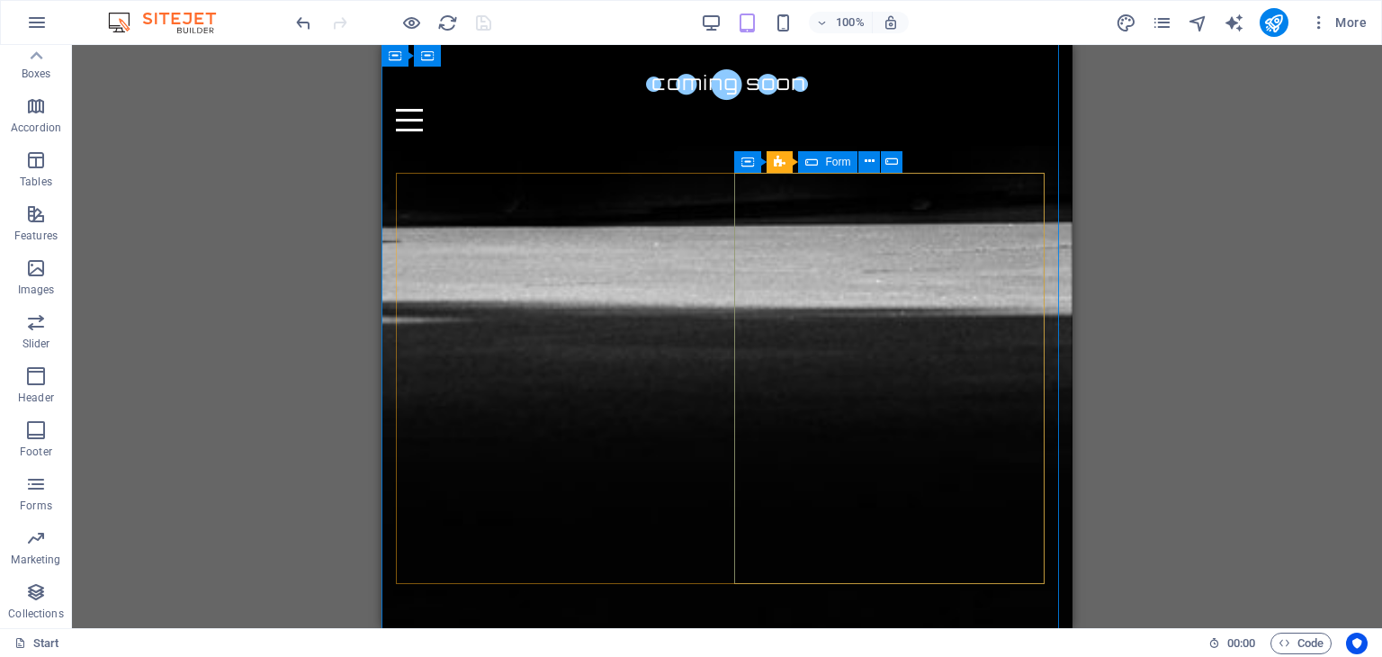
scroll to position [1736, 0]
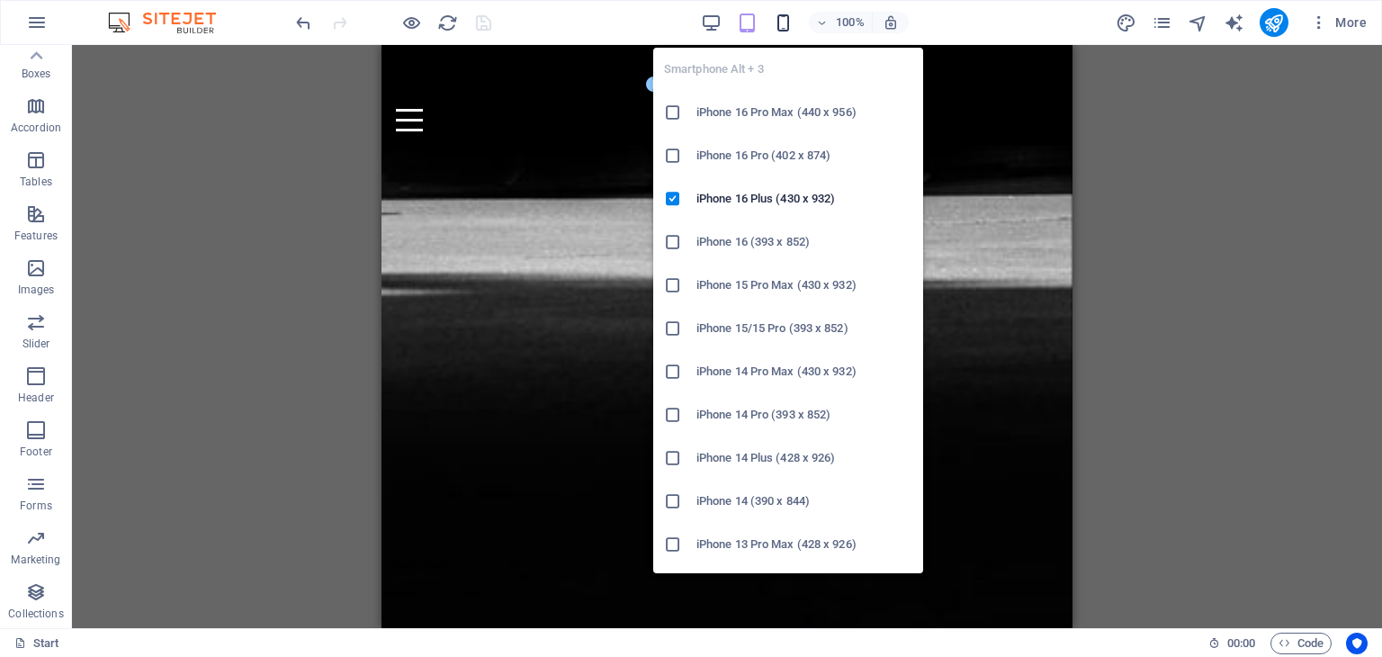
click at [787, 13] on icon "button" at bounding box center [783, 23] width 21 height 21
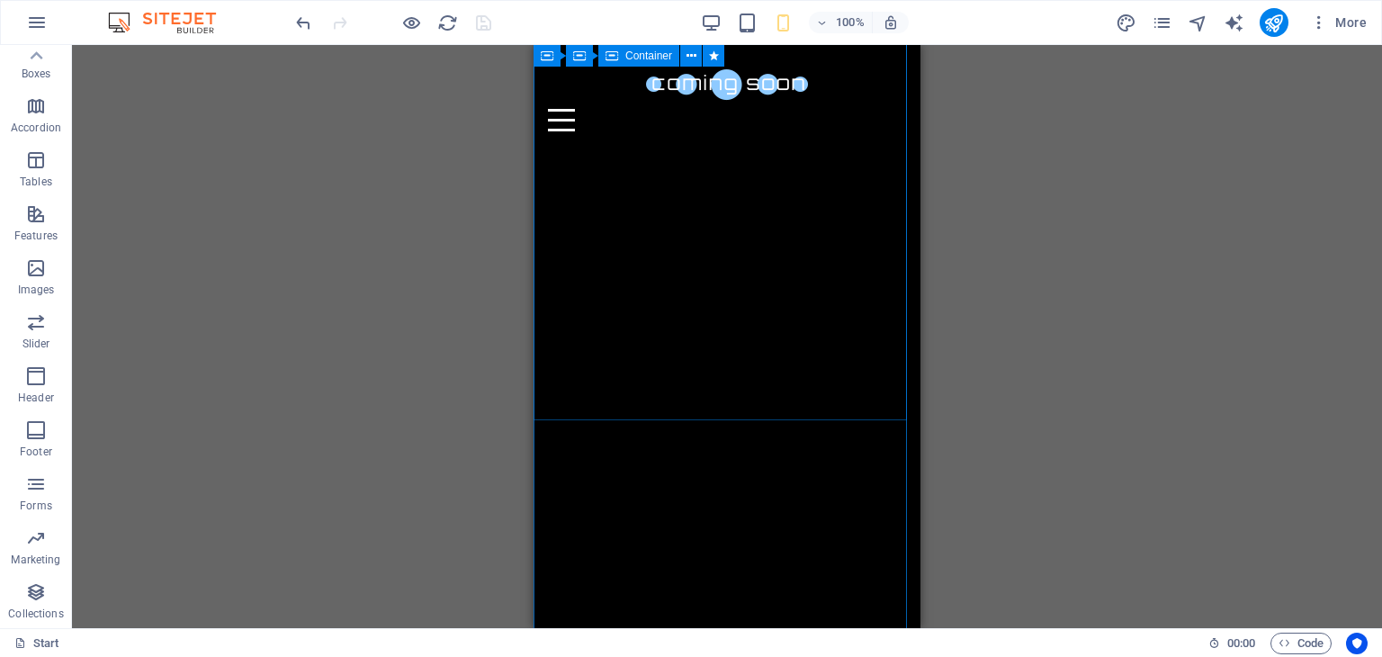
scroll to position [0, 0]
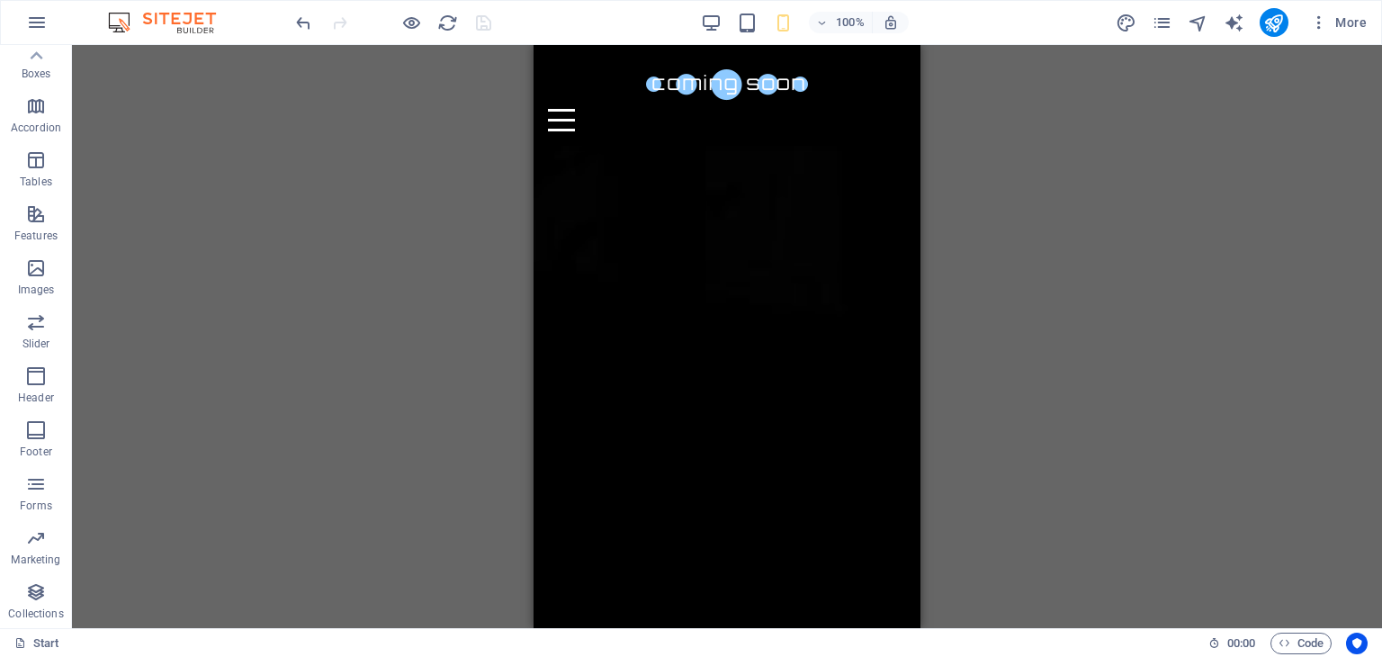
click at [393, 289] on div "H2 Container Container Container Container Container Container Spacer Container…" at bounding box center [727, 336] width 1310 height 583
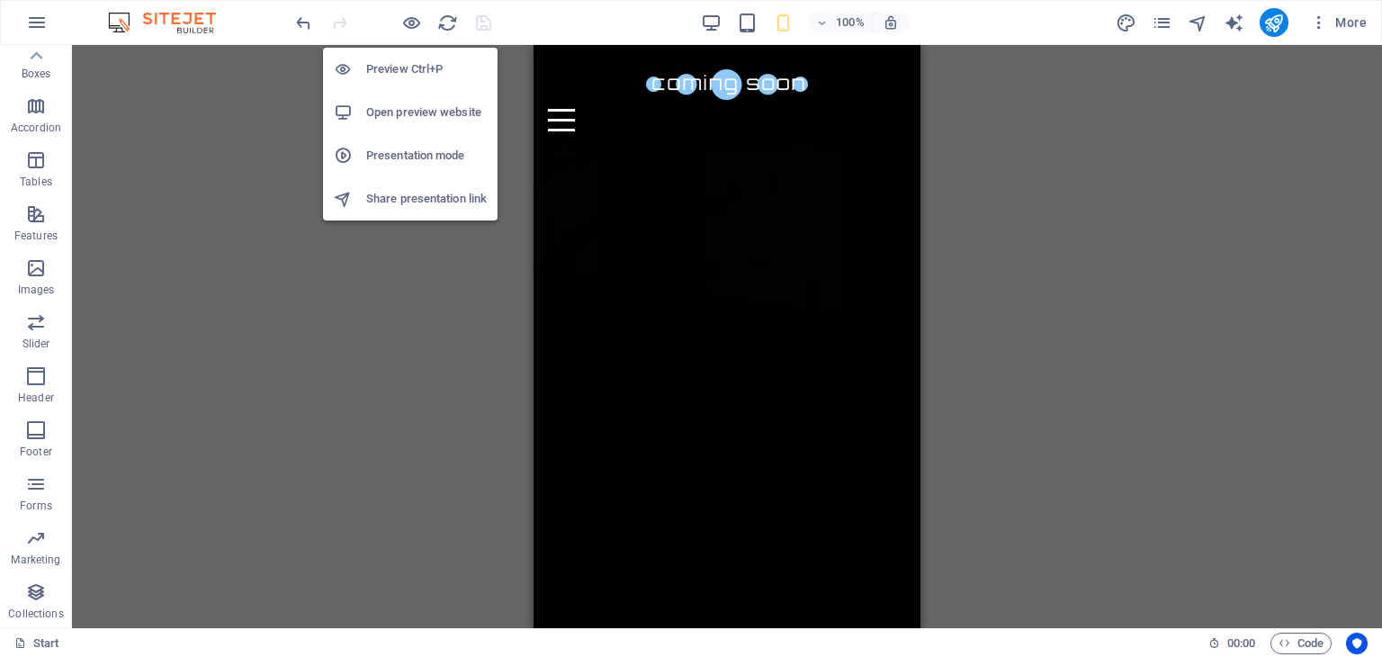
click at [433, 123] on li "Open preview website" at bounding box center [410, 112] width 175 height 43
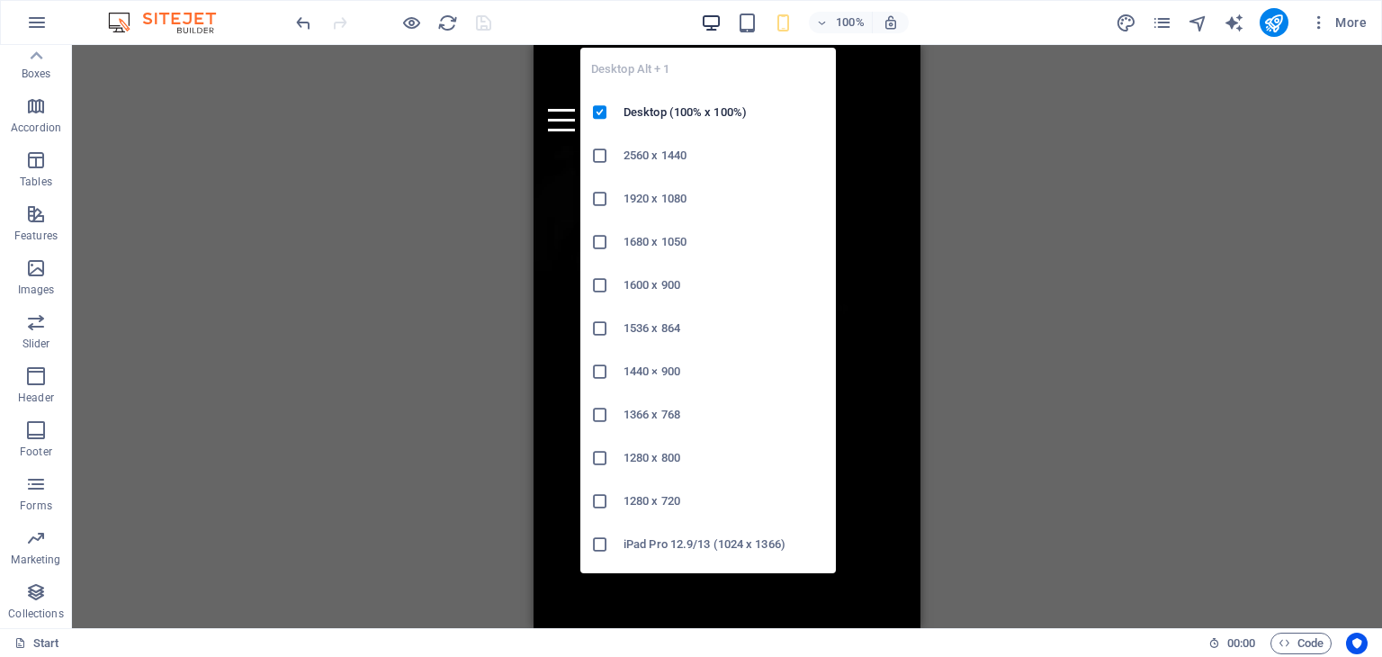
click at [705, 18] on icon "button" at bounding box center [711, 23] width 21 height 21
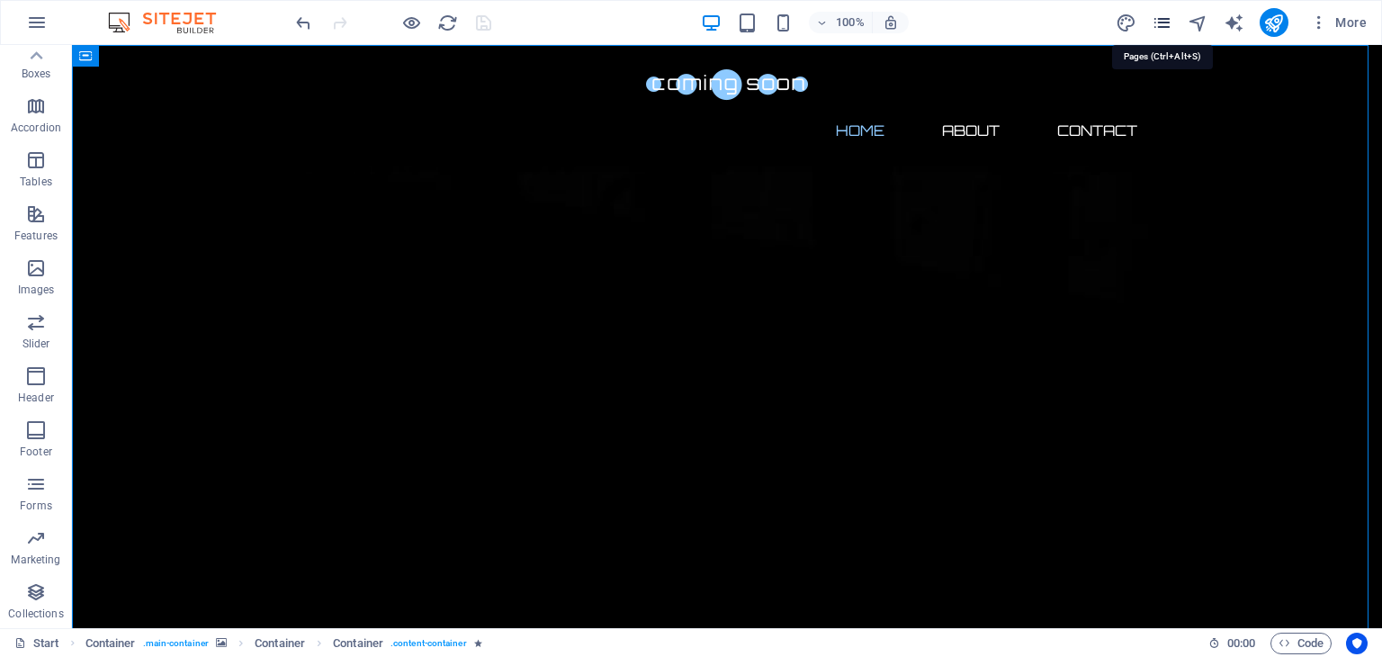
click at [1163, 22] on icon "pages" at bounding box center [1162, 23] width 21 height 21
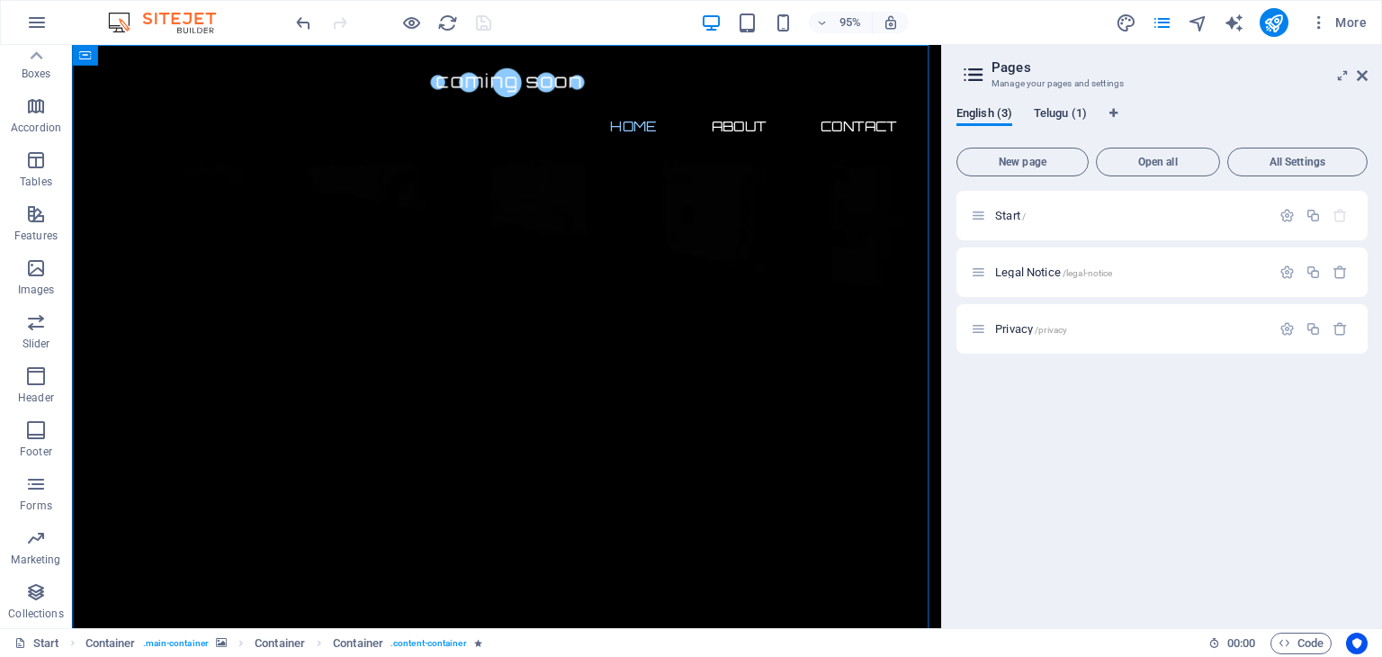
click at [1056, 106] on span "Telugu (1)" at bounding box center [1060, 115] width 53 height 25
click at [988, 116] on span "English (3)" at bounding box center [984, 115] width 56 height 25
click at [1359, 73] on icon at bounding box center [1362, 75] width 11 height 14
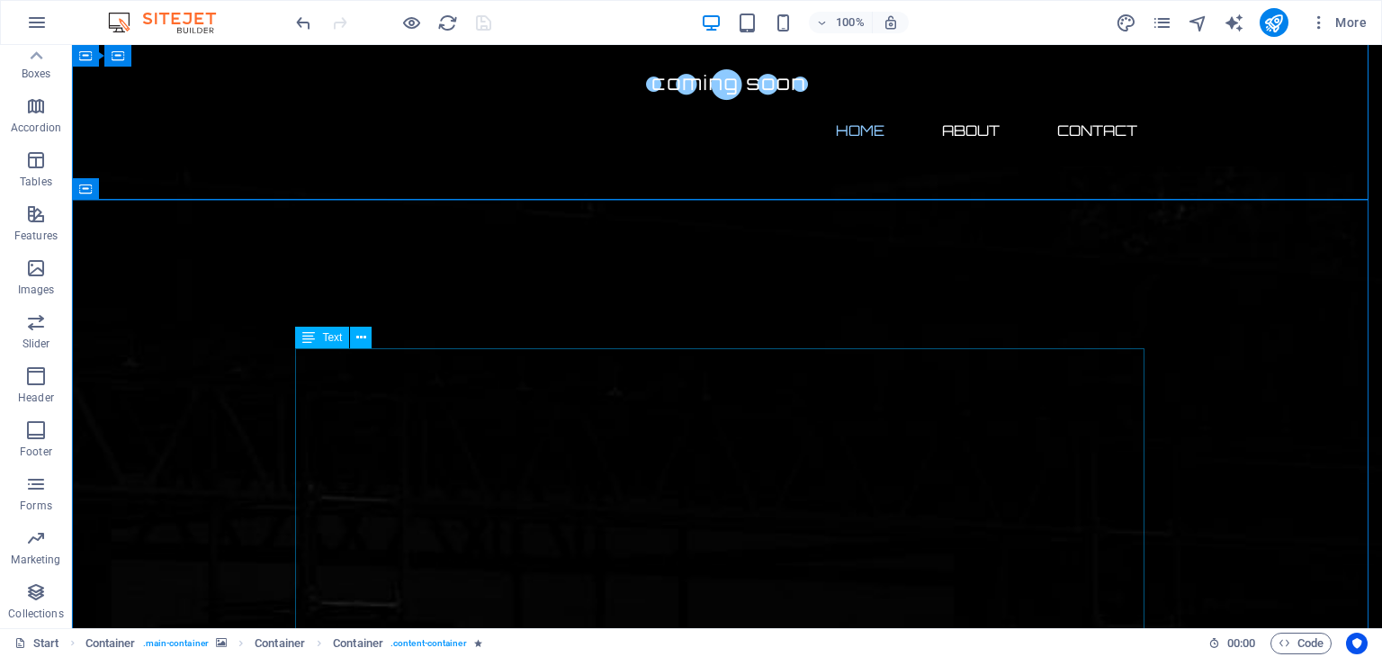
scroll to position [749, 0]
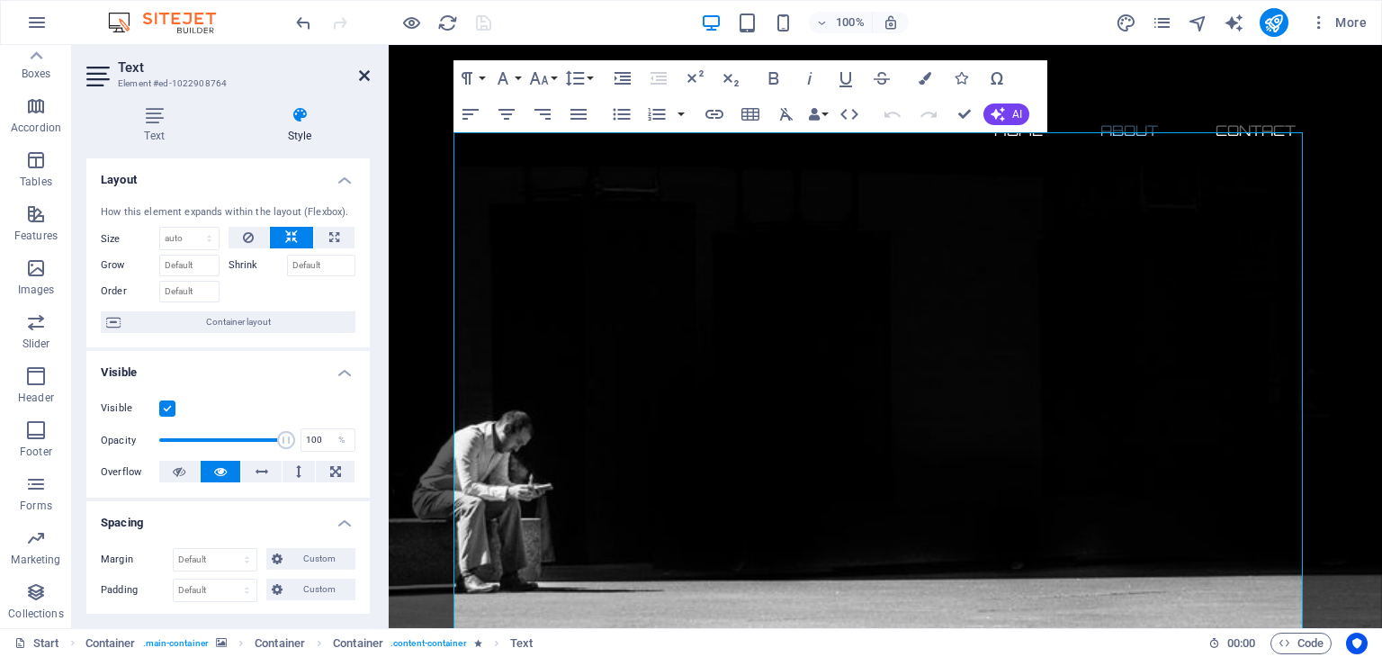
click at [366, 79] on icon at bounding box center [364, 75] width 11 height 14
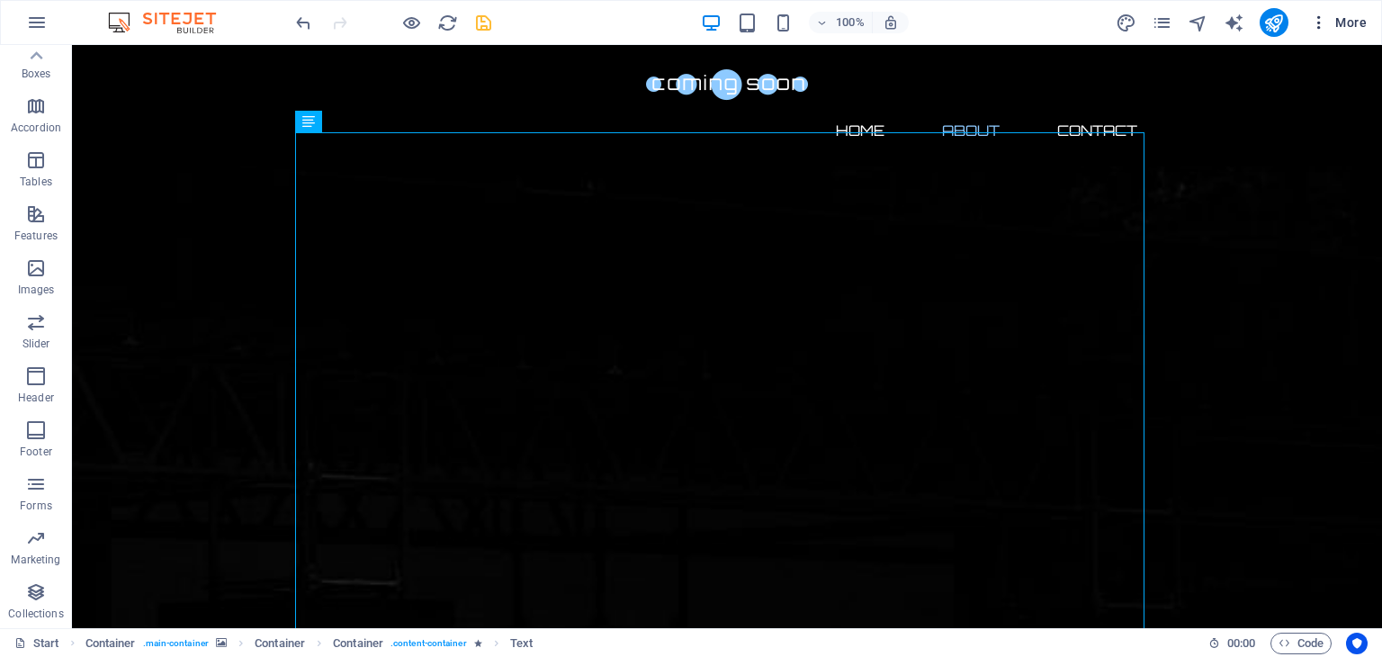
click at [1335, 24] on span "More" at bounding box center [1338, 22] width 57 height 18
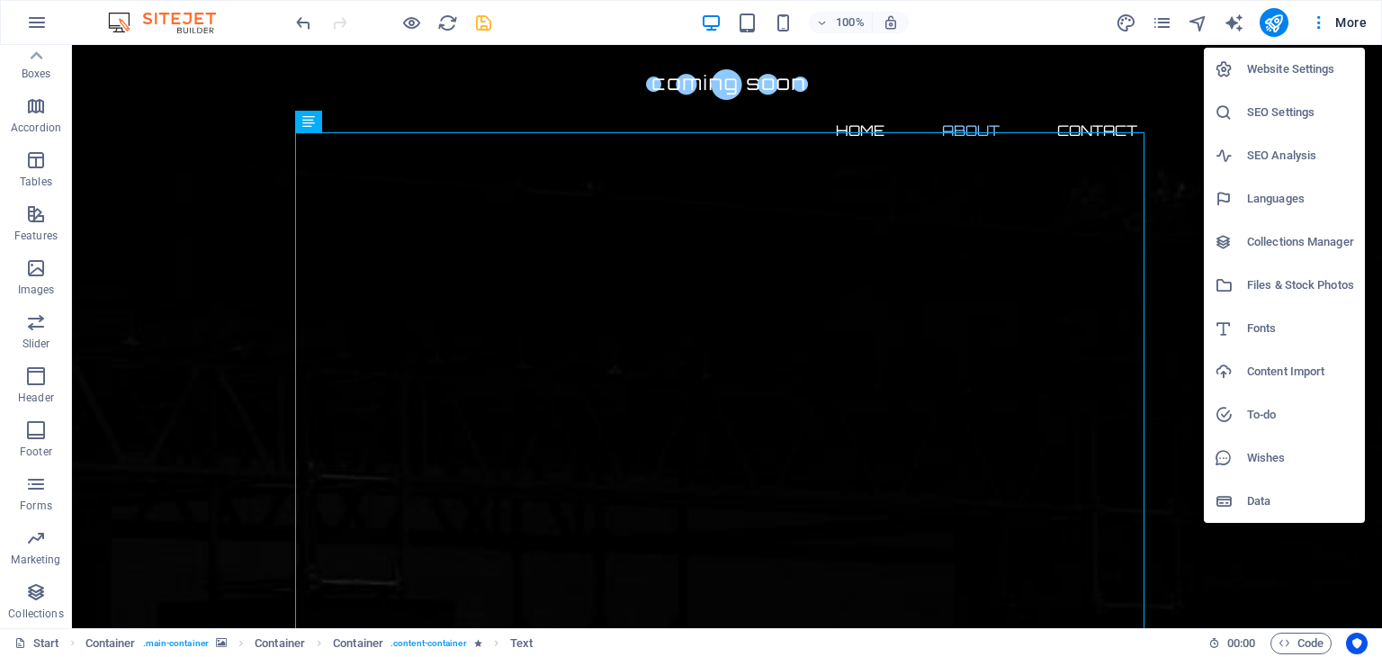
click at [1251, 500] on h6 "Data" at bounding box center [1300, 501] width 107 height 22
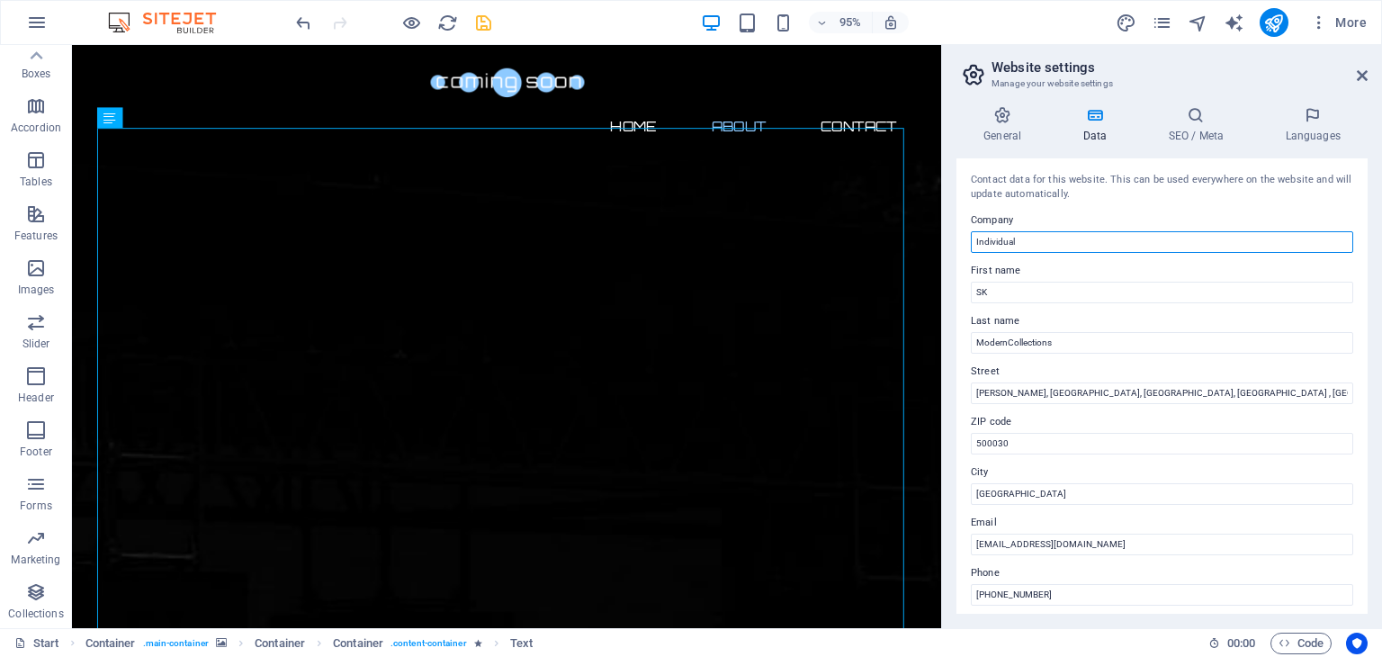
click at [1025, 243] on input "Individual" at bounding box center [1162, 242] width 382 height 22
type input "I"
type input "skmoderncollections"
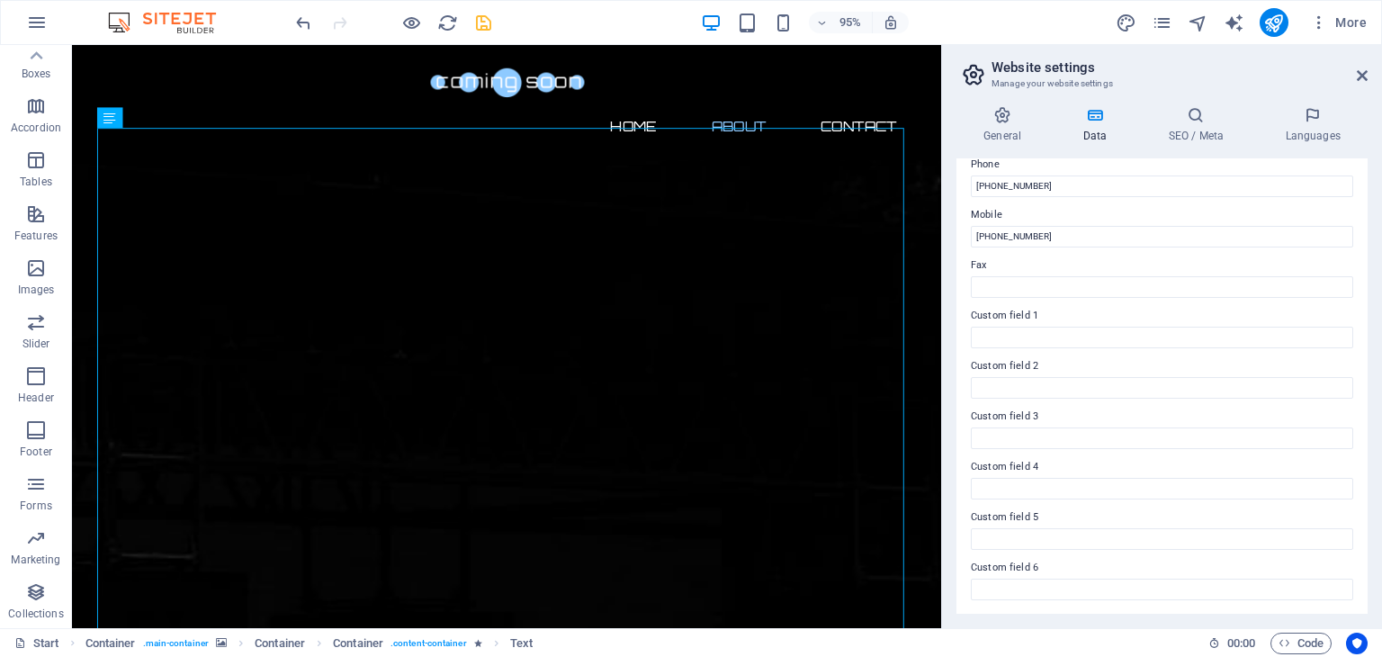
scroll to position [0, 0]
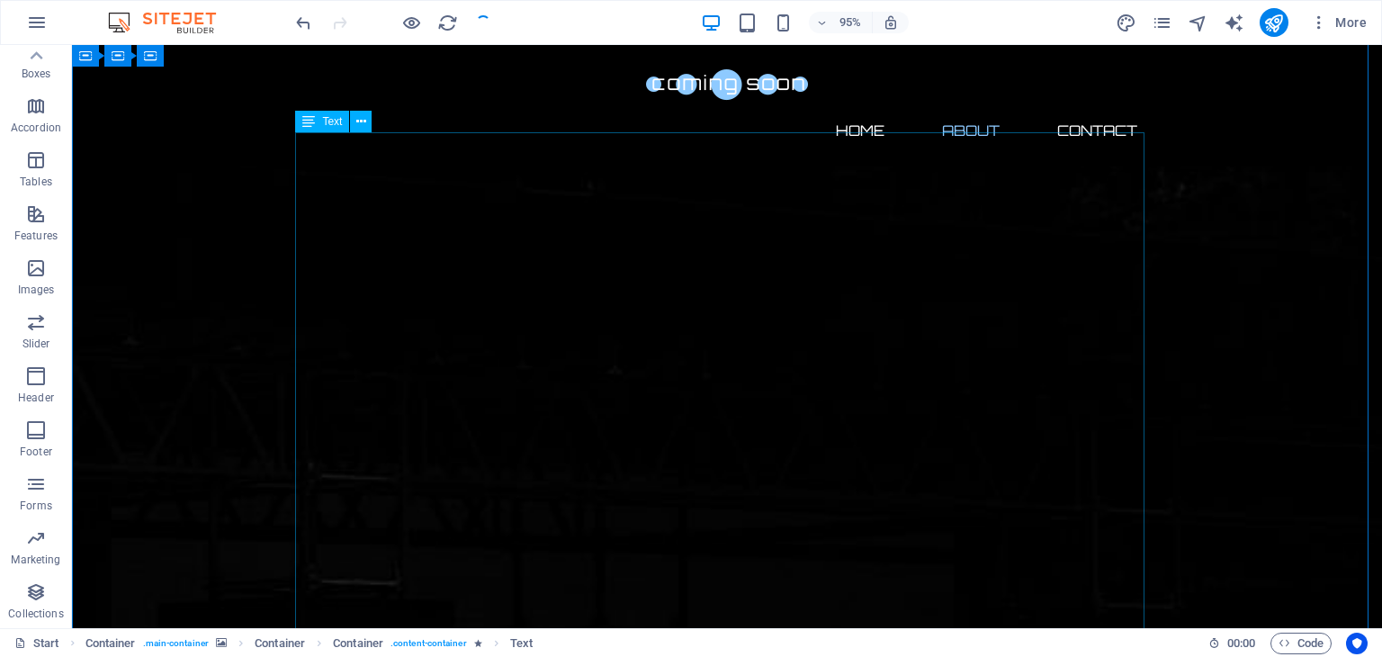
checkbox input "false"
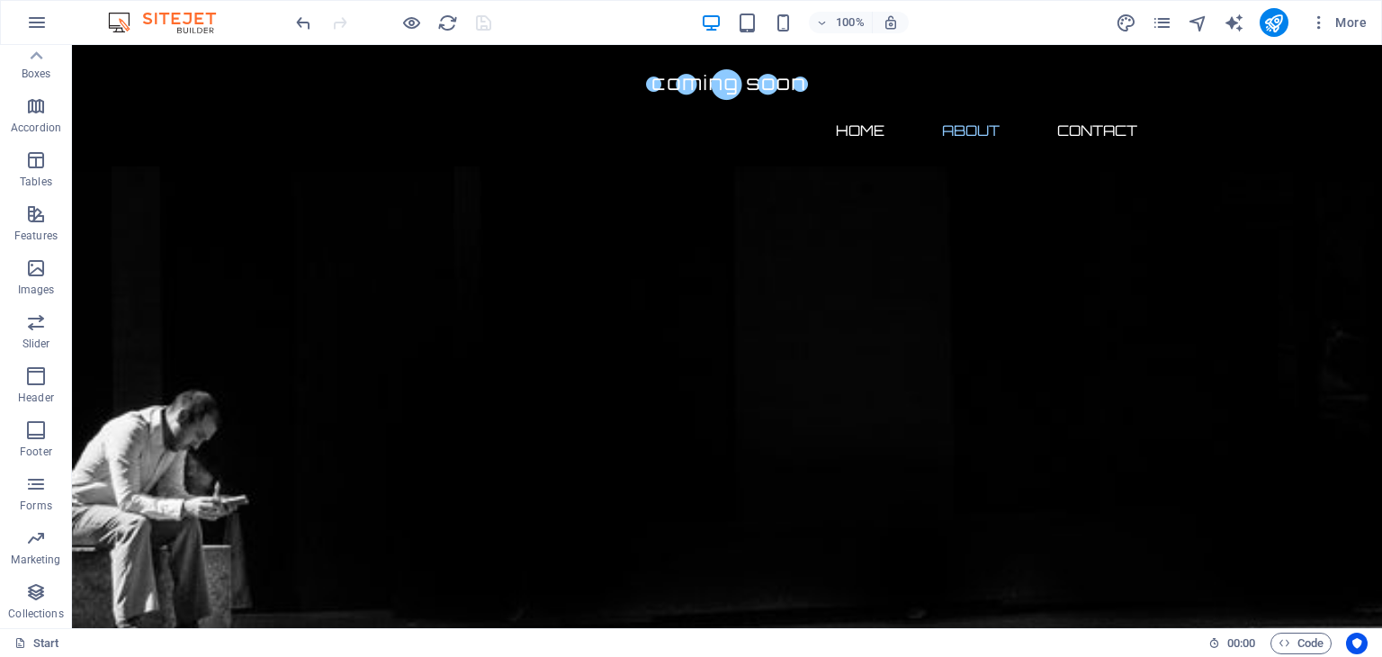
scroll to position [1685, 0]
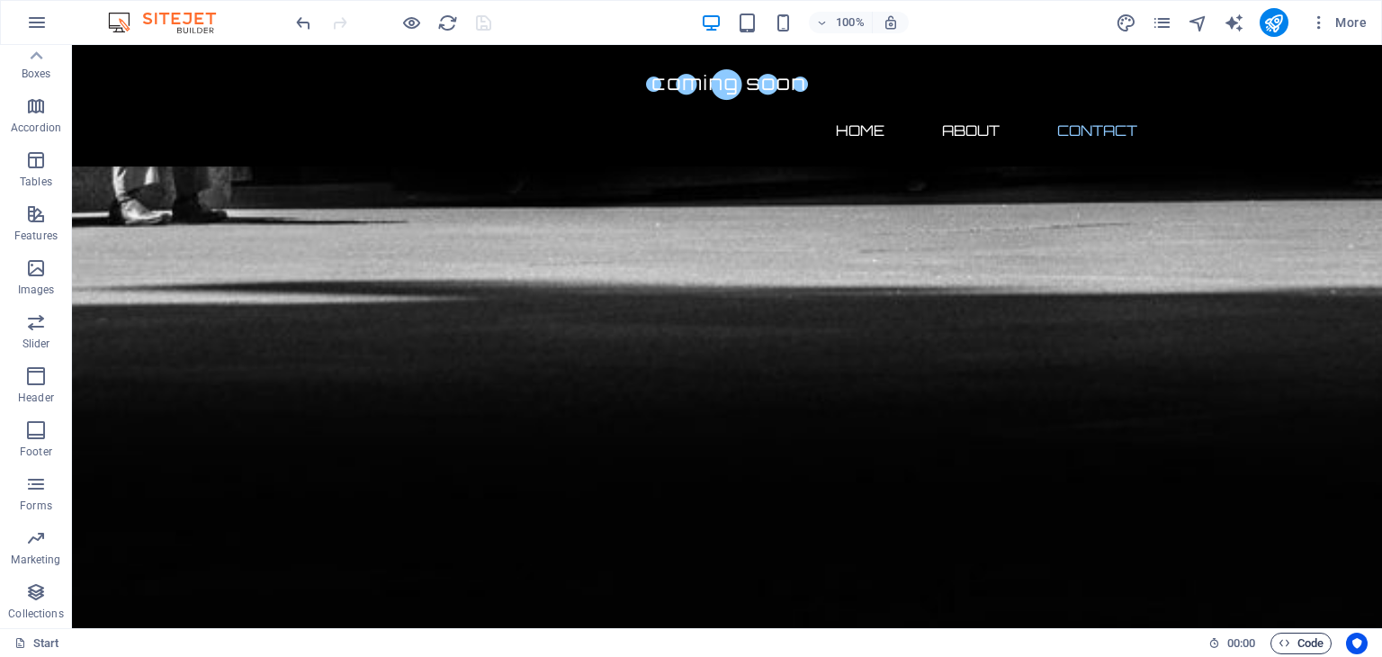
click at [1295, 642] on span "Code" at bounding box center [1300, 643] width 45 height 22
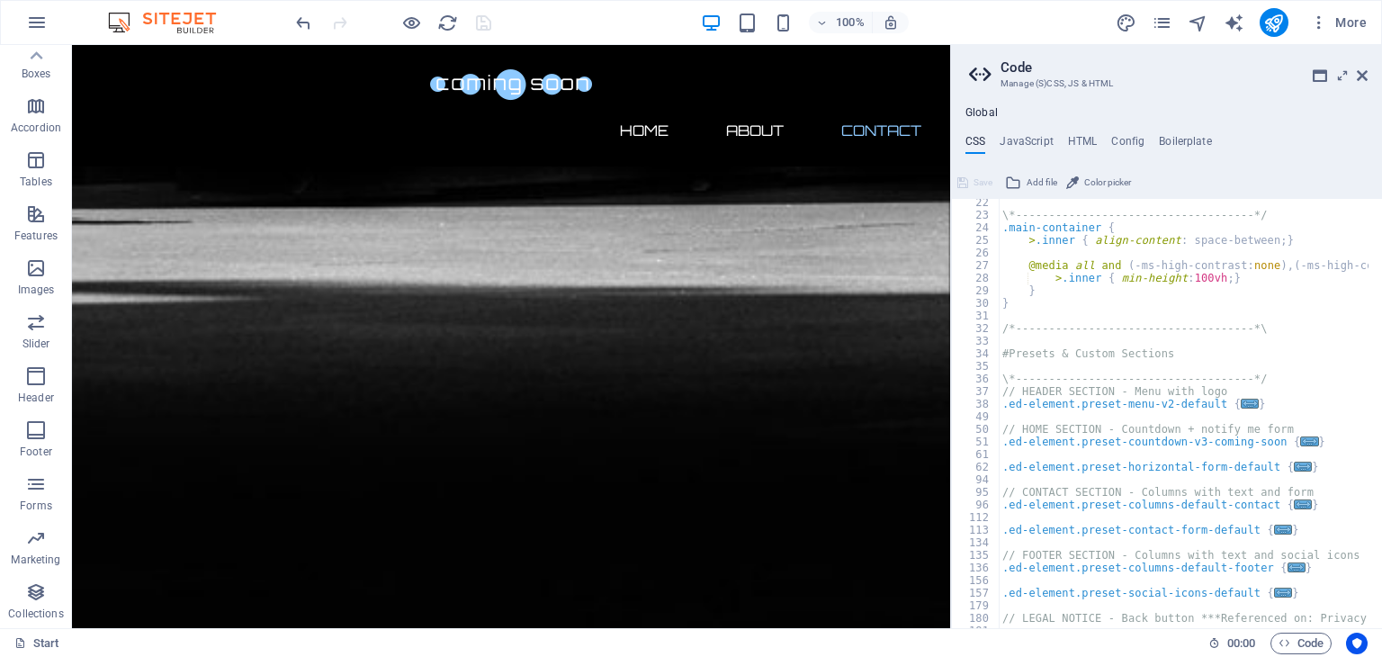
scroll to position [290, 0]
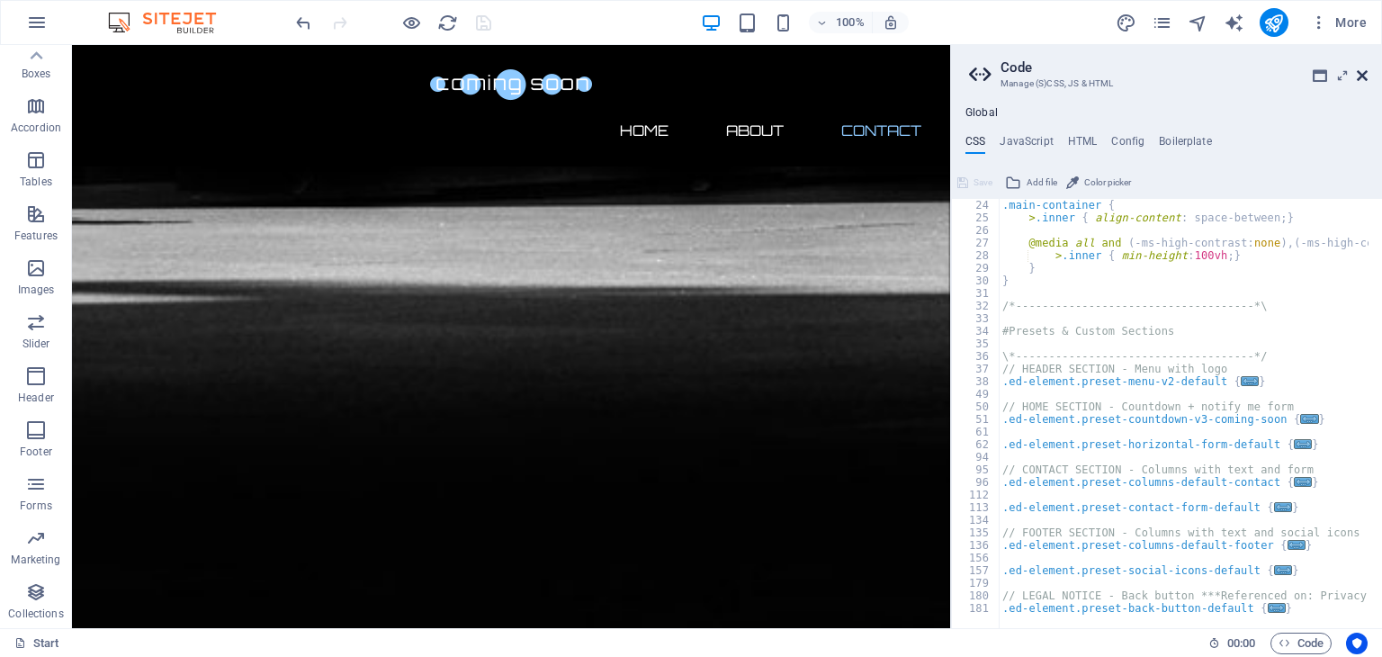
click at [1360, 73] on icon at bounding box center [1362, 75] width 11 height 14
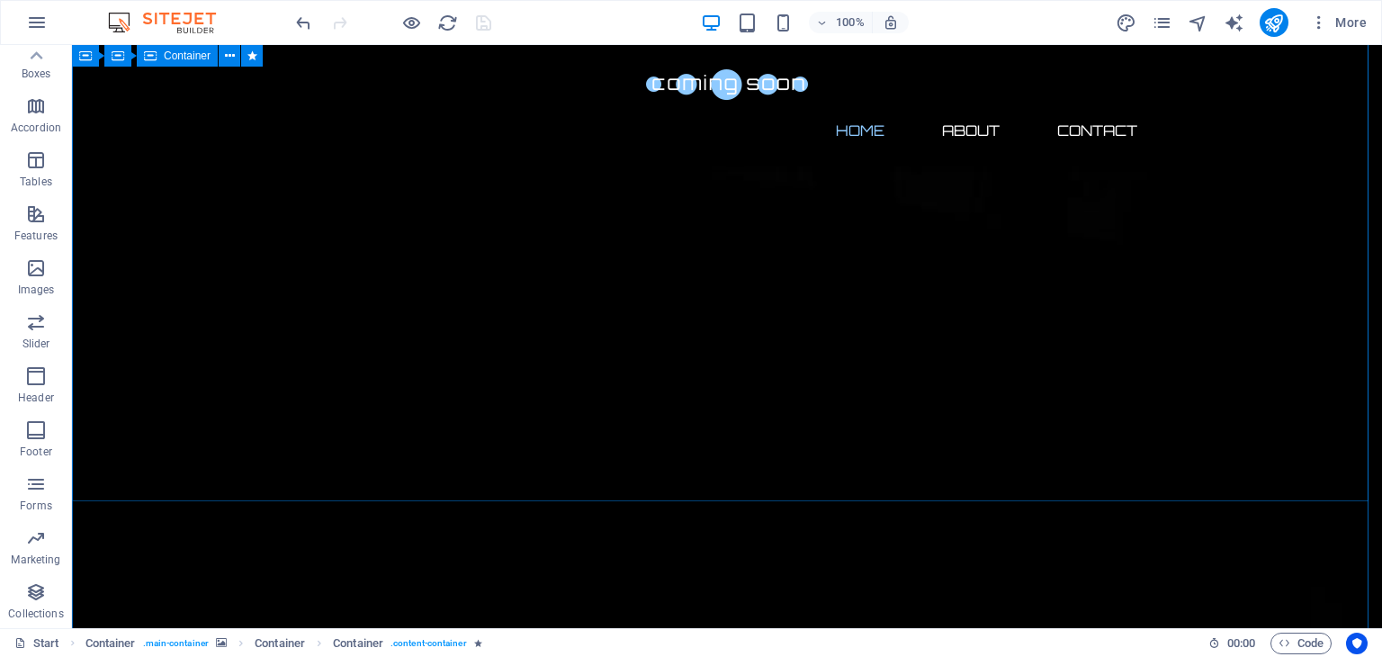
scroll to position [0, 0]
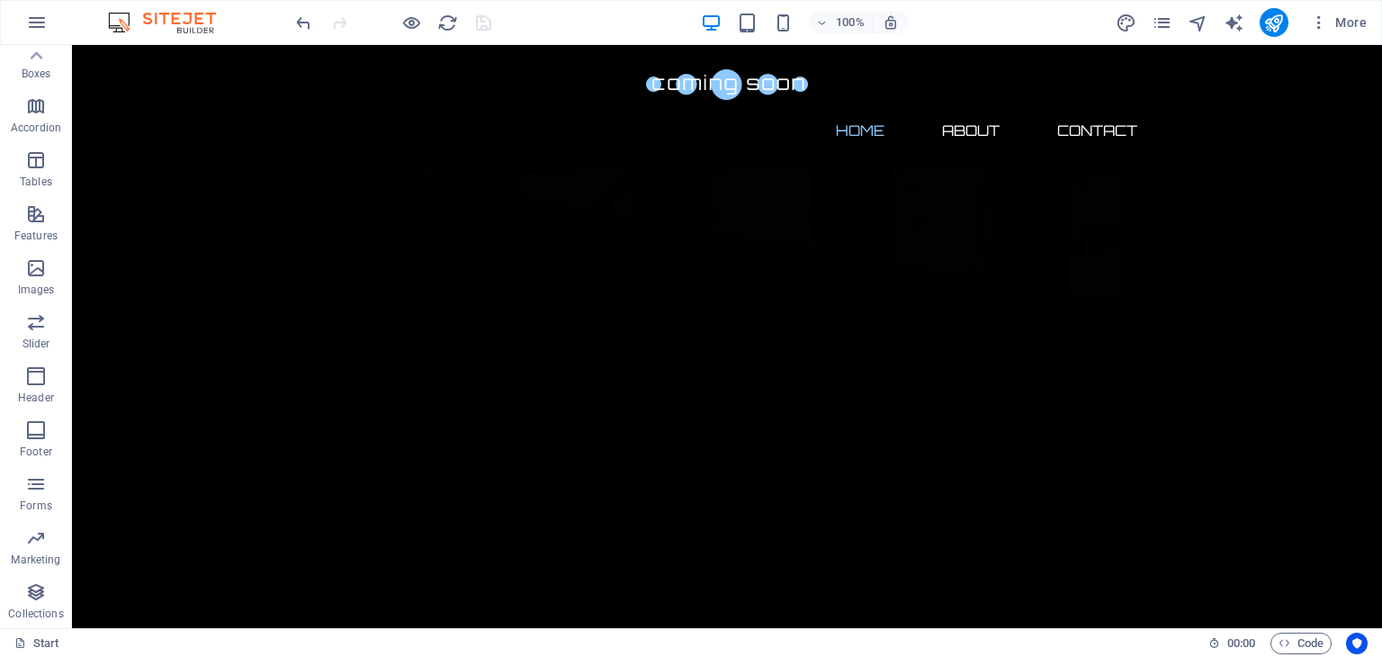
click at [148, 31] on img at bounding box center [170, 23] width 135 height 22
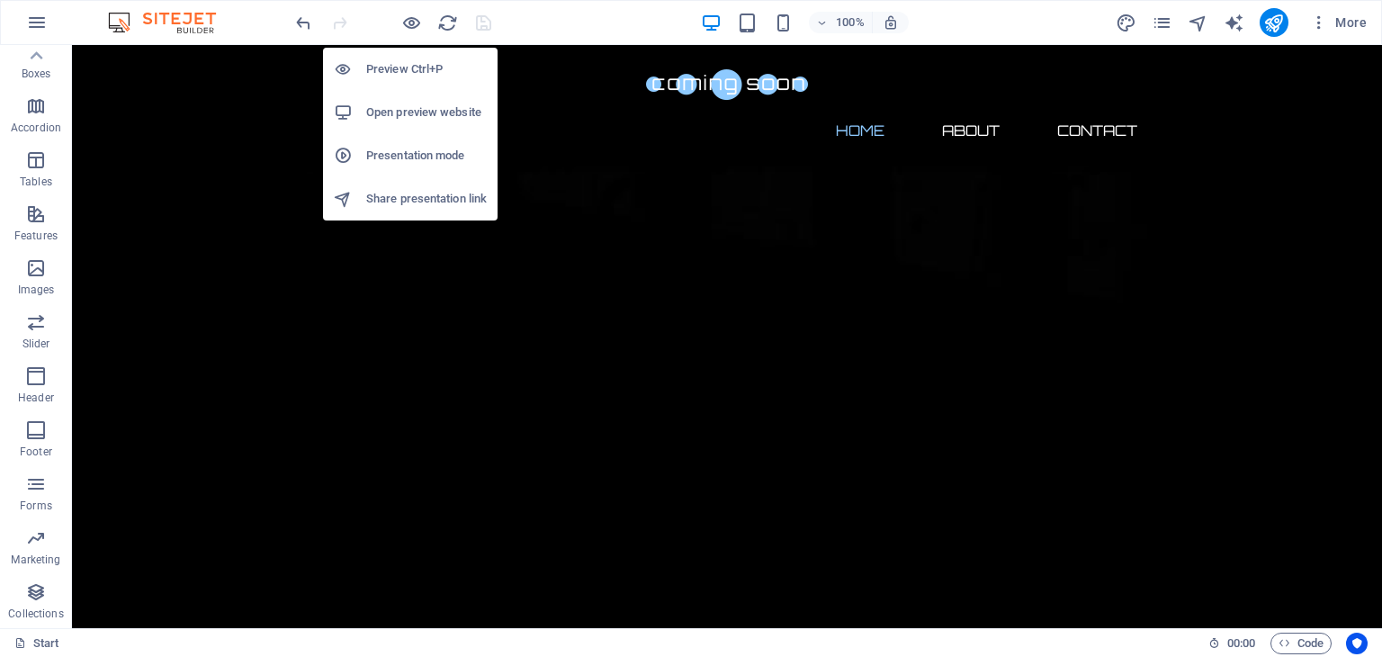
click at [372, 192] on h6 "Share presentation link" at bounding box center [426, 199] width 121 height 22
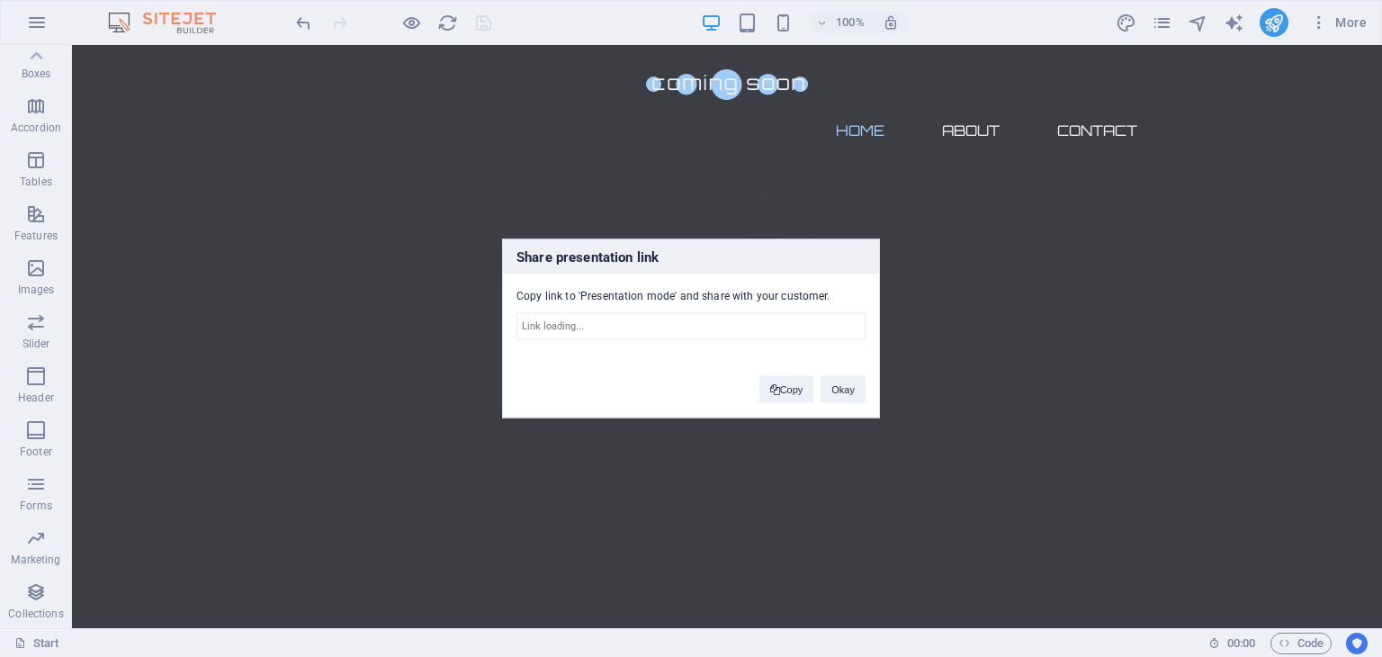
type input "https://cms.sitehub.io/presentation/1737590/a5349d8e4b4a87e52c2327f4c2f05723976…"
click at [939, 361] on div "Share presentation link Copy link to 'Presentation mode' and share with your cu…" at bounding box center [691, 328] width 1382 height 657
click at [857, 399] on button "Okay" at bounding box center [843, 389] width 45 height 27
